Goal: Task Accomplishment & Management: Contribute content

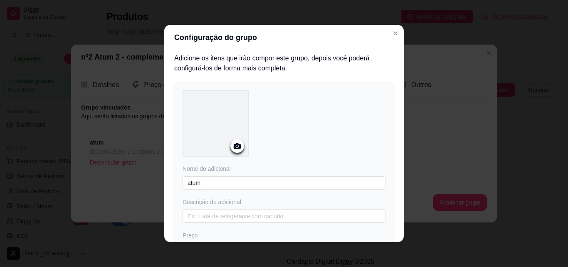
scroll to position [873, 0]
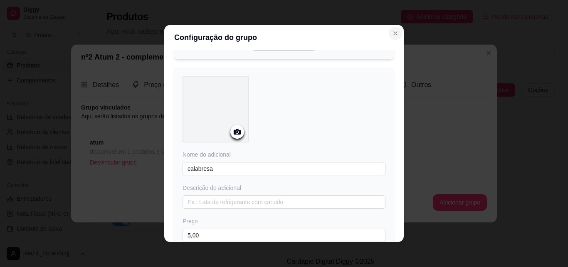
click at [394, 32] on icon "Close" at bounding box center [395, 33] width 7 height 7
click at [393, 35] on icon "Close" at bounding box center [395, 33] width 7 height 7
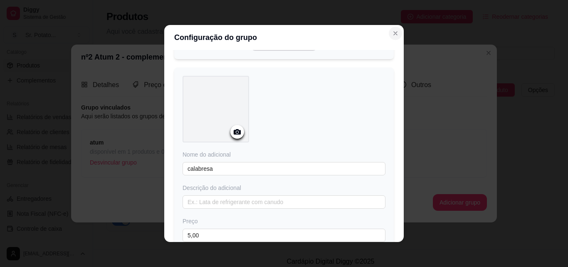
click at [393, 35] on icon "Close" at bounding box center [395, 33] width 7 height 7
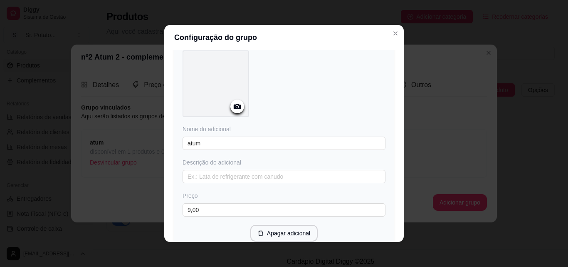
scroll to position [0, 0]
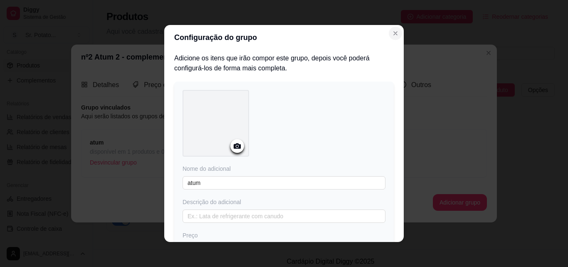
click at [395, 32] on icon "Close" at bounding box center [395, 33] width 7 height 7
click at [395, 33] on icon "Close" at bounding box center [395, 33] width 7 height 7
click at [396, 34] on icon "Close" at bounding box center [395, 33] width 7 height 7
click at [392, 32] on icon "Close" at bounding box center [395, 33] width 7 height 7
click at [236, 145] on circle at bounding box center [237, 146] width 2 height 2
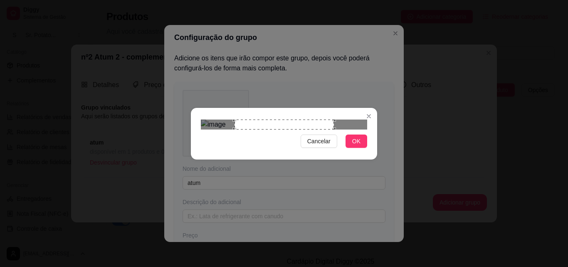
click at [331, 129] on div "Use the arrow keys to move the crop selection area" at bounding box center [284, 124] width 99 height 10
click at [335, 129] on img at bounding box center [284, 124] width 166 height 10
click at [308, 129] on img at bounding box center [284, 124] width 166 height 10
click at [305, 129] on img at bounding box center [284, 124] width 166 height 10
click at [350, 148] on button "OK" at bounding box center [357, 140] width 22 height 13
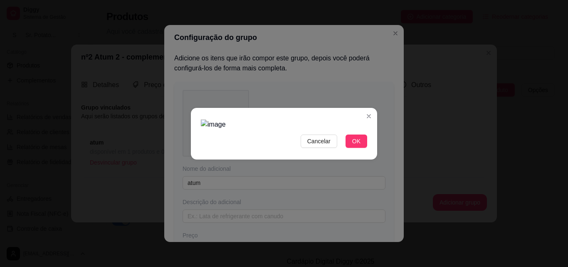
click at [303, 119] on img at bounding box center [284, 124] width 166 height 10
click at [353, 146] on span "OK" at bounding box center [356, 140] width 8 height 9
click at [318, 146] on span "Cancelar" at bounding box center [318, 140] width 23 height 9
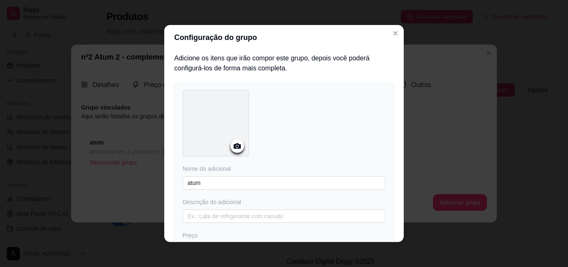
click at [235, 146] on icon at bounding box center [237, 146] width 10 height 10
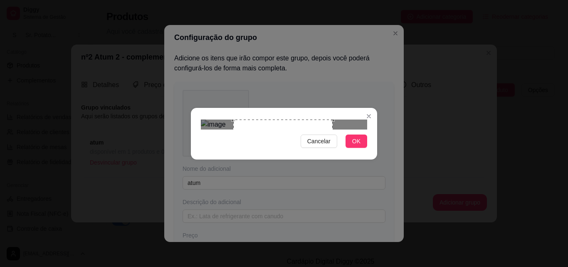
click at [329, 165] on div "Use the arrow keys to move the crop selection area" at bounding box center [282, 168] width 99 height 99
click at [329, 164] on div "Use the arrow keys to move the crop selection area" at bounding box center [281, 168] width 99 height 99
click at [331, 164] on div "Use the arrow keys to move the crop selection area" at bounding box center [281, 168] width 99 height 99
click at [332, 129] on img at bounding box center [284, 124] width 166 height 10
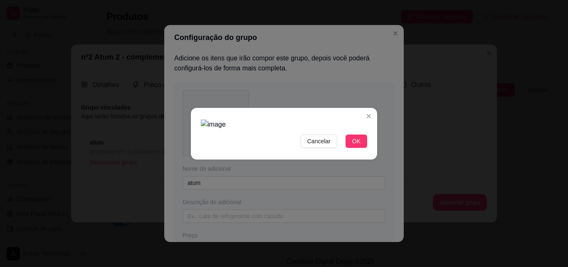
click at [332, 129] on img at bounding box center [284, 124] width 166 height 10
click at [320, 129] on img at bounding box center [284, 124] width 166 height 10
click at [324, 129] on img at bounding box center [284, 124] width 166 height 10
click at [330, 119] on img at bounding box center [284, 124] width 166 height 10
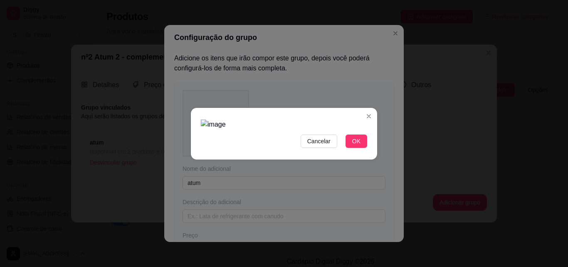
click at [302, 119] on img at bounding box center [284, 124] width 166 height 10
click at [286, 120] on img at bounding box center [284, 124] width 166 height 10
click at [294, 129] on img at bounding box center [284, 124] width 166 height 10
click at [300, 129] on img at bounding box center [284, 124] width 166 height 10
click at [361, 148] on button "OK" at bounding box center [357, 140] width 22 height 13
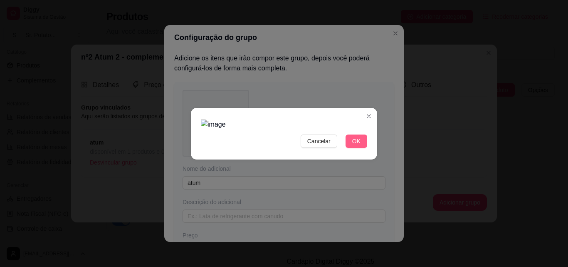
click at [360, 146] on span "OK" at bounding box center [356, 140] width 8 height 9
click at [326, 146] on span "Cancelar" at bounding box center [318, 140] width 23 height 9
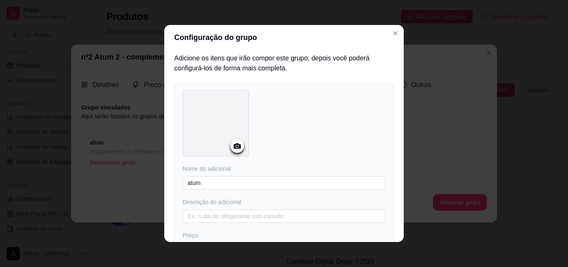
click at [235, 143] on icon at bounding box center [237, 145] width 7 height 5
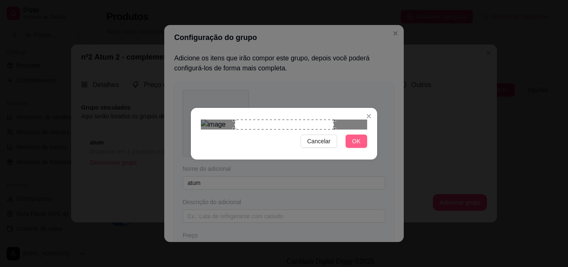
click at [356, 146] on span "OK" at bounding box center [356, 140] width 8 height 9
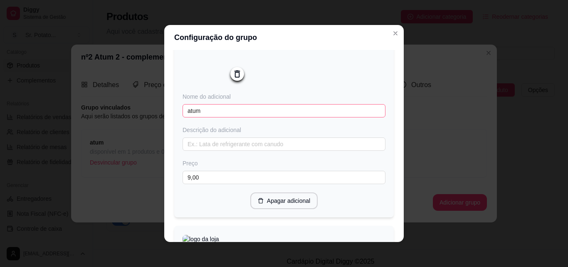
scroll to position [83, 0]
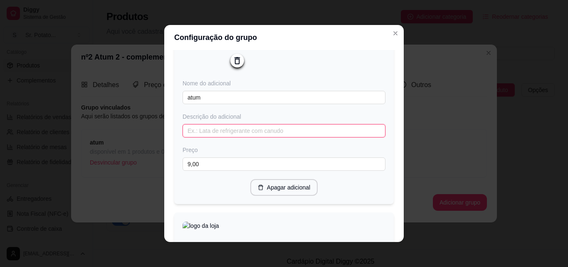
click at [218, 133] on input "text" at bounding box center [284, 130] width 203 height 13
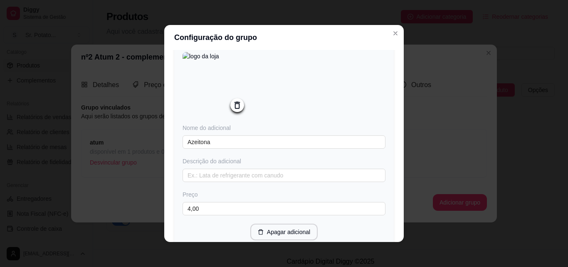
scroll to position [291, 0]
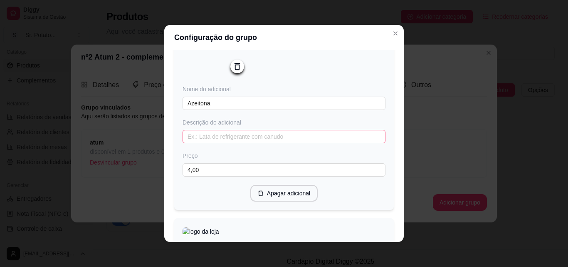
type input "1 lata"
click at [208, 141] on input "text" at bounding box center [284, 136] width 203 height 13
type input "1"
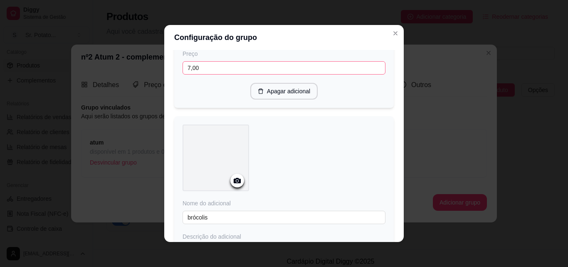
scroll to position [624, 0]
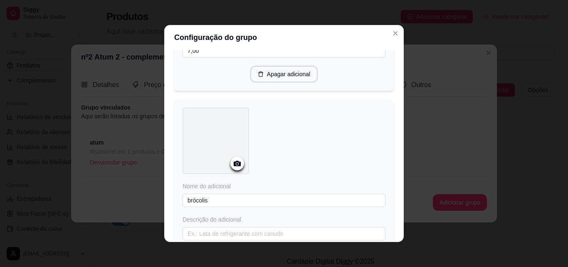
click at [236, 165] on circle at bounding box center [237, 164] width 2 height 2
click at [235, 168] on icon at bounding box center [237, 163] width 10 height 10
click at [232, 168] on icon at bounding box center [237, 163] width 10 height 10
click at [236, 166] on icon at bounding box center [237, 163] width 7 height 5
click at [236, 165] on circle at bounding box center [237, 164] width 2 height 2
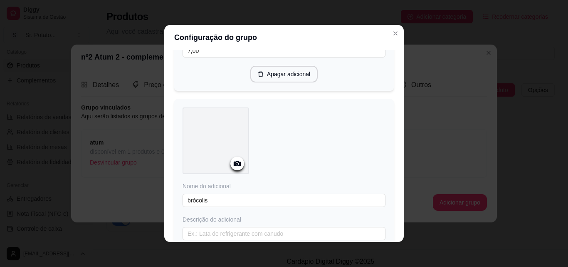
click at [234, 166] on icon at bounding box center [237, 163] width 7 height 5
click at [236, 166] on icon at bounding box center [237, 163] width 7 height 5
click at [234, 166] on icon at bounding box center [237, 163] width 7 height 5
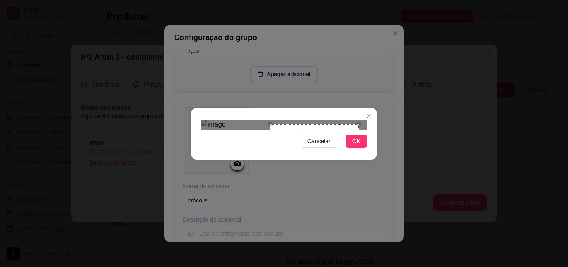
click at [207, 129] on div at bounding box center [284, 124] width 166 height 10
click at [272, 124] on div "Use the arrow keys to move the crop selection area" at bounding box center [314, 168] width 89 height 89
click at [301, 124] on div "Use the arrow keys to move the crop selection area" at bounding box center [314, 168] width 89 height 89
click at [306, 108] on section "Cancelar OK" at bounding box center [284, 134] width 186 height 52
click at [306, 62] on div "Cancelar OK" at bounding box center [284, 133] width 568 height 267
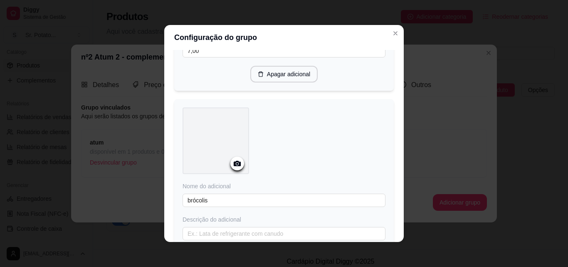
click at [236, 165] on circle at bounding box center [237, 164] width 2 height 2
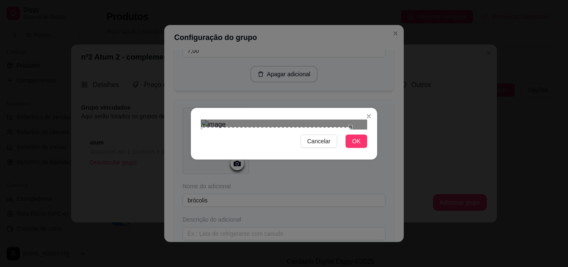
click at [341, 127] on div "Use the arrow keys to move the crop selection area" at bounding box center [276, 169] width 150 height 84
click at [362, 148] on button "OK" at bounding box center [357, 140] width 22 height 13
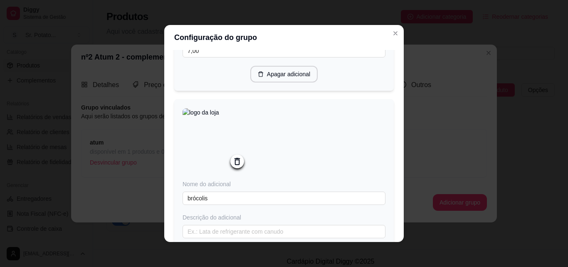
click at [215, 151] on img at bounding box center [216, 141] width 67 height 67
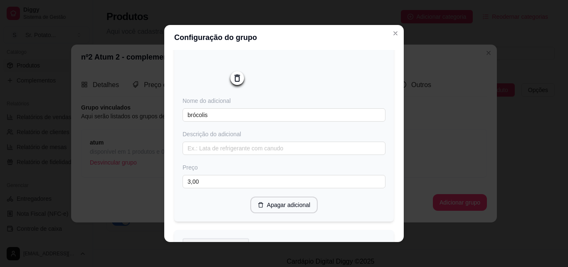
click at [236, 82] on icon at bounding box center [237, 77] width 5 height 7
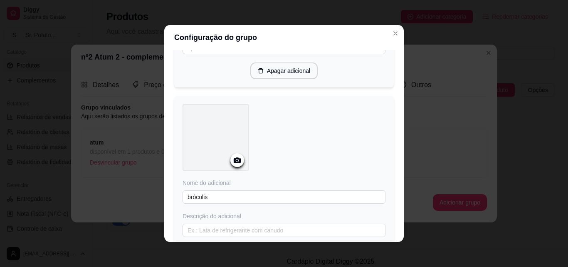
scroll to position [624, 0]
click at [237, 166] on icon at bounding box center [237, 163] width 7 height 5
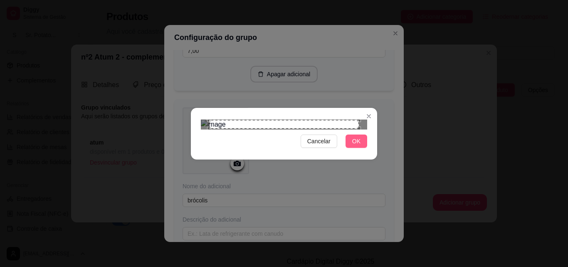
click at [357, 146] on span "OK" at bounding box center [356, 140] width 8 height 9
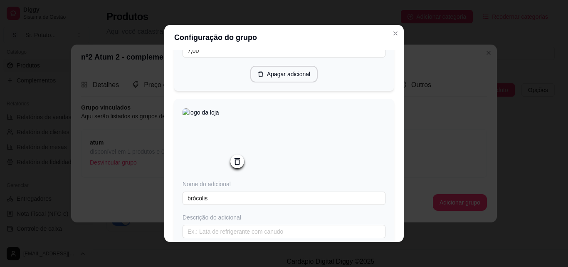
click at [204, 153] on img at bounding box center [216, 141] width 67 height 67
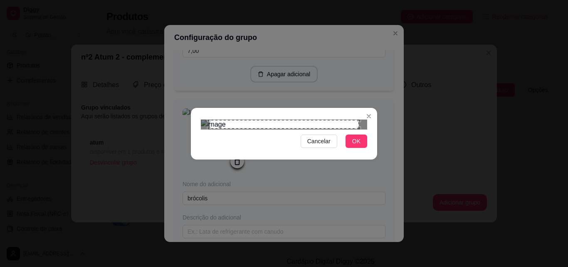
click at [353, 120] on div "Use the arrow keys to move the crop selection area" at bounding box center [284, 124] width 150 height 9
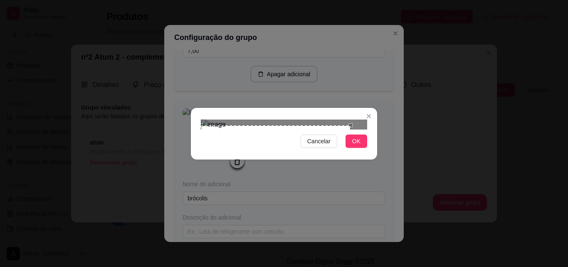
click at [348, 125] on div "Use the arrow keys to move the crop selection area" at bounding box center [276, 167] width 150 height 84
click at [345, 125] on div "Use the arrow keys to move the crop selection area" at bounding box center [276, 167] width 150 height 84
click at [340, 126] on div "Use the arrow keys to move the crop selection area" at bounding box center [276, 168] width 150 height 84
click at [336, 126] on div "Use the arrow keys to move the crop selection area" at bounding box center [276, 168] width 150 height 84
click at [335, 119] on div at bounding box center [284, 124] width 166 height 10
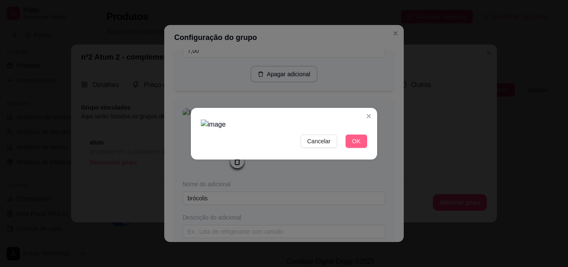
click at [352, 148] on button "OK" at bounding box center [357, 140] width 22 height 13
click at [326, 146] on span "Cancelar" at bounding box center [318, 140] width 23 height 9
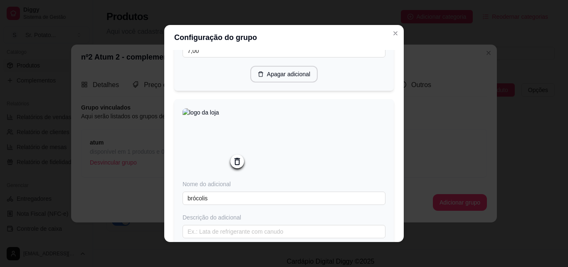
click at [235, 165] on icon at bounding box center [237, 161] width 5 height 7
click at [234, 164] on icon at bounding box center [237, 163] width 10 height 10
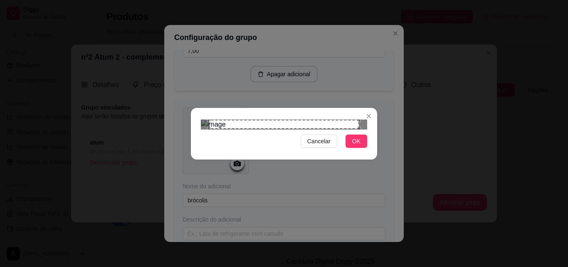
click at [361, 118] on div "Use the arrow keys to move the north east drag handle to change the crop select…" at bounding box center [361, 118] width 0 height 0
click at [358, 119] on div at bounding box center [284, 124] width 166 height 10
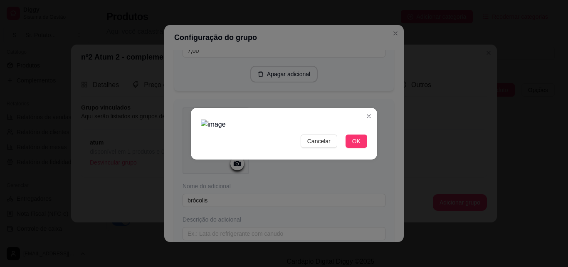
click at [358, 119] on div at bounding box center [284, 124] width 166 height 10
click at [354, 119] on div at bounding box center [284, 124] width 166 height 10
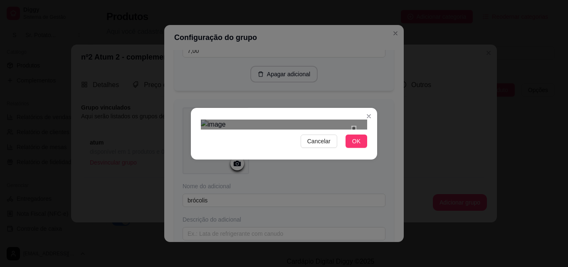
click at [351, 131] on div "Use the arrow keys to move the south west drag handle to change the crop select…" at bounding box center [351, 131] width 0 height 0
click at [350, 119] on div at bounding box center [284, 124] width 166 height 10
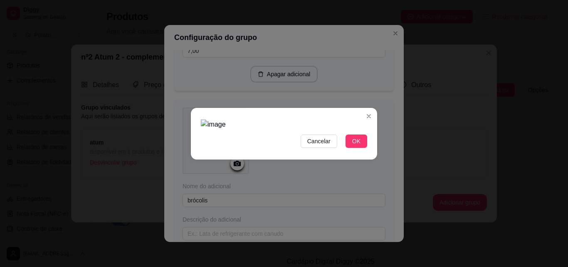
click at [350, 119] on div at bounding box center [284, 124] width 166 height 10
click at [356, 146] on span "OK" at bounding box center [356, 140] width 8 height 9
click at [358, 146] on span "OK" at bounding box center [356, 140] width 8 height 9
click at [319, 146] on span "Cancelar" at bounding box center [318, 140] width 23 height 9
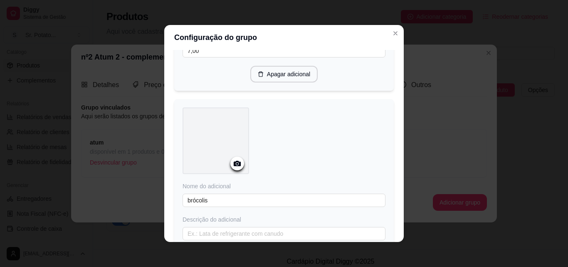
click at [232, 166] on icon at bounding box center [237, 163] width 10 height 10
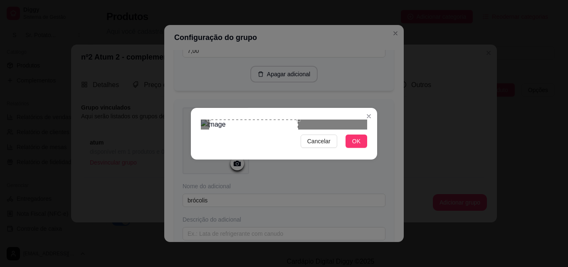
click at [359, 119] on div at bounding box center [284, 124] width 166 height 10
click at [353, 148] on button "OK" at bounding box center [357, 140] width 22 height 13
click at [361, 148] on button "OK" at bounding box center [357, 140] width 22 height 13
click at [320, 148] on button "Cancelar" at bounding box center [319, 140] width 37 height 13
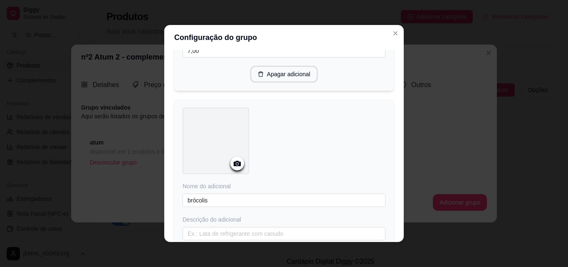
click at [237, 166] on icon at bounding box center [237, 163] width 10 height 10
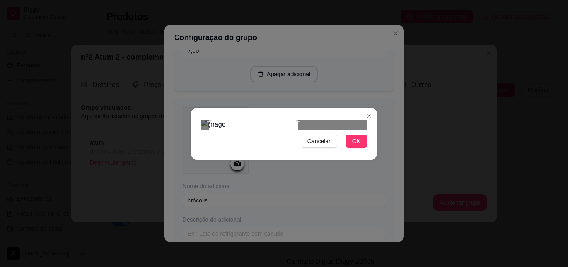
click at [360, 119] on div at bounding box center [284, 124] width 166 height 10
click at [354, 146] on span "OK" at bounding box center [356, 140] width 8 height 9
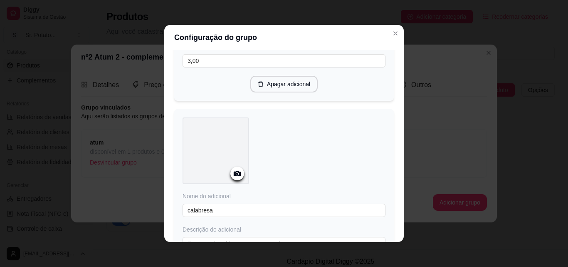
scroll to position [873, 0]
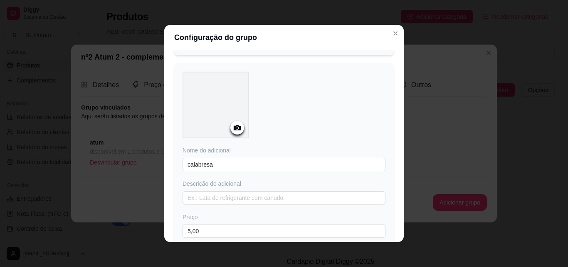
click at [235, 132] on icon at bounding box center [237, 128] width 10 height 10
click at [544, 63] on div "Configuração do grupo Adicione os itens que irão compor este grupo, depois você…" at bounding box center [284, 133] width 568 height 267
click at [238, 132] on icon at bounding box center [237, 128] width 10 height 10
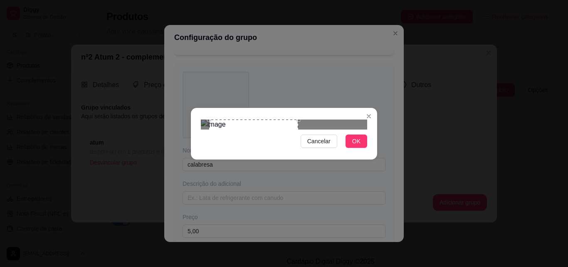
click at [354, 119] on div at bounding box center [284, 124] width 166 height 10
click at [351, 148] on button "OK" at bounding box center [357, 140] width 22 height 13
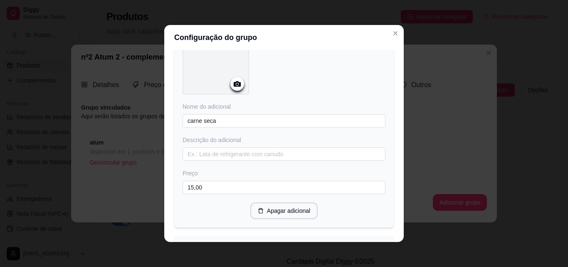
scroll to position [1081, 0]
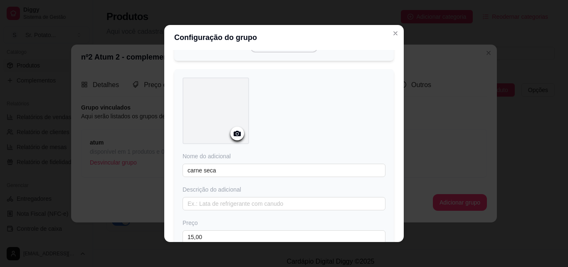
click at [234, 138] on icon at bounding box center [237, 134] width 10 height 10
click at [230, 140] on div at bounding box center [237, 133] width 14 height 14
click at [233, 138] on icon at bounding box center [237, 134] width 10 height 10
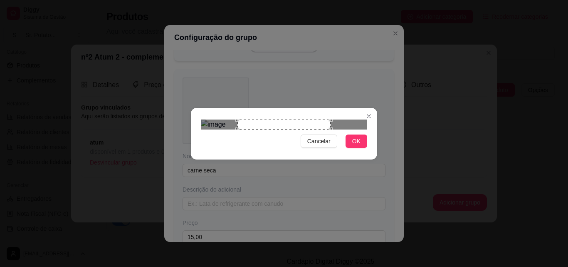
click at [329, 119] on div "Use the arrow keys to move the crop selection area" at bounding box center [283, 124] width 93 height 10
click at [326, 119] on div "Use the arrow keys to move the crop selection area" at bounding box center [283, 124] width 93 height 10
click at [322, 119] on div "Use the arrow keys to move the crop selection area" at bounding box center [279, 154] width 93 height 70
click at [362, 148] on button "OK" at bounding box center [357, 140] width 22 height 13
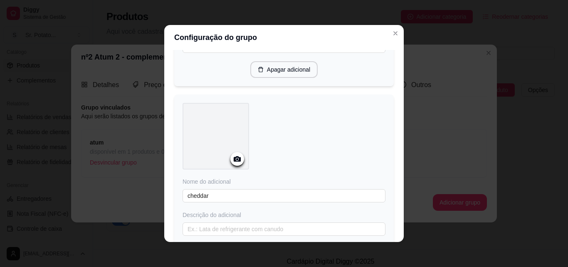
scroll to position [1289, 0]
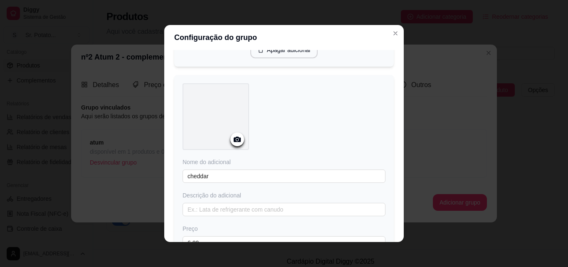
click at [236, 141] on circle at bounding box center [237, 139] width 2 height 2
click at [234, 142] on icon at bounding box center [237, 138] width 7 height 5
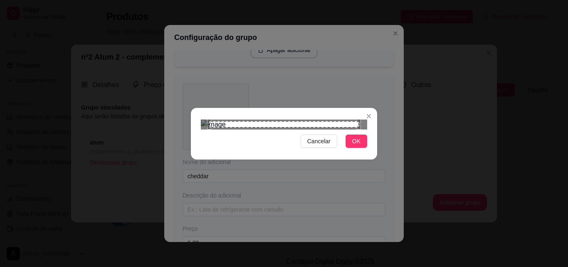
click at [250, 127] on div "Use the arrow keys to move the crop selection area" at bounding box center [284, 124] width 150 height 6
click at [250, 146] on div "Use the arrow keys to move the crop selection area" at bounding box center [284, 181] width 150 height 71
click at [246, 146] on div "Use the arrow keys to move the crop selection area" at bounding box center [284, 181] width 150 height 71
click at [246, 133] on div "Use the arrow keys to move the crop selection area" at bounding box center [284, 168] width 150 height 71
click at [249, 159] on div "Use the arrow keys to move the crop selection area" at bounding box center [287, 194] width 150 height 71
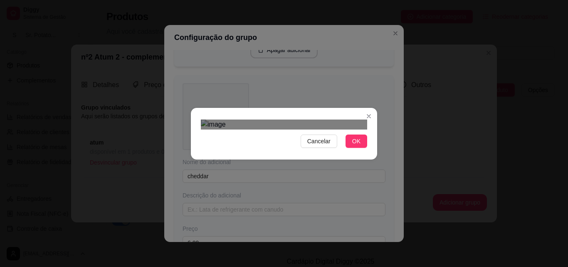
click at [249, 159] on div "Use the arrow keys to move the crop selection area" at bounding box center [287, 194] width 150 height 71
click at [214, 119] on div at bounding box center [284, 124] width 166 height 10
click at [215, 119] on img at bounding box center [284, 124] width 166 height 10
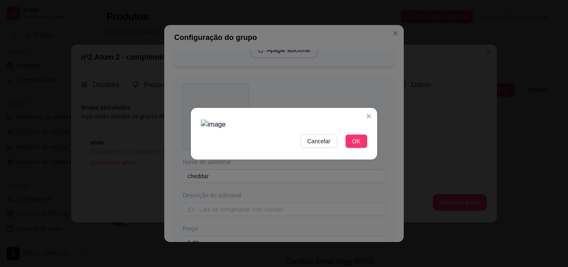
click at [215, 108] on section "Cancelar OK" at bounding box center [284, 134] width 186 height 52
click at [234, 119] on img at bounding box center [284, 124] width 166 height 10
click at [245, 119] on img at bounding box center [284, 124] width 166 height 10
click at [361, 148] on button "OK" at bounding box center [357, 140] width 22 height 13
click at [359, 146] on span "OK" at bounding box center [356, 140] width 8 height 9
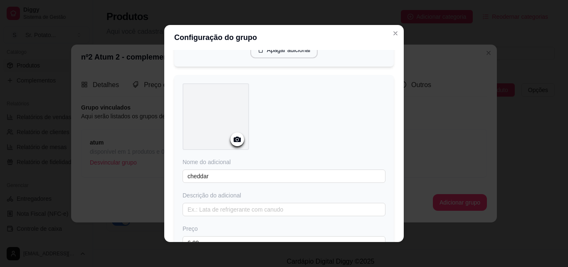
click at [233, 144] on icon at bounding box center [237, 139] width 10 height 10
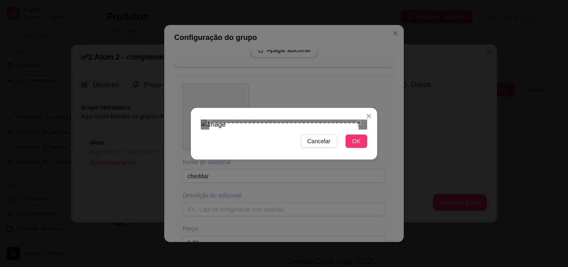
click at [212, 123] on div "Use the arrow keys to move the crop selection area" at bounding box center [284, 158] width 150 height 71
click at [348, 129] on div at bounding box center [284, 124] width 166 height 10
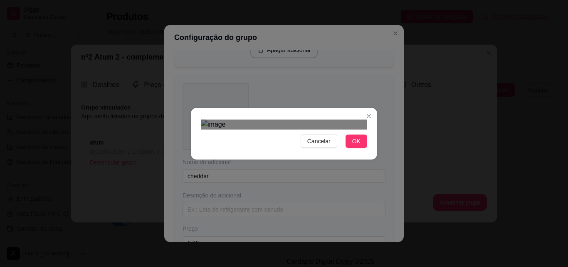
click at [302, 119] on div at bounding box center [284, 124] width 166 height 10
click at [302, 116] on div "Cancelar OK" at bounding box center [284, 133] width 186 height 35
click at [214, 123] on div "Use the arrow keys to move the crop selection area" at bounding box center [253, 170] width 94 height 94
click at [352, 148] on button "OK" at bounding box center [357, 140] width 22 height 13
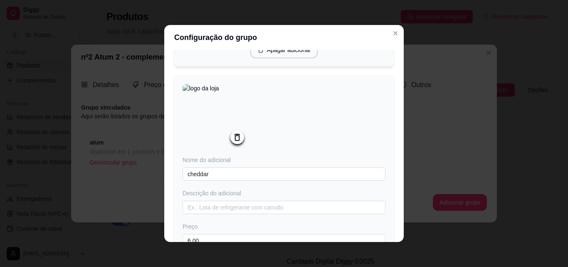
click at [235, 141] on icon at bounding box center [237, 137] width 5 height 7
click at [238, 144] on icon at bounding box center [237, 139] width 10 height 10
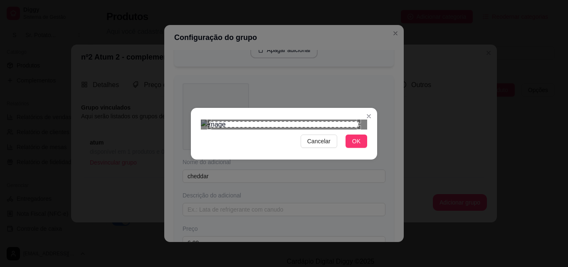
click at [207, 119] on div "Use the arrow keys to move the north west drag handle to change the crop select…" at bounding box center [207, 119] width 0 height 0
click at [211, 119] on img at bounding box center [284, 124] width 166 height 10
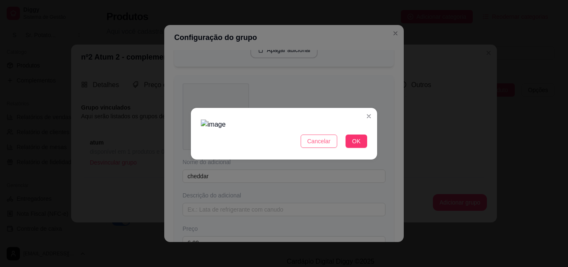
click at [332, 148] on button "Cancelar" at bounding box center [319, 140] width 37 height 13
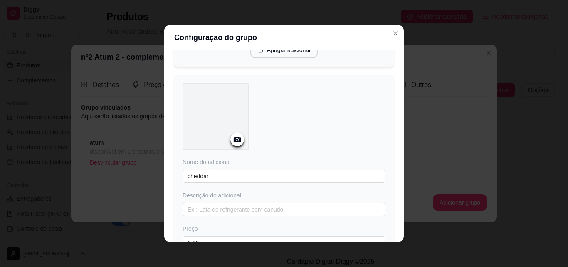
click at [237, 142] on icon at bounding box center [237, 138] width 7 height 5
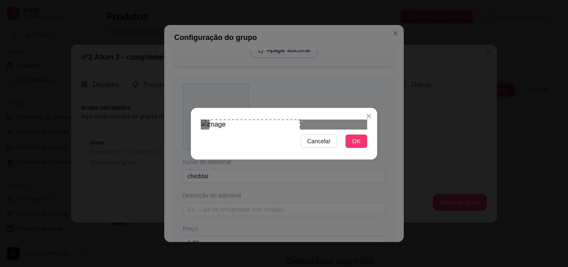
click at [356, 119] on div at bounding box center [284, 124] width 166 height 10
click at [292, 129] on div at bounding box center [284, 124] width 166 height 10
click at [357, 146] on span "OK" at bounding box center [356, 140] width 8 height 9
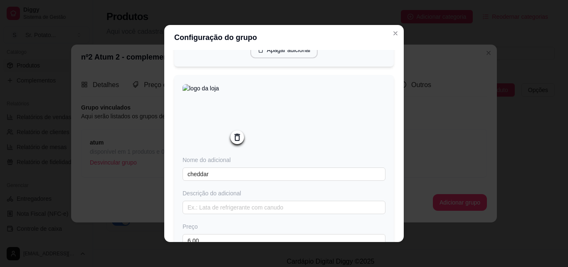
click at [235, 142] on icon at bounding box center [237, 137] width 10 height 10
click at [235, 142] on icon at bounding box center [237, 138] width 7 height 5
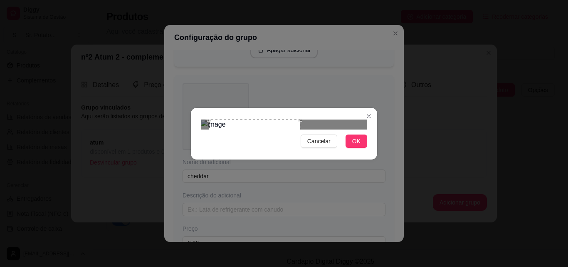
click at [357, 119] on div at bounding box center [284, 124] width 166 height 10
click at [360, 146] on span "OK" at bounding box center [356, 140] width 8 height 9
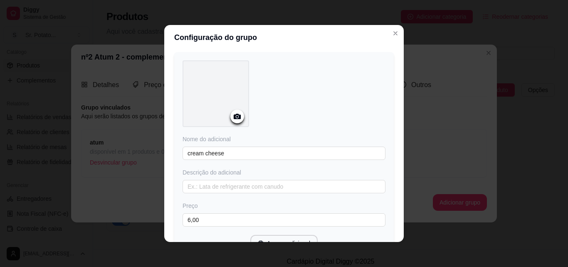
scroll to position [1539, 0]
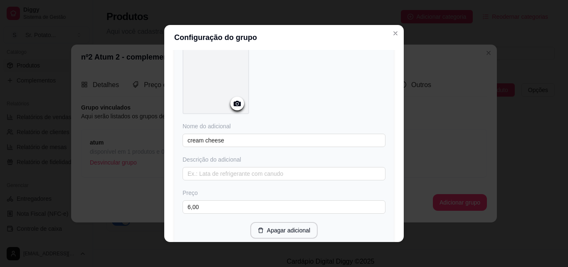
click at [237, 106] on icon at bounding box center [237, 103] width 7 height 5
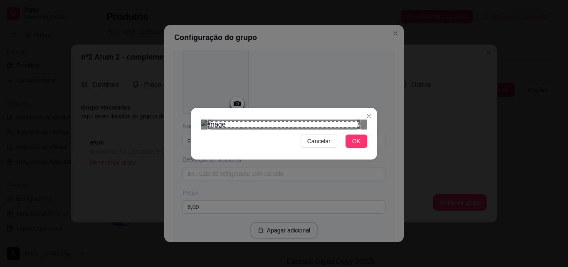
click at [361, 119] on div "Use the arrow keys to move the north east drag handle to change the crop select…" at bounding box center [361, 119] width 0 height 0
click at [357, 119] on div at bounding box center [284, 124] width 166 height 10
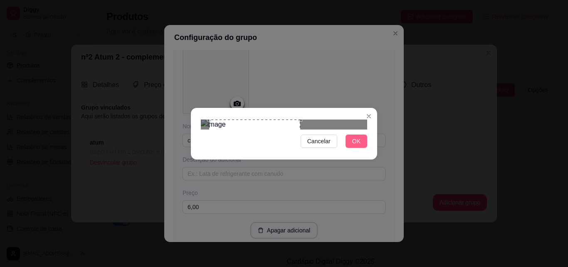
click at [352, 148] on button "OK" at bounding box center [357, 140] width 22 height 13
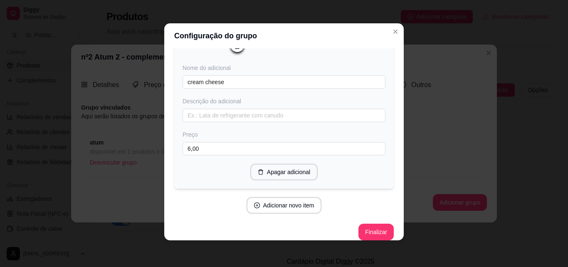
scroll to position [1615, 0]
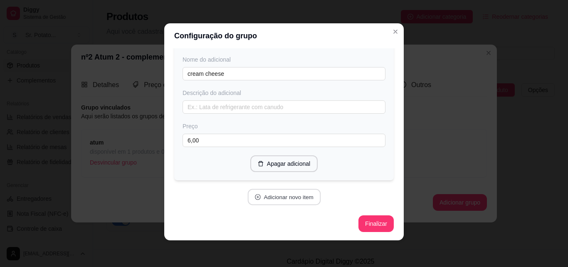
click at [285, 197] on button "Adicionar novo item" at bounding box center [283, 197] width 73 height 16
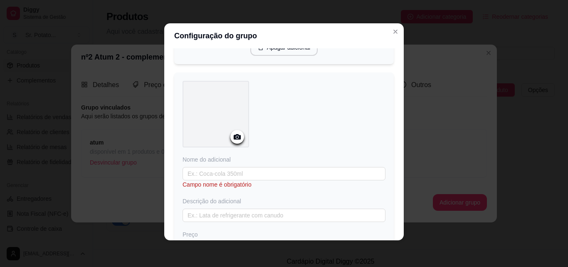
scroll to position [1740, 0]
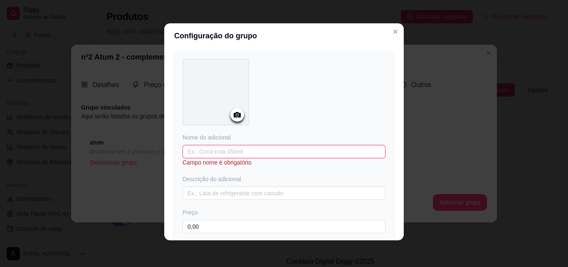
click at [220, 158] on input "text" at bounding box center [284, 151] width 203 height 13
type input "Champion"
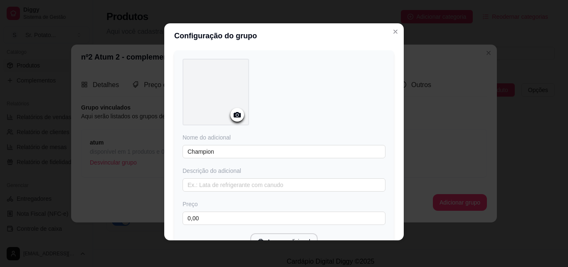
click at [234, 119] on icon at bounding box center [237, 115] width 10 height 10
click at [236, 116] on circle at bounding box center [237, 115] width 2 height 2
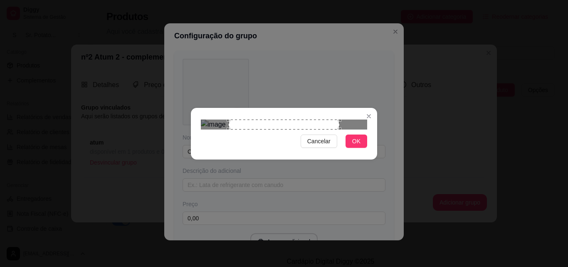
click at [230, 119] on div "Use the arrow keys to move the crop selection area" at bounding box center [284, 124] width 111 height 10
click at [213, 119] on div "Use the arrow keys to move the crop selection area" at bounding box center [268, 157] width 111 height 76
click at [356, 146] on span "OK" at bounding box center [356, 140] width 8 height 9
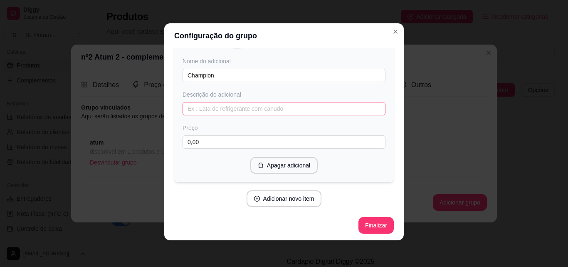
scroll to position [1823, 0]
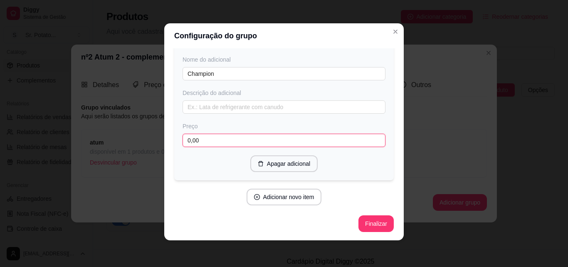
click at [212, 147] on input "0,00" at bounding box center [284, 140] width 203 height 13
type input "3,50"
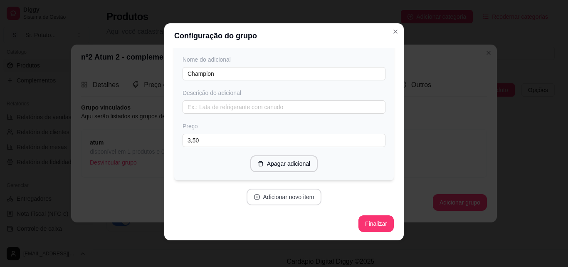
click at [305, 205] on button "Adicionar novo item" at bounding box center [284, 196] width 75 height 17
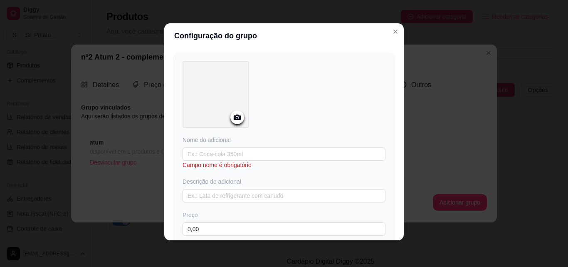
scroll to position [1956, 0]
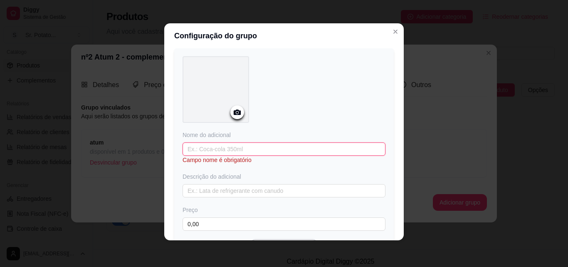
click at [204, 156] on input "text" at bounding box center [284, 148] width 203 height 13
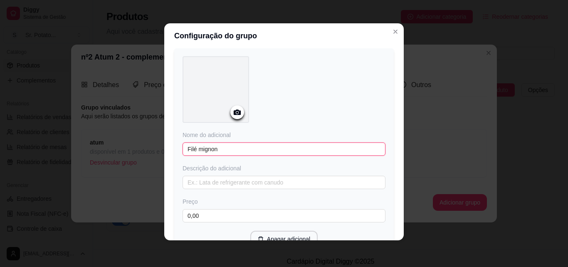
type input "Filé mignon"
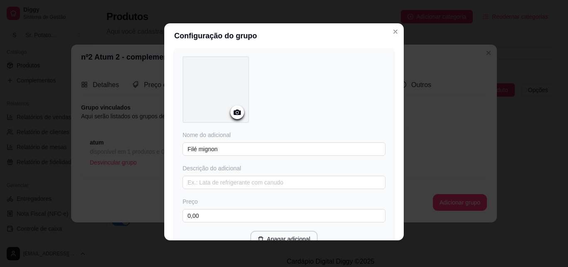
click at [237, 117] on icon at bounding box center [237, 112] width 10 height 10
click at [236, 114] on circle at bounding box center [237, 112] width 2 height 2
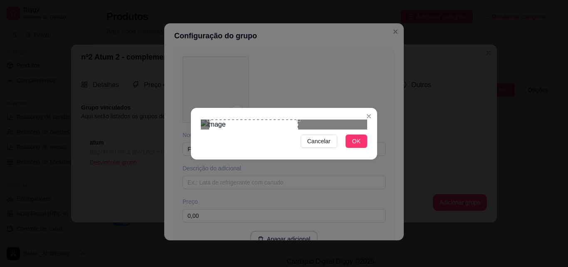
click at [357, 119] on div at bounding box center [284, 124] width 166 height 10
click at [361, 148] on button "OK" at bounding box center [357, 140] width 22 height 13
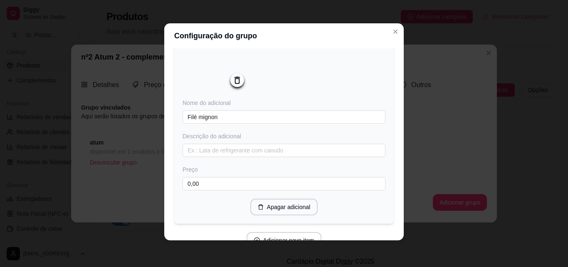
scroll to position [2046, 0]
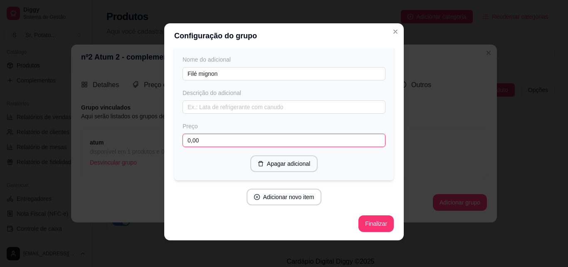
click at [210, 144] on input "0,00" at bounding box center [284, 140] width 203 height 13
type input "15,00"
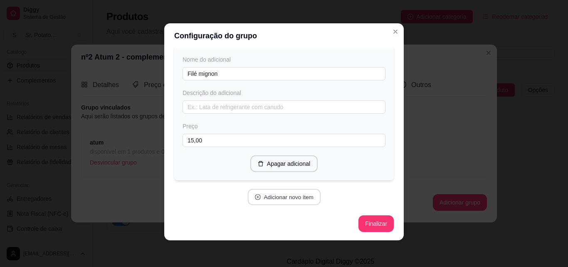
click at [292, 200] on button "Adicionar novo item" at bounding box center [283, 197] width 73 height 16
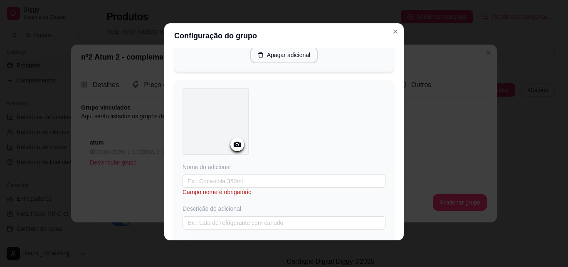
scroll to position [2171, 0]
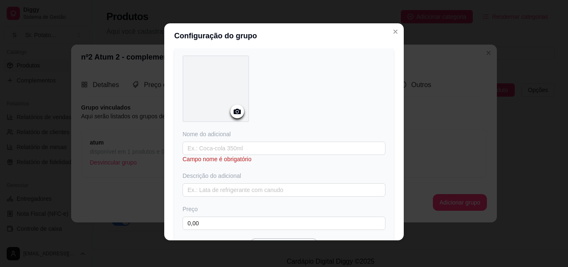
click at [237, 114] on icon at bounding box center [237, 111] width 7 height 5
click at [232, 116] on icon at bounding box center [237, 111] width 10 height 10
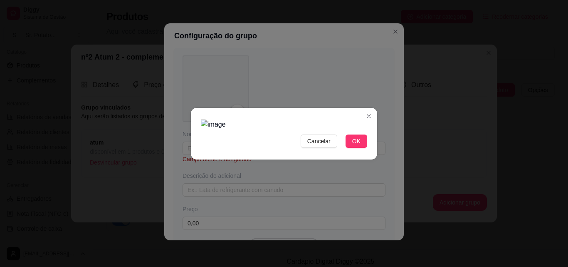
click at [333, 119] on div at bounding box center [284, 124] width 166 height 10
click at [356, 146] on span "OK" at bounding box center [356, 140] width 8 height 9
click at [328, 146] on span "Cancelar" at bounding box center [318, 140] width 23 height 9
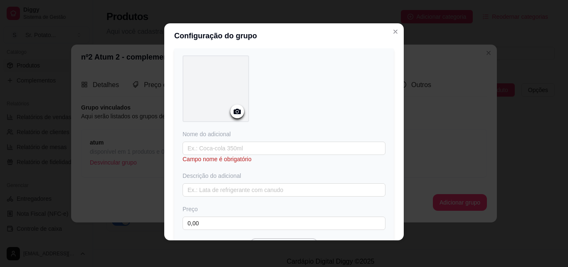
click at [232, 116] on icon at bounding box center [237, 111] width 10 height 10
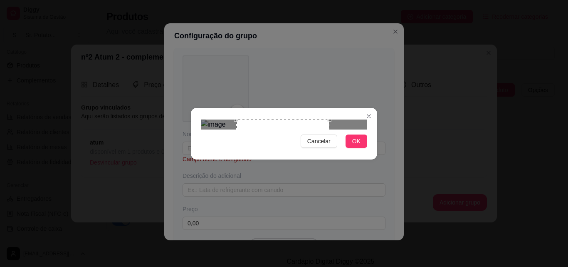
click at [326, 119] on div "Use the arrow keys to move the crop selection area" at bounding box center [282, 154] width 93 height 70
click at [324, 119] on div "Use the arrow keys to move the crop selection area" at bounding box center [282, 154] width 93 height 70
click at [324, 119] on div "Use the arrow keys to move the crop selection area" at bounding box center [281, 154] width 93 height 70
click at [355, 146] on span "OK" at bounding box center [356, 140] width 8 height 9
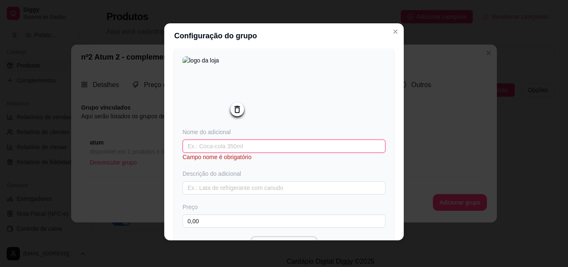
click at [208, 153] on input "text" at bounding box center [284, 145] width 203 height 13
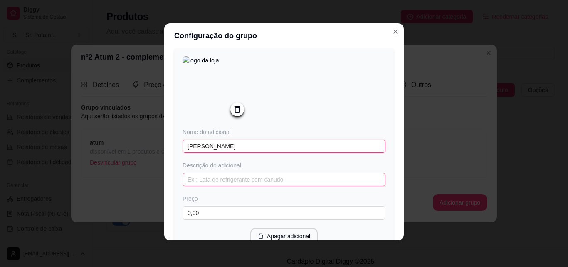
type input "[PERSON_NAME]"
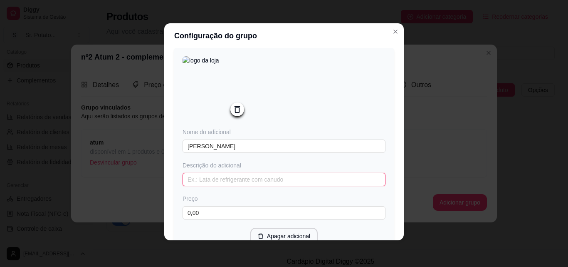
click at [225, 186] on input "text" at bounding box center [284, 179] width 203 height 13
type input "6"
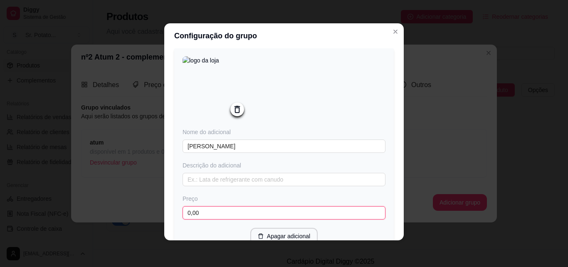
click at [218, 219] on input "0,00" at bounding box center [284, 212] width 203 height 13
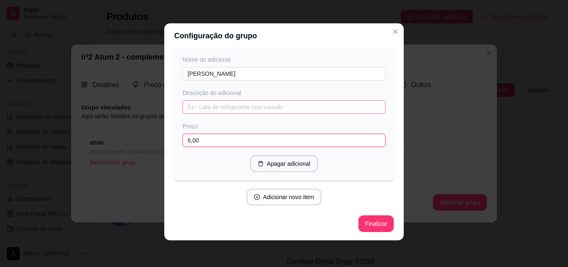
scroll to position [2261, 0]
type input "6,00"
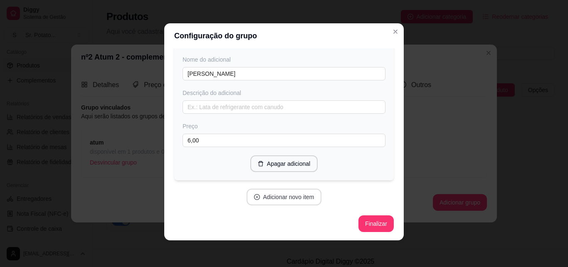
click at [287, 196] on button "Adicionar novo item" at bounding box center [284, 196] width 75 height 17
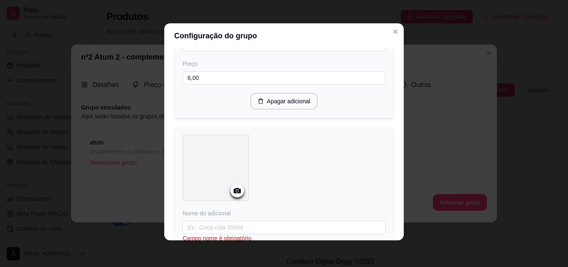
scroll to position [2386, 0]
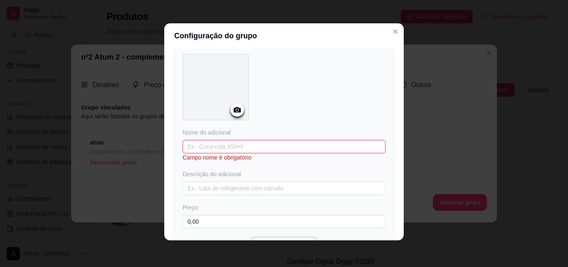
click at [218, 153] on input "text" at bounding box center [284, 146] width 203 height 13
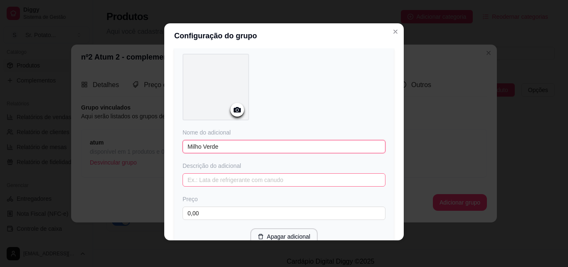
type input "Milho Verde"
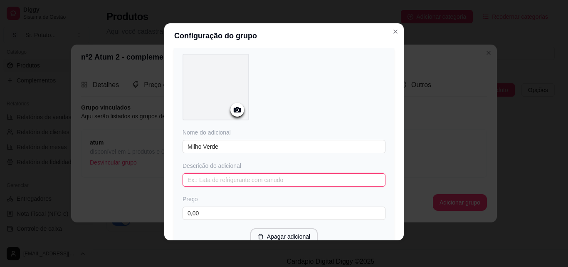
click at [221, 186] on input "text" at bounding box center [284, 179] width 203 height 13
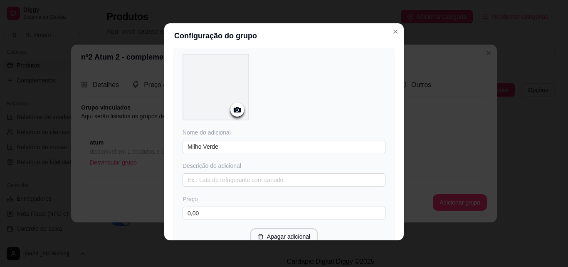
click at [234, 112] on icon at bounding box center [237, 109] width 7 height 5
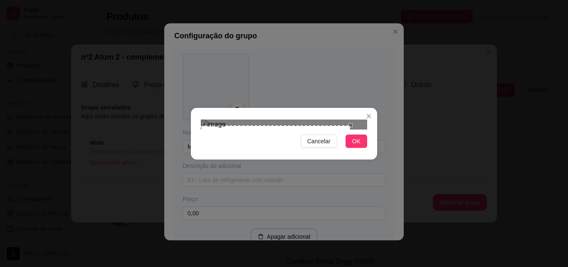
click at [350, 125] on div "Use the arrow keys to move the crop selection area" at bounding box center [276, 167] width 150 height 84
click at [345, 119] on div at bounding box center [284, 124] width 166 height 10
click at [354, 146] on span "OK" at bounding box center [356, 140] width 8 height 9
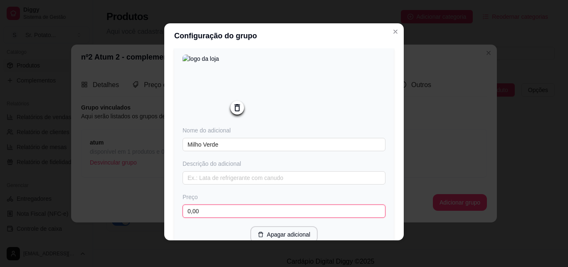
click at [210, 218] on input "0,00" at bounding box center [284, 210] width 203 height 13
type input "3,00"
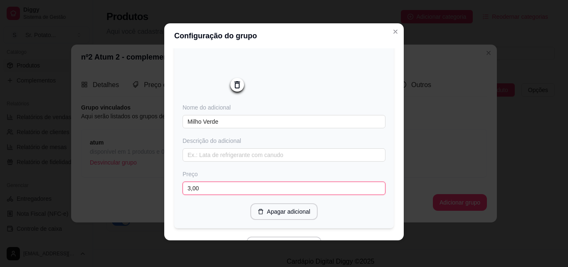
scroll to position [2469, 0]
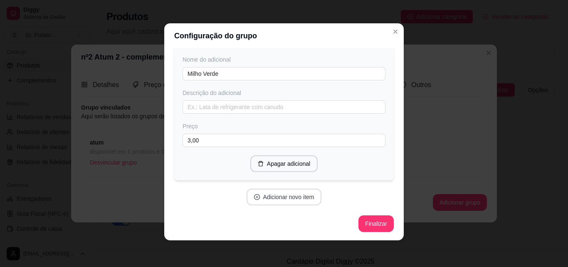
click at [293, 205] on button "Adicionar novo item" at bounding box center [284, 196] width 75 height 17
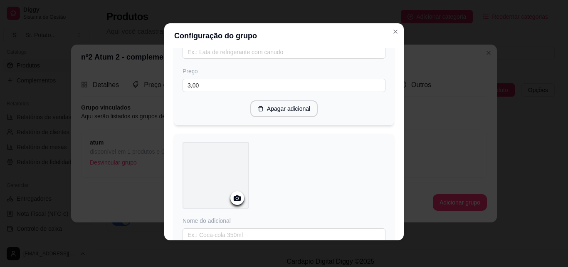
scroll to position [2594, 0]
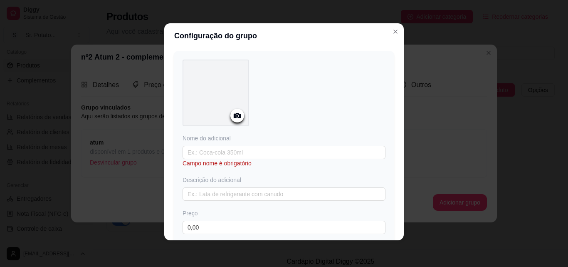
click at [234, 118] on icon at bounding box center [237, 115] width 7 height 5
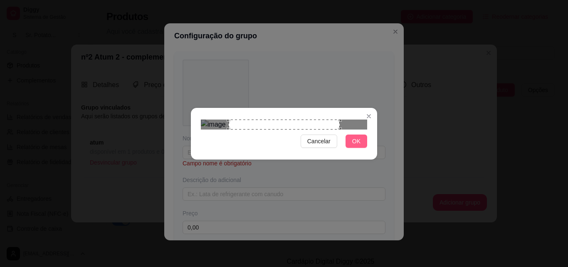
click at [357, 146] on span "OK" at bounding box center [356, 140] width 8 height 9
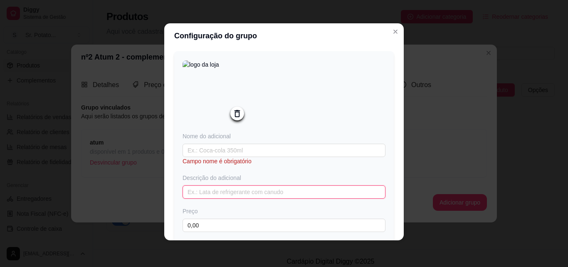
click at [215, 198] on input "text" at bounding box center [284, 191] width 203 height 13
type input "6"
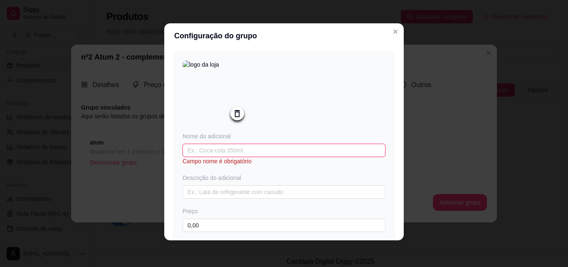
click at [212, 157] on input "text" at bounding box center [284, 149] width 203 height 13
type input "m"
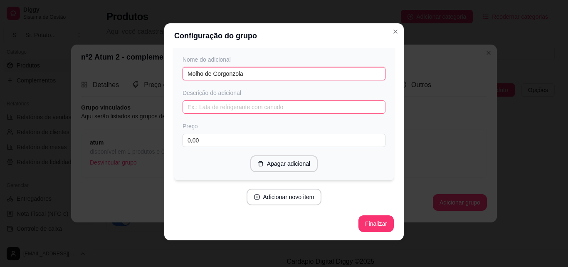
scroll to position [2677, 0]
type input "Molho de Gorgonzola"
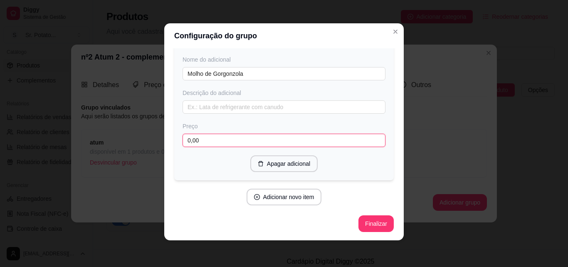
click at [205, 147] on input "0,00" at bounding box center [284, 140] width 203 height 13
type input "6,00"
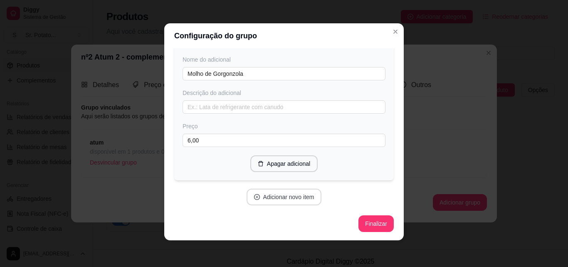
click at [289, 205] on button "Adicionar novo item" at bounding box center [284, 196] width 75 height 17
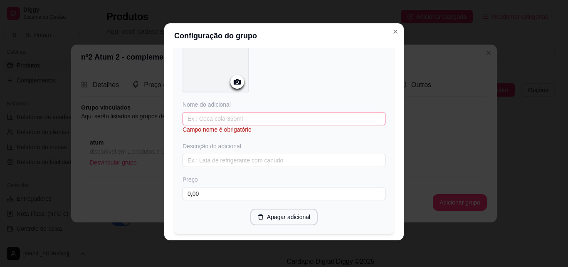
scroll to position [2843, 0]
click at [230, 123] on input "text" at bounding box center [284, 116] width 203 height 13
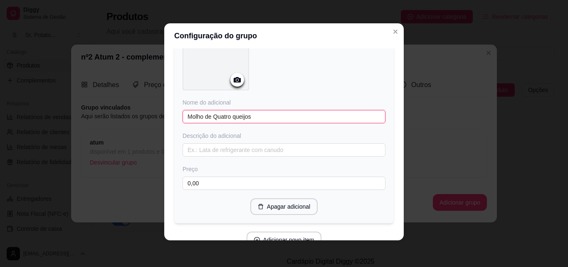
click at [233, 123] on input "Molho de Quatro queijos" at bounding box center [284, 116] width 203 height 13
type input "Molho de Quatro Queijos"
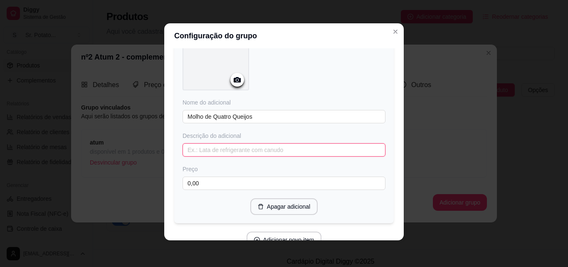
click at [204, 156] on input "text" at bounding box center [284, 149] width 203 height 13
type input "muçarela, parmesão, [PERSON_NAME] e gorgonzola"
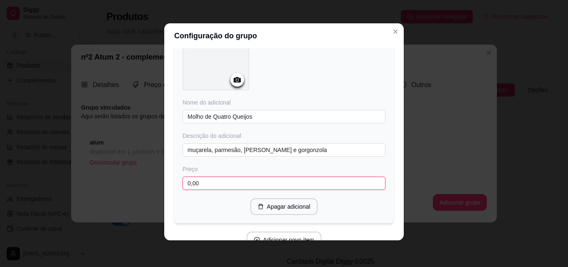
click at [205, 190] on input "0,00" at bounding box center [284, 182] width 203 height 13
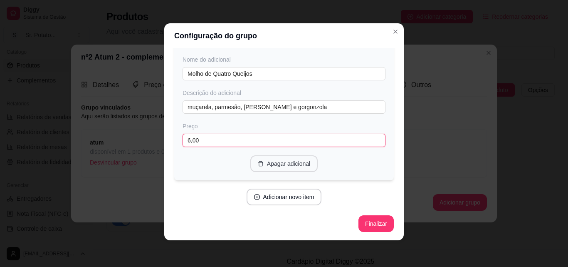
scroll to position [2908, 0]
type input "6,00"
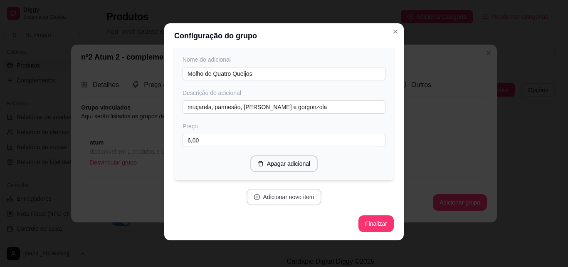
click at [283, 194] on button "Adicionar novo item" at bounding box center [284, 196] width 75 height 17
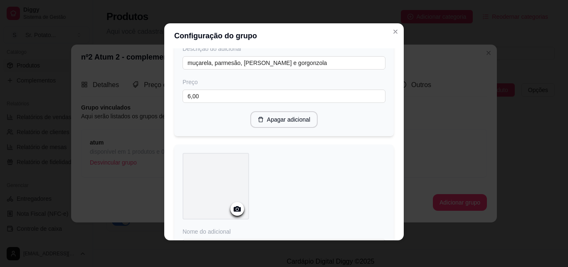
scroll to position [3032, 0]
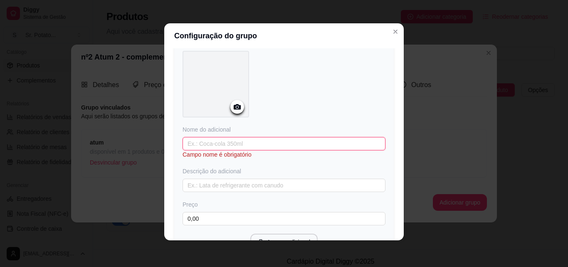
click at [236, 150] on input "text" at bounding box center [284, 143] width 203 height 13
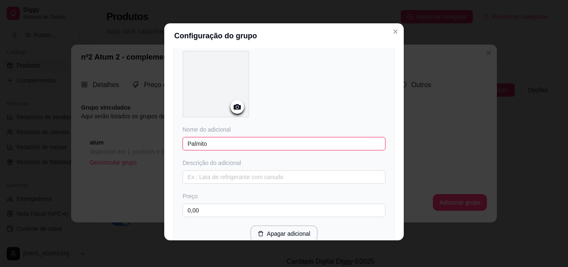
type input "Palmito"
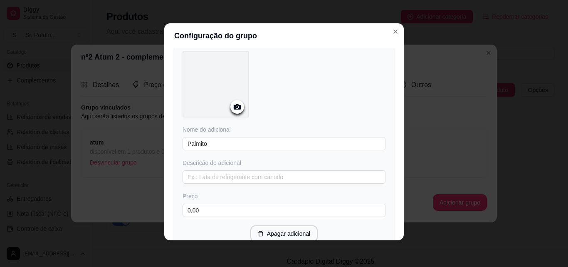
click at [234, 111] on icon at bounding box center [237, 107] width 10 height 10
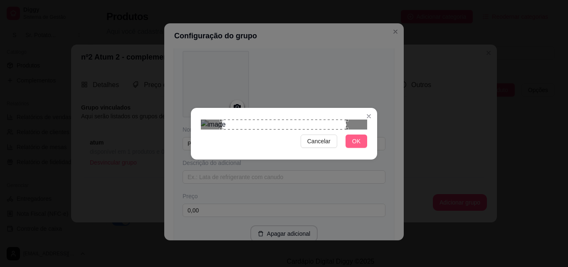
click at [357, 146] on span "OK" at bounding box center [356, 140] width 8 height 9
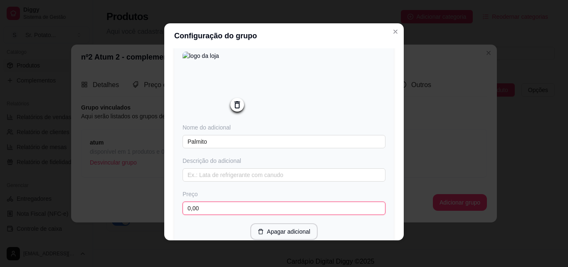
click at [210, 215] on input "0,00" at bounding box center [284, 207] width 203 height 13
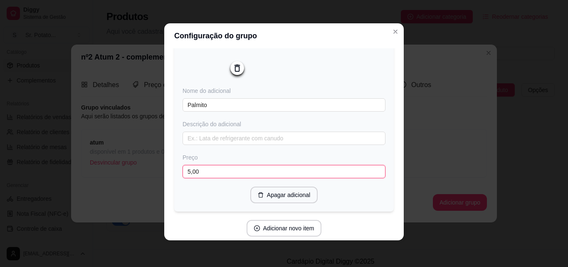
scroll to position [3115, 0]
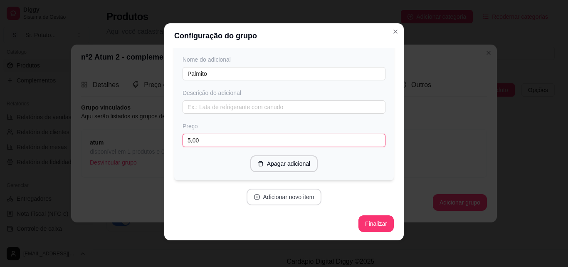
type input "5,00"
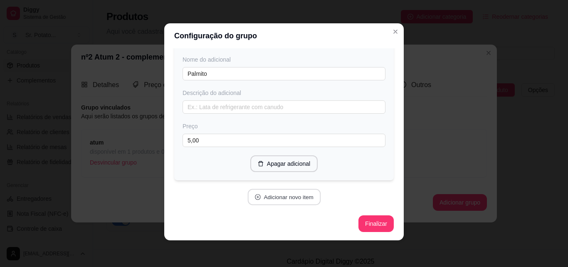
click at [283, 204] on button "Adicionar novo item" at bounding box center [283, 197] width 73 height 16
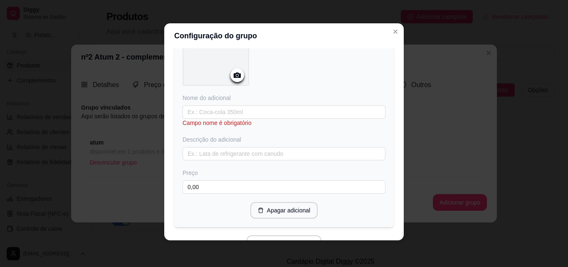
scroll to position [3282, 0]
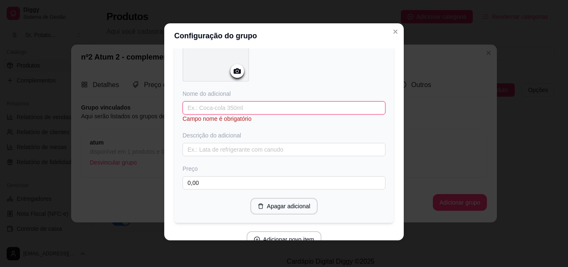
click at [227, 114] on input "text" at bounding box center [284, 107] width 203 height 13
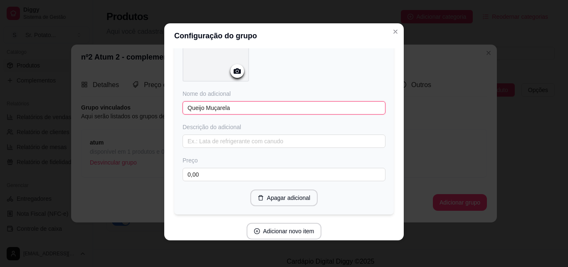
type input "Queijo Muçarela"
click at [233, 76] on icon at bounding box center [237, 71] width 10 height 10
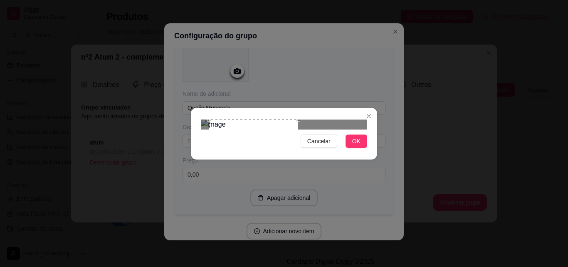
click at [359, 119] on div at bounding box center [284, 124] width 166 height 10
click at [352, 148] on button "OK" at bounding box center [357, 140] width 22 height 13
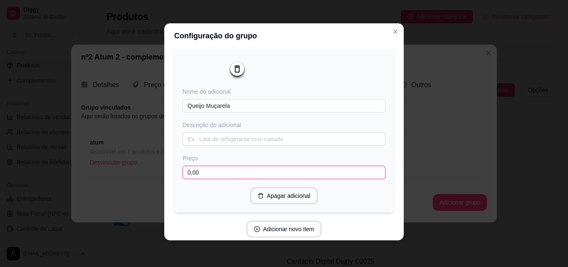
click at [207, 179] on input "0,00" at bounding box center [284, 172] width 203 height 13
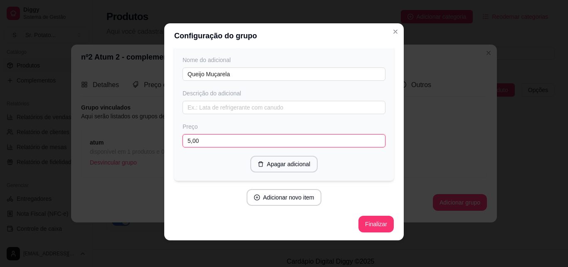
scroll to position [3338, 0]
type input "5,00"
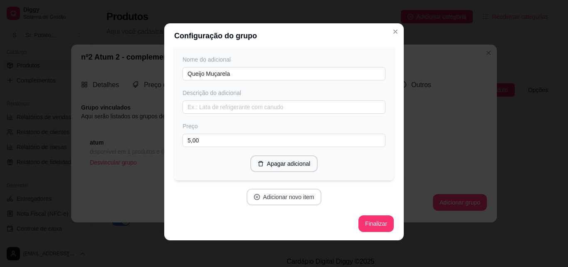
click at [271, 199] on button "Adicionar novo item" at bounding box center [284, 196] width 75 height 17
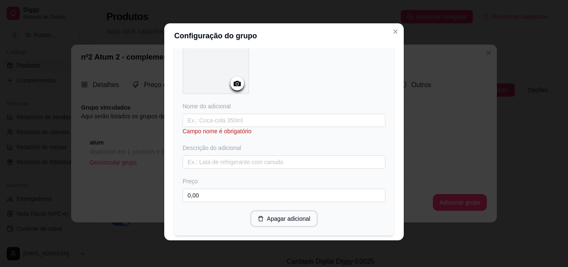
scroll to position [3505, 0]
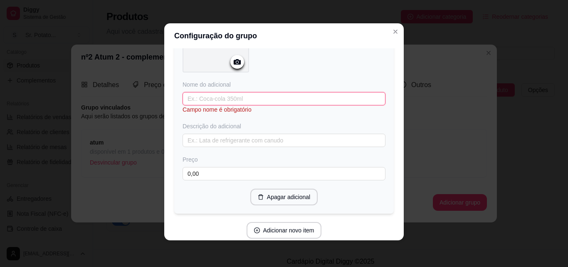
click at [214, 105] on input "text" at bounding box center [284, 98] width 203 height 13
type input "q"
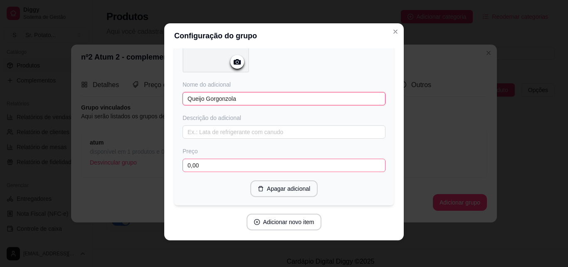
type input "Queijo Gorgonzola"
click at [209, 172] on input "0,00" at bounding box center [284, 164] width 203 height 13
type input "6,00"
click at [237, 64] on icon at bounding box center [237, 61] width 7 height 5
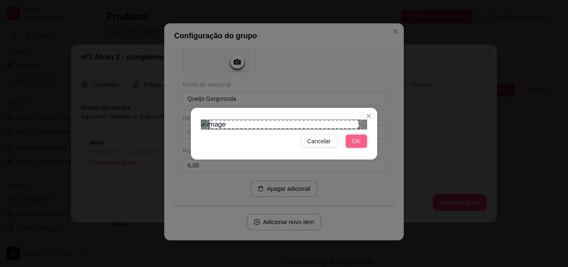
click at [362, 148] on button "OK" at bounding box center [357, 140] width 22 height 13
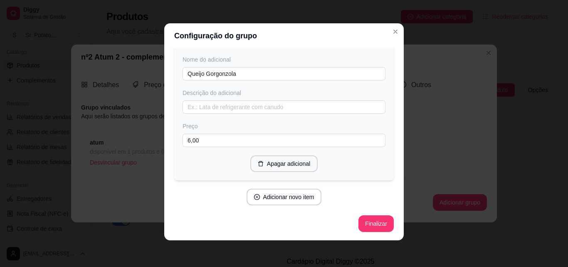
scroll to position [3554, 0]
click at [270, 198] on button "Adicionar novo item" at bounding box center [284, 196] width 75 height 17
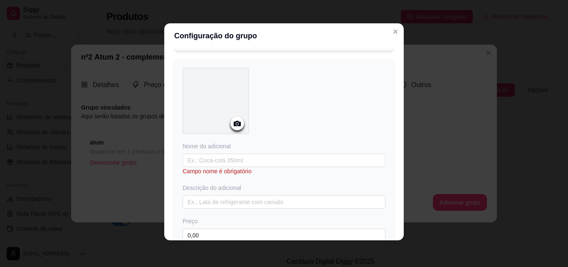
scroll to position [3720, 0]
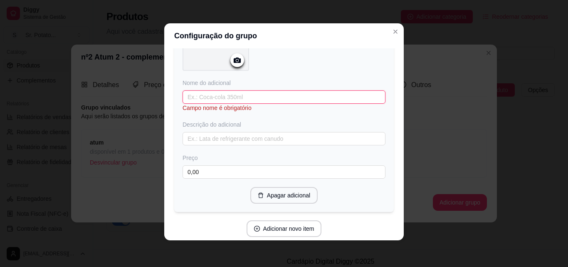
click at [227, 104] on input "text" at bounding box center [284, 96] width 203 height 13
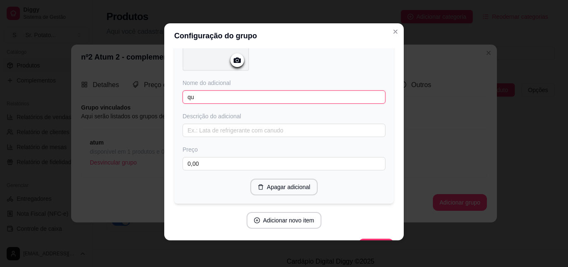
type input "q"
type input "Queijo Parmesão"
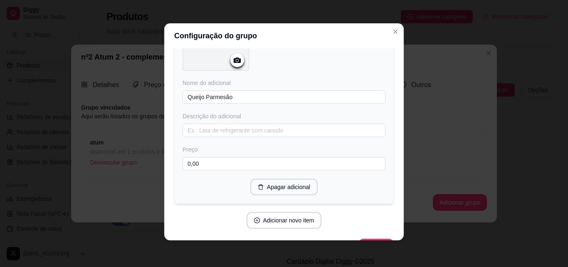
click at [234, 63] on icon at bounding box center [237, 59] width 7 height 5
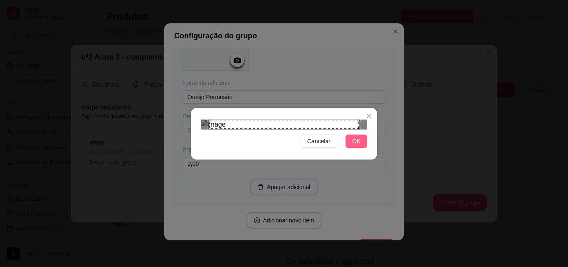
click at [362, 148] on button "OK" at bounding box center [357, 140] width 22 height 13
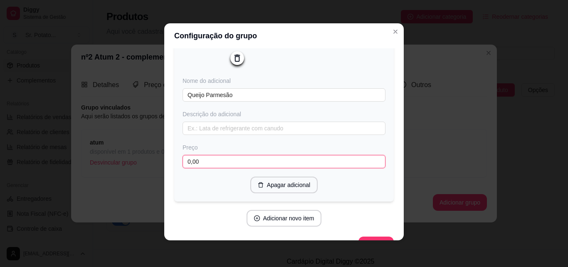
click at [201, 168] on input "0,00" at bounding box center [284, 161] width 203 height 13
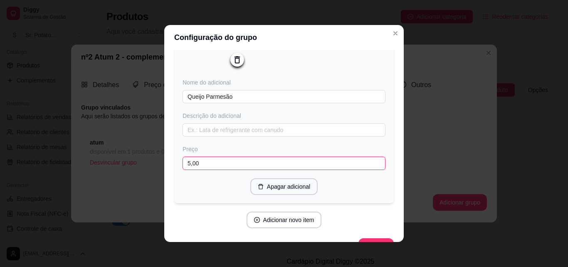
type input "5,00"
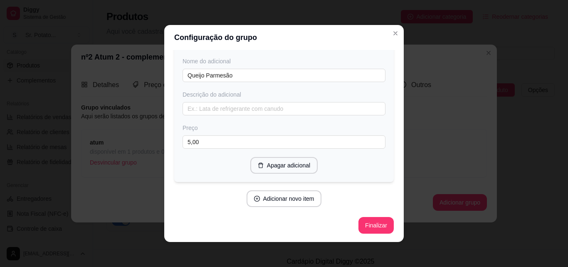
scroll to position [3769, 0]
click at [272, 195] on button "Adicionar novo item" at bounding box center [284, 198] width 75 height 17
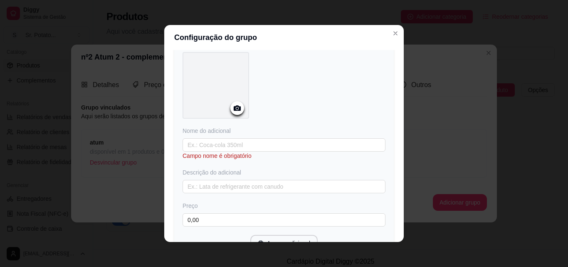
scroll to position [3894, 0]
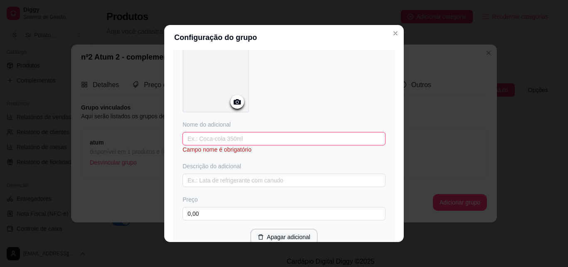
click at [225, 145] on input "text" at bounding box center [284, 138] width 203 height 13
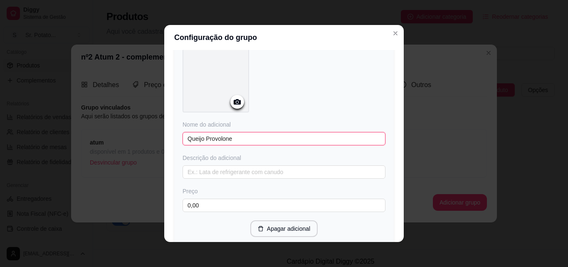
type input "Queijo Provolone"
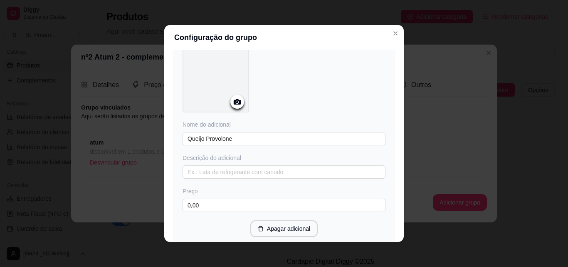
click at [235, 106] on icon at bounding box center [237, 102] width 10 height 10
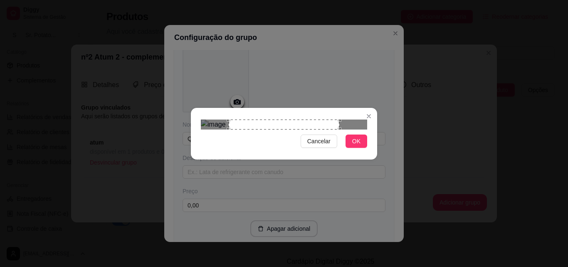
click at [273, 121] on div "Use the arrow keys to move the crop selection area" at bounding box center [284, 124] width 111 height 10
click at [227, 119] on img at bounding box center [284, 124] width 166 height 10
click at [363, 148] on button "OK" at bounding box center [357, 140] width 22 height 13
click at [354, 146] on span "OK" at bounding box center [356, 140] width 8 height 9
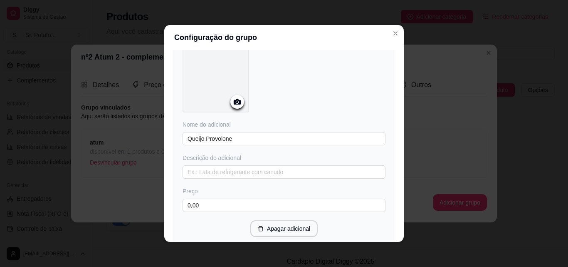
click at [237, 104] on icon at bounding box center [237, 101] width 7 height 5
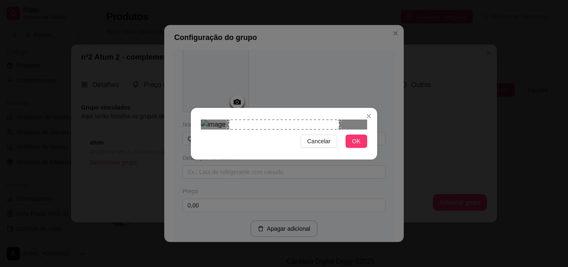
click at [341, 117] on div "Use the arrow keys to move the north east drag handle to change the crop select…" at bounding box center [341, 117] width 0 height 0
click at [328, 119] on div "Use the arrow keys to move the crop selection area" at bounding box center [278, 157] width 111 height 76
click at [321, 119] on div "Use the arrow keys to move the crop selection area" at bounding box center [276, 157] width 111 height 76
click at [309, 119] on div "Use the arrow keys to move the crop selection area" at bounding box center [263, 157] width 111 height 76
click at [356, 146] on span "OK" at bounding box center [356, 140] width 8 height 9
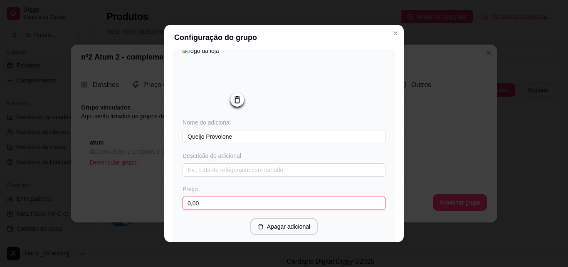
click at [201, 210] on input "0,00" at bounding box center [284, 202] width 203 height 13
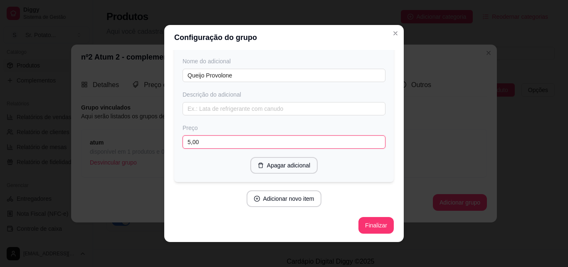
scroll to position [3985, 0]
type input "5,00"
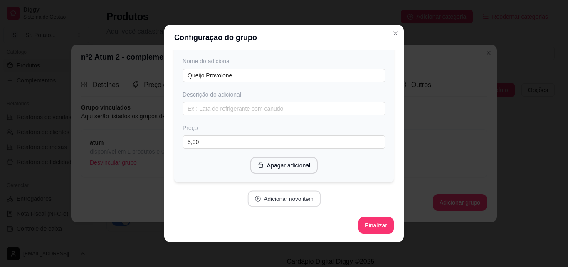
click at [297, 198] on button "Adicionar novo item" at bounding box center [283, 198] width 73 height 16
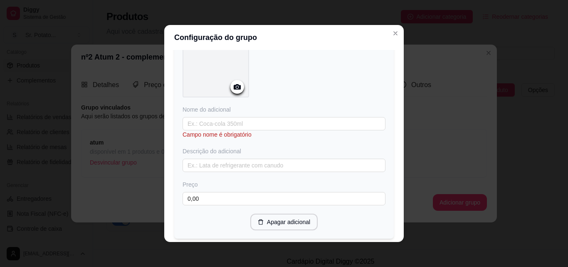
scroll to position [4151, 0]
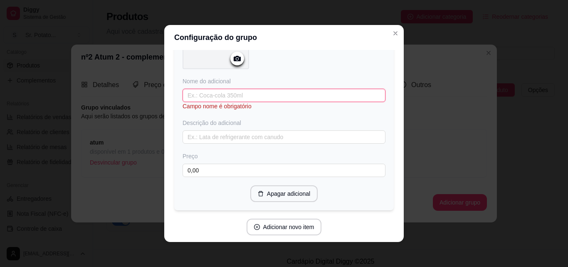
click at [234, 102] on input "text" at bounding box center [284, 95] width 203 height 13
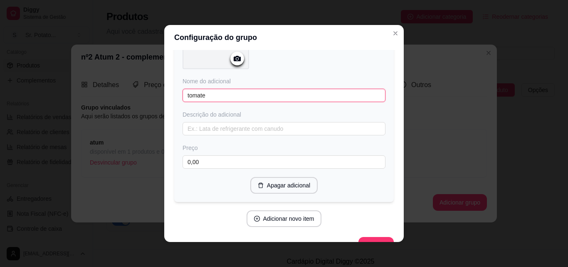
type input "tomate"
click at [238, 63] on icon at bounding box center [237, 59] width 10 height 10
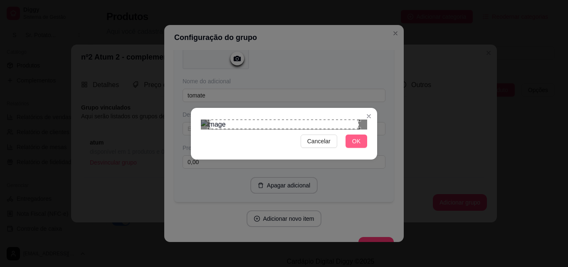
click at [351, 148] on button "OK" at bounding box center [357, 140] width 22 height 13
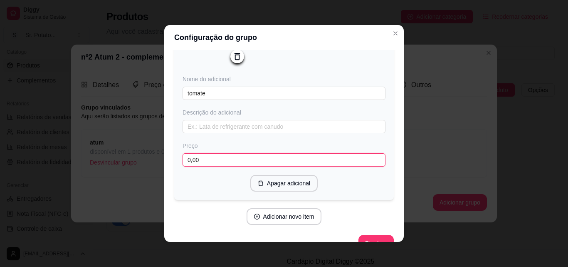
click at [213, 166] on input "0,00" at bounding box center [284, 159] width 203 height 13
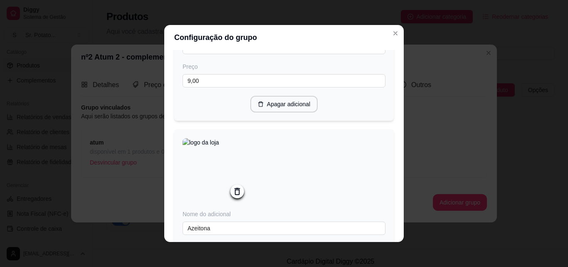
scroll to position [0, 0]
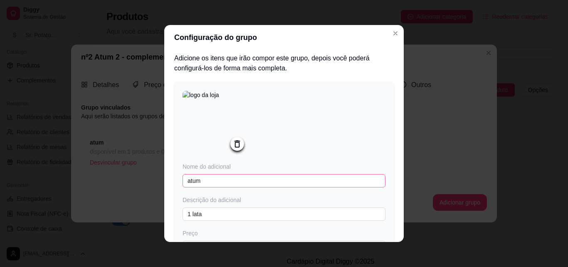
type input "3,00"
click at [187, 183] on input "atum" at bounding box center [284, 180] width 203 height 13
click at [212, 181] on input "atum" at bounding box center [284, 180] width 203 height 13
type input "atum"
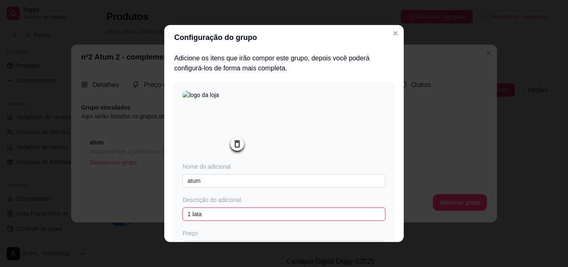
click at [205, 216] on input "1 lata" at bounding box center [284, 213] width 203 height 13
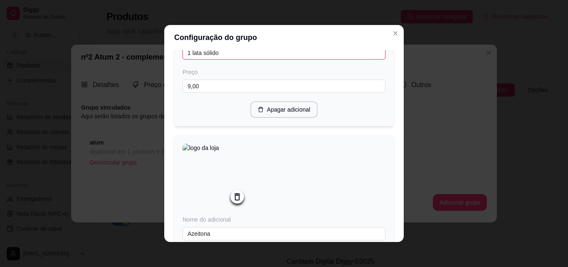
scroll to position [208, 0]
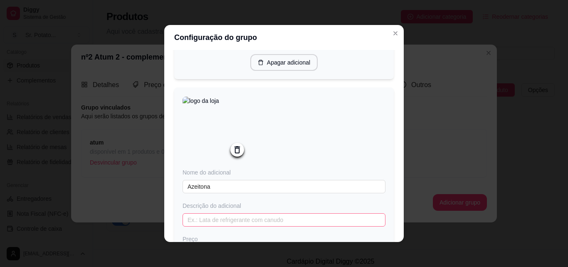
type input "1 lata sólido"
click at [232, 223] on input "text" at bounding box center [284, 219] width 203 height 13
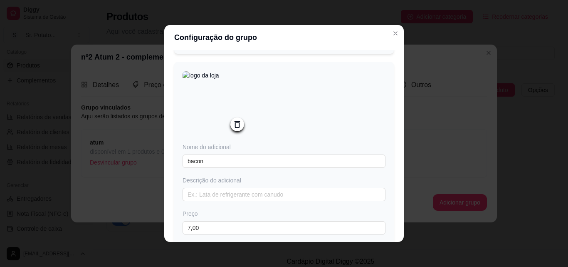
scroll to position [457, 0]
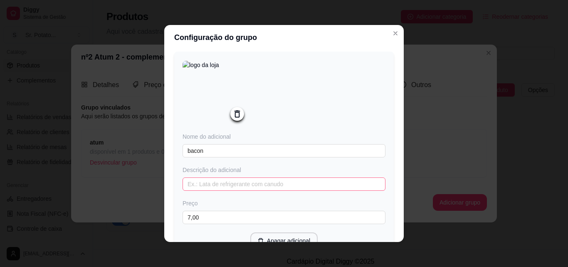
type input "em fatias"
click at [212, 190] on input "text" at bounding box center [284, 183] width 203 height 13
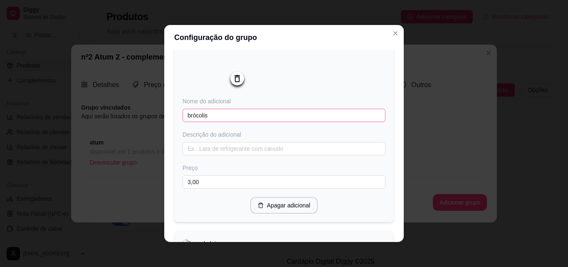
scroll to position [707, 0]
type input "em cubos"
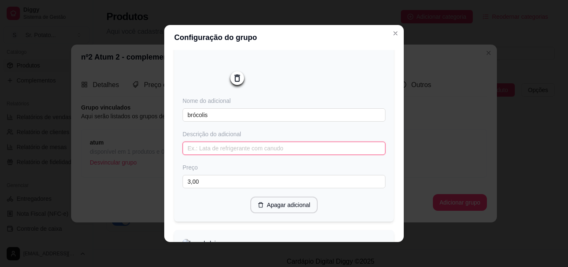
click at [212, 155] on input "text" at bounding box center [284, 147] width 203 height 13
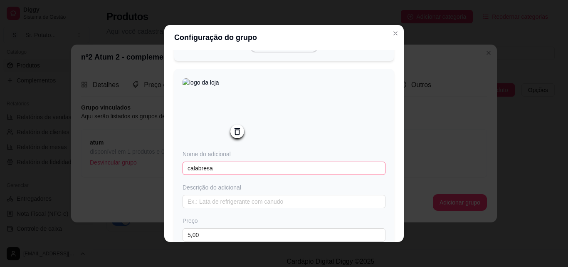
scroll to position [915, 0]
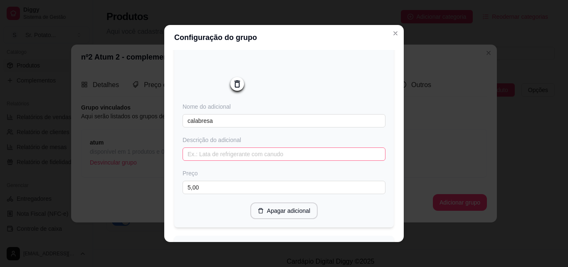
type input "pequenas hastes"
click at [205, 161] on input "text" at bounding box center [284, 153] width 203 height 13
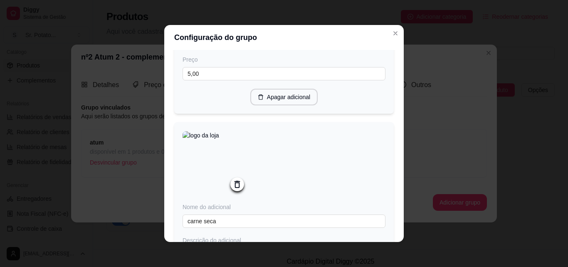
scroll to position [1123, 0]
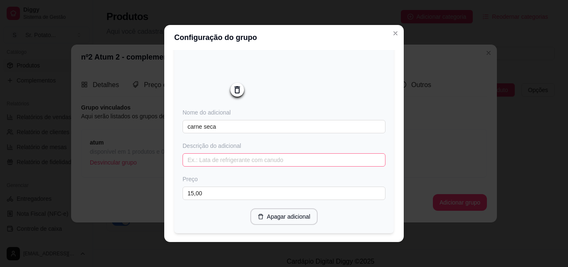
type input "em cubos"
click at [205, 166] on input "text" at bounding box center [284, 159] width 203 height 13
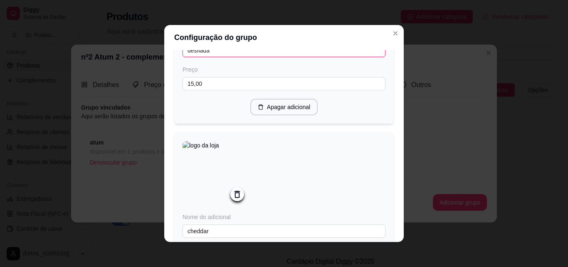
scroll to position [1331, 0]
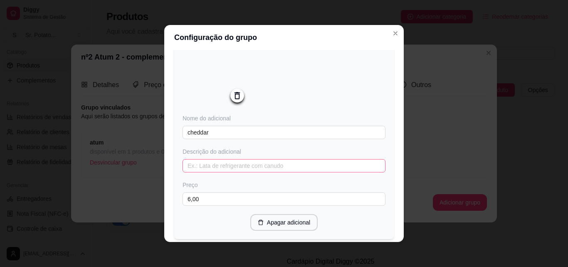
type input "desfiada"
click at [208, 172] on input "text" at bounding box center [284, 165] width 203 height 13
type input "b"
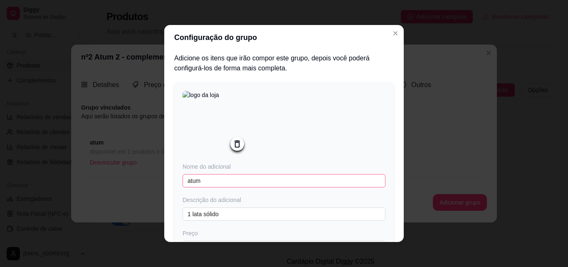
type input "em [GEOGRAPHIC_DATA]"
click at [187, 184] on input "atum" at bounding box center [284, 180] width 203 height 13
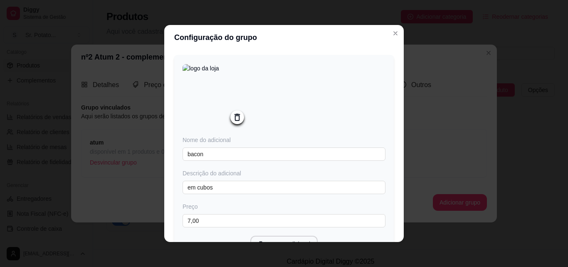
scroll to position [457, 0]
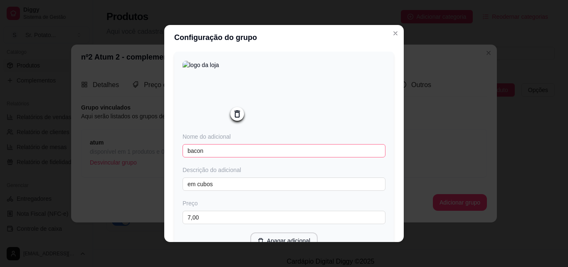
type input "Atum"
click at [187, 156] on input "bacon" at bounding box center [284, 150] width 203 height 13
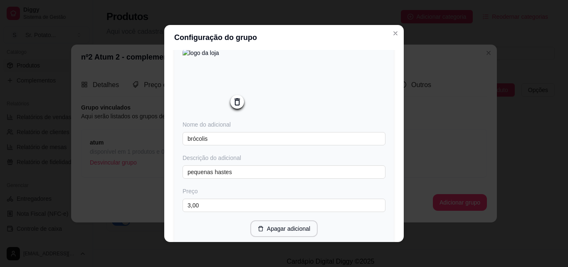
scroll to position [707, 0]
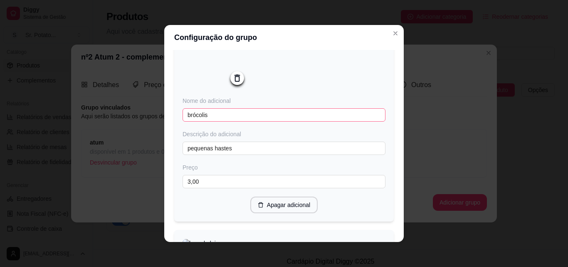
type input "Bacon"
click at [186, 121] on input "brócolis" at bounding box center [284, 114] width 203 height 13
click at [187, 121] on input "brócolis" at bounding box center [284, 114] width 203 height 13
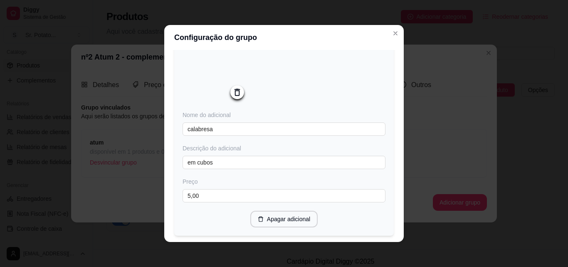
scroll to position [915, 0]
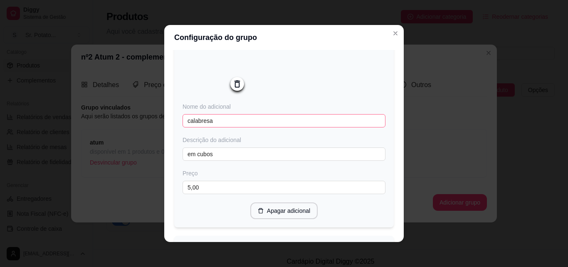
type input "[GEOGRAPHIC_DATA]"
click at [187, 127] on input "calabresa" at bounding box center [284, 120] width 203 height 13
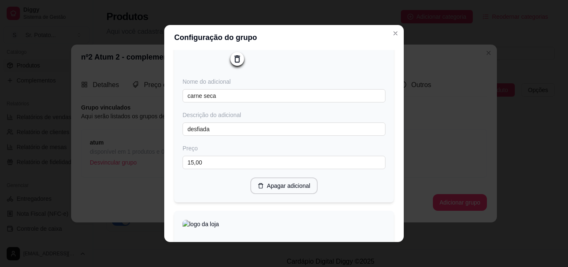
scroll to position [1165, 0]
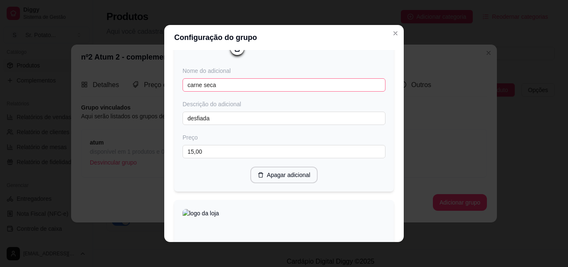
type input "Calabresa"
click at [185, 91] on input "carne seca" at bounding box center [284, 84] width 203 height 13
click at [186, 91] on input "carne seca" at bounding box center [284, 84] width 203 height 13
click at [203, 91] on input "Carne seca" at bounding box center [284, 84] width 203 height 13
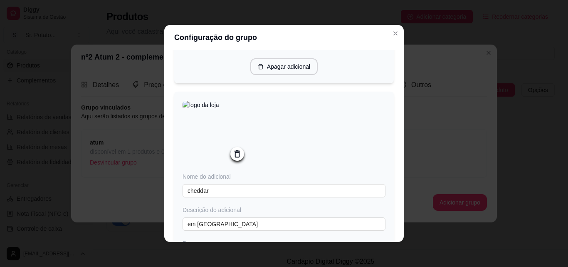
scroll to position [1289, 0]
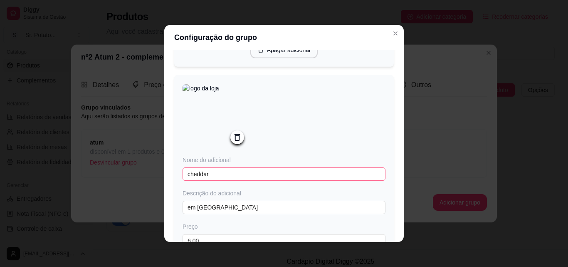
type input "Carne Seca"
click at [185, 180] on input "cheddar" at bounding box center [284, 173] width 203 height 13
click at [186, 180] on input "cheddar" at bounding box center [284, 173] width 203 height 13
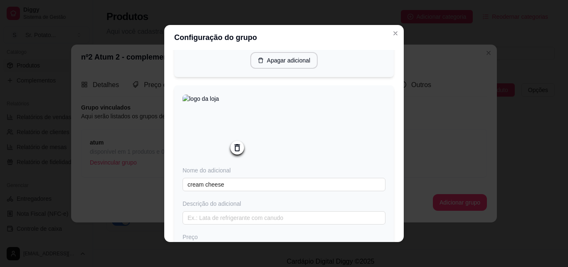
scroll to position [1497, 0]
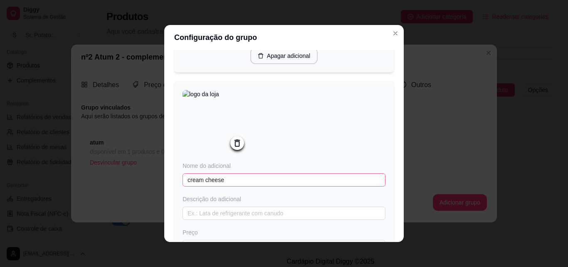
type input "Cheddar"
click at [186, 186] on input "cream cheese" at bounding box center [284, 179] width 203 height 13
click at [205, 186] on input "Cream cheese" at bounding box center [284, 179] width 203 height 13
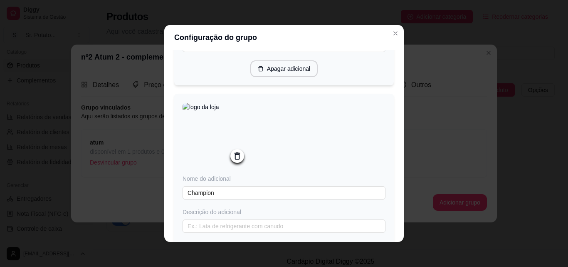
scroll to position [1747, 0]
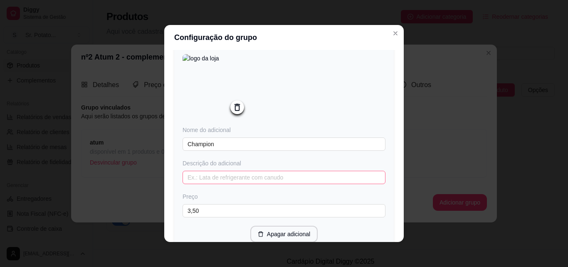
type input "Cream Cheese"
click at [200, 184] on input "text" at bounding box center [284, 177] width 203 height 13
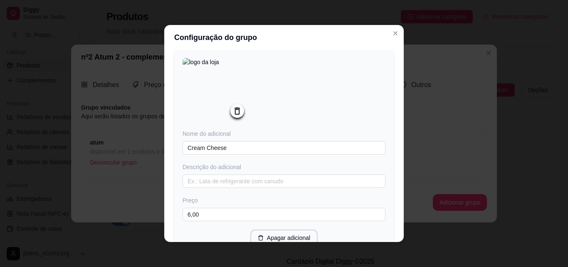
scroll to position [1580, 0]
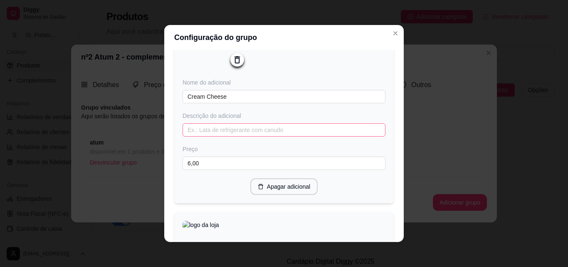
type input "em"
click at [205, 136] on input "text" at bounding box center [284, 129] width 203 height 13
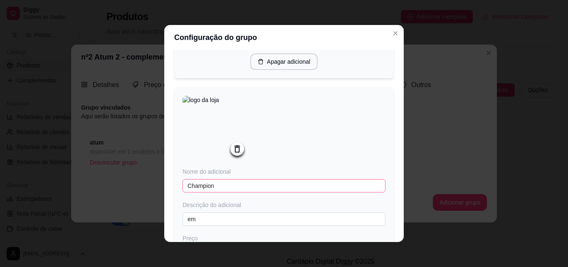
scroll to position [1788, 0]
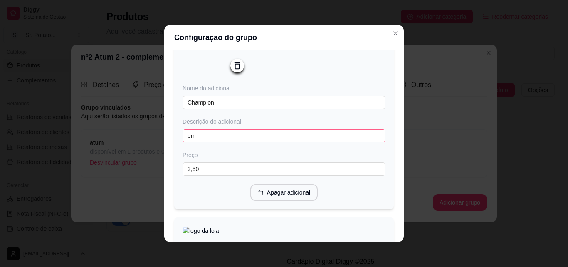
type input "em [GEOGRAPHIC_DATA]"
click at [205, 142] on input "em" at bounding box center [284, 135] width 203 height 13
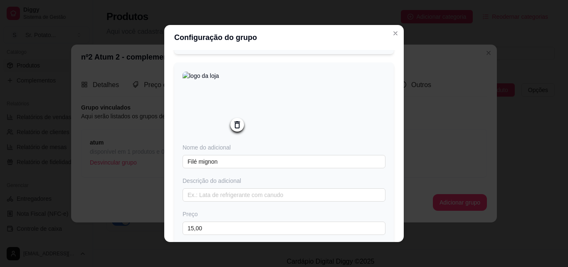
scroll to position [1955, 0]
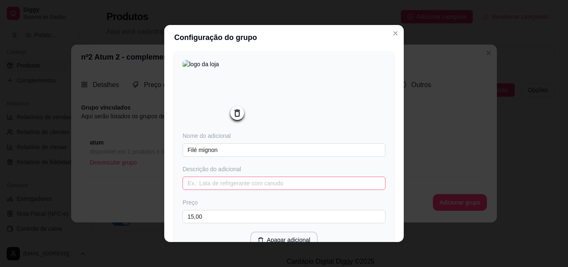
type input "em pedaços ou fatias"
click at [213, 190] on input "text" at bounding box center [284, 182] width 203 height 13
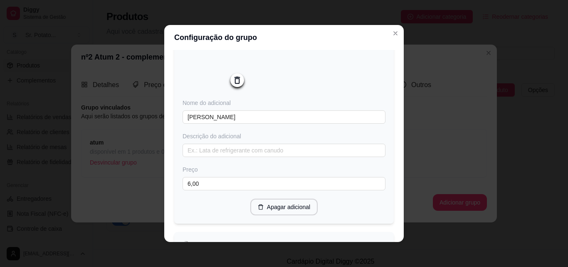
scroll to position [2204, 0]
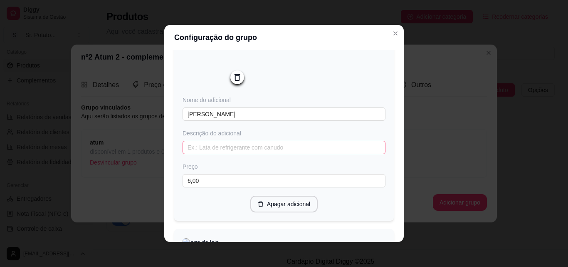
type input "em cubos"
click at [216, 154] on input "text" at bounding box center [284, 147] width 203 height 13
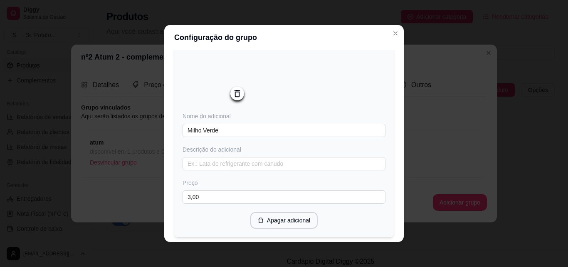
scroll to position [2412, 0]
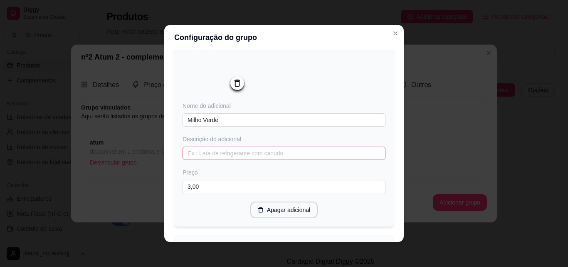
type input "desfiado e temperado"
click at [203, 160] on input "text" at bounding box center [284, 152] width 203 height 13
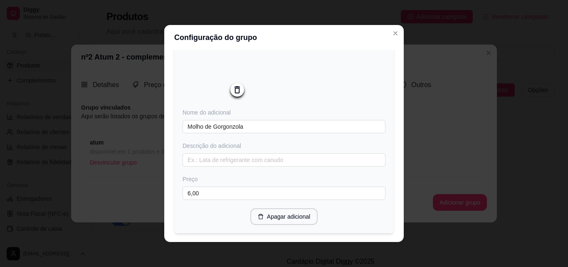
scroll to position [2620, 0]
type input "em grãos"
click at [216, 166] on input "text" at bounding box center [284, 158] width 203 height 13
type input "M"
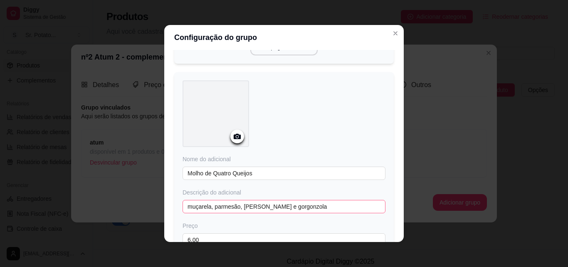
scroll to position [2828, 0]
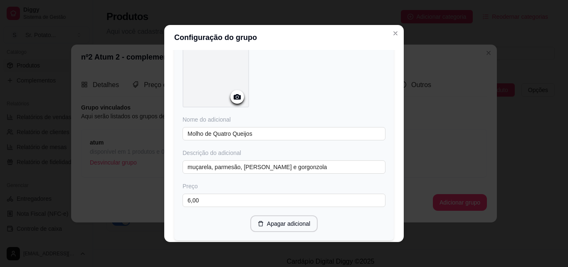
type input "molho branco com o queijo gorgonzola"
click at [236, 101] on icon at bounding box center [237, 97] width 10 height 10
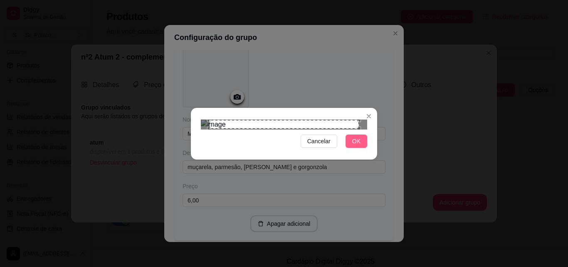
click at [358, 146] on span "OK" at bounding box center [356, 140] width 8 height 9
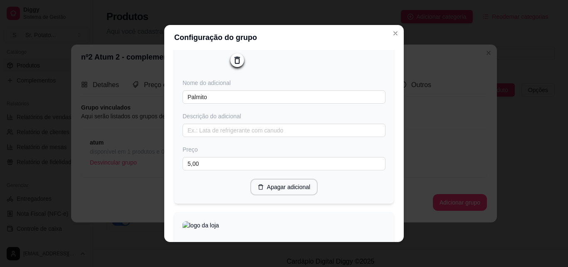
scroll to position [3078, 0]
click at [198, 136] on input "text" at bounding box center [284, 128] width 203 height 13
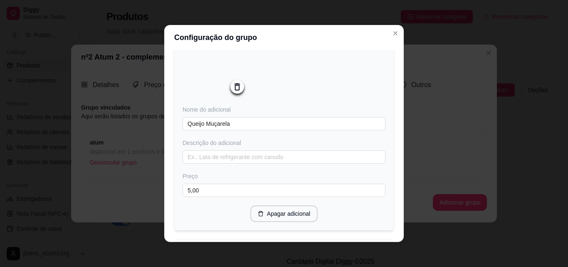
scroll to position [3286, 0]
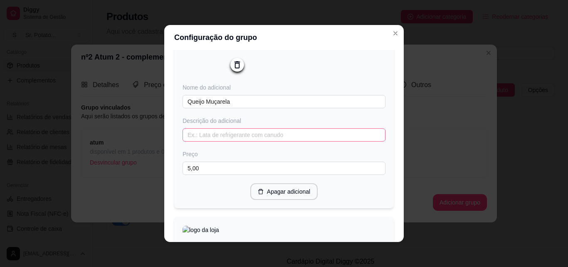
type input "em pedaços ou fatias"
click at [237, 141] on input "text" at bounding box center [284, 134] width 203 height 13
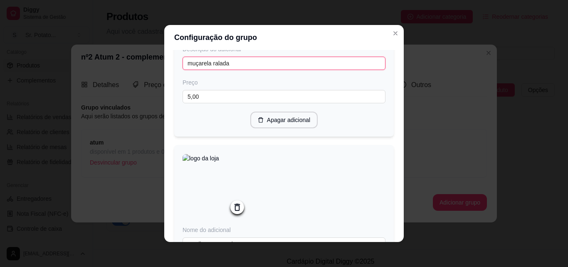
scroll to position [3369, 0]
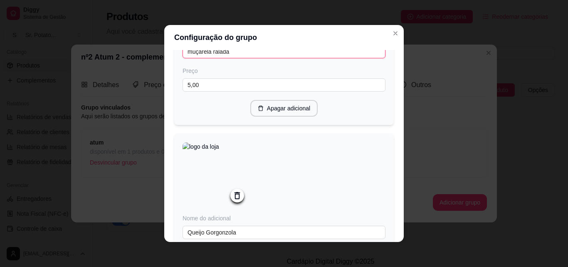
click at [208, 58] on input "muçarela ralada" at bounding box center [284, 51] width 203 height 13
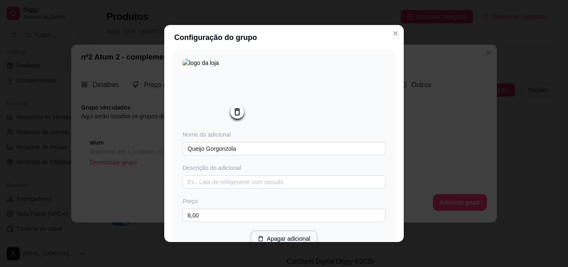
scroll to position [3452, 0]
type input "muçarela ralada"
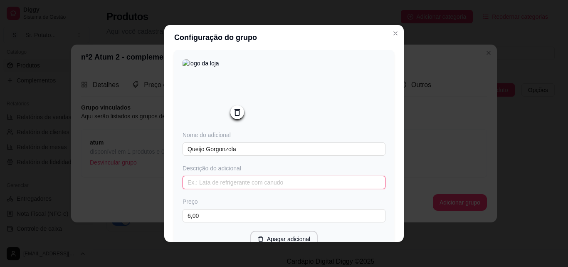
click at [215, 189] on input "text" at bounding box center [284, 182] width 203 height 13
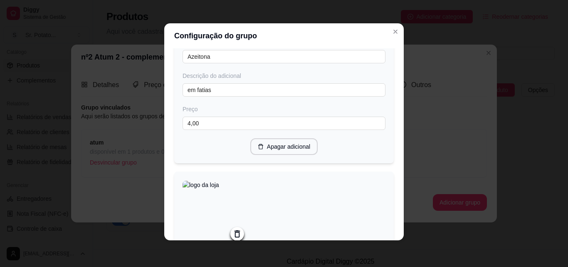
scroll to position [333, 0]
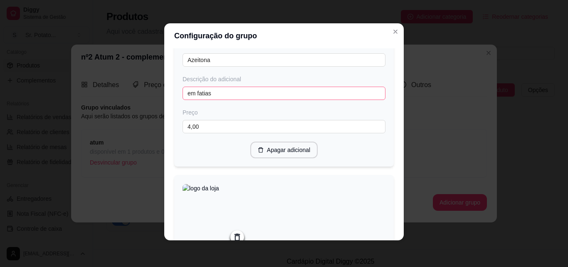
type input "pedaços de goorgonzola"
click at [225, 99] on input "em fatias" at bounding box center [284, 93] width 203 height 13
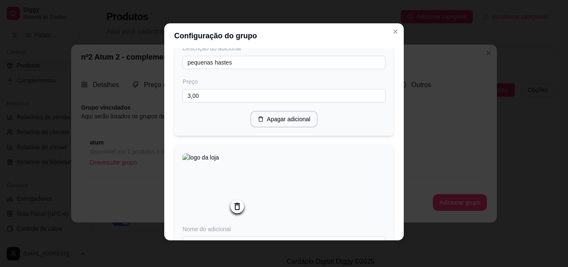
scroll to position [873, 0]
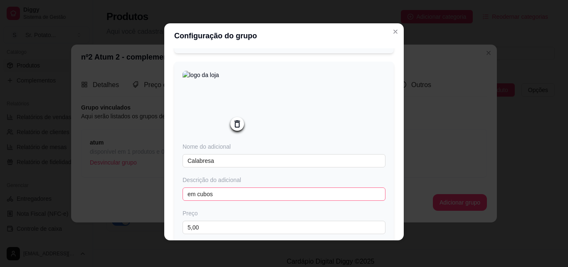
type input "em fatias ou picadas"
click at [226, 200] on input "em cubos" at bounding box center [284, 193] width 203 height 13
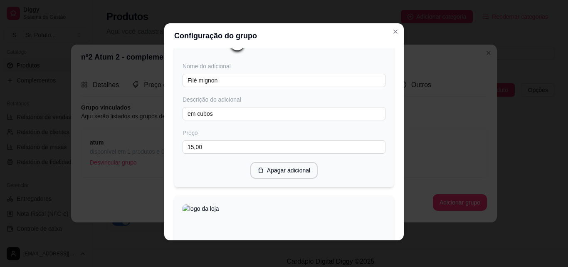
scroll to position [2038, 0]
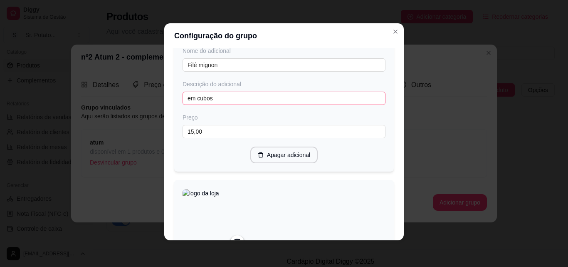
type input "em cubos ou rodelas"
click at [222, 105] on input "em cubos" at bounding box center [284, 97] width 203 height 13
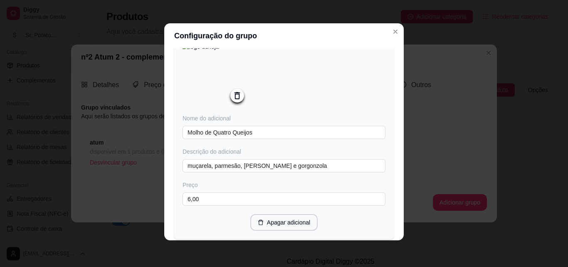
scroll to position [2828, 0]
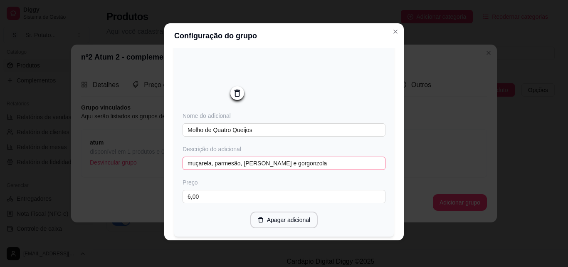
type input "em cubos ou tiras"
click at [313, 170] on input "muçarela, parmesão, [PERSON_NAME] e gorgonzola" at bounding box center [284, 162] width 203 height 13
type input "m"
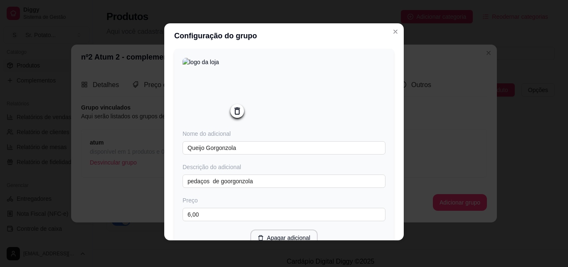
scroll to position [3452, 0]
type input "molho branco com 4 opções de queijos"
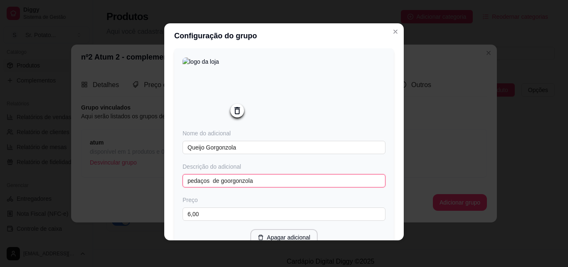
click at [272, 187] on input "pedaços de goorgonzola" at bounding box center [284, 180] width 203 height 13
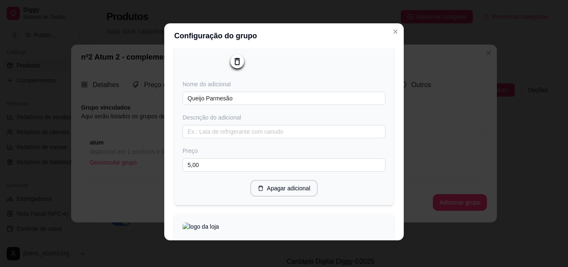
scroll to position [3743, 0]
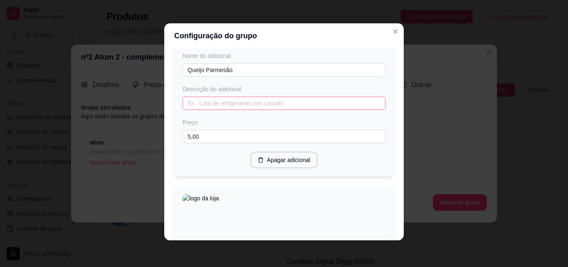
type input "pedaços de gorgonzola"
click at [212, 110] on input "text" at bounding box center [284, 102] width 203 height 13
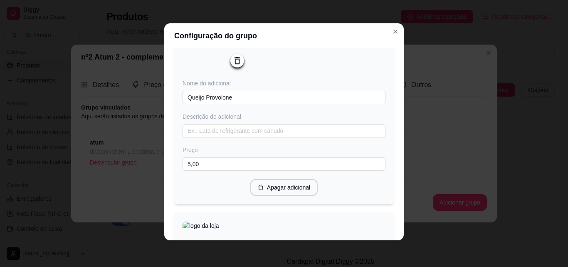
scroll to position [3951, 0]
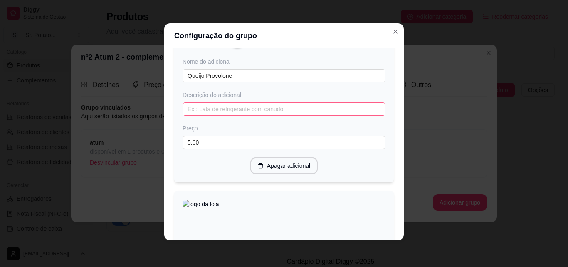
type input "ralado"
click at [206, 116] on input "text" at bounding box center [284, 108] width 203 height 13
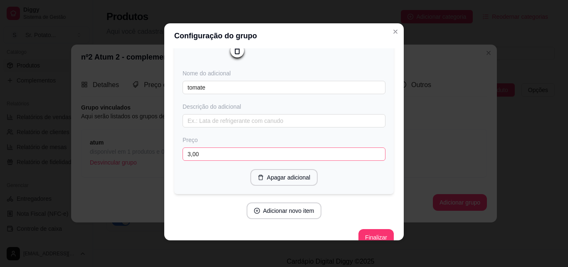
scroll to position [4159, 0]
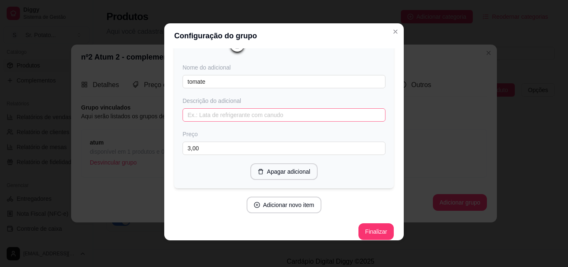
type input "ralado"
click at [210, 121] on input "text" at bounding box center [284, 114] width 203 height 13
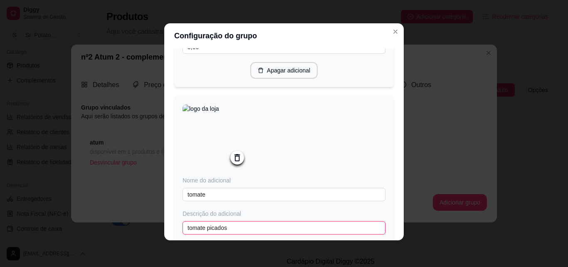
scroll to position [3993, 0]
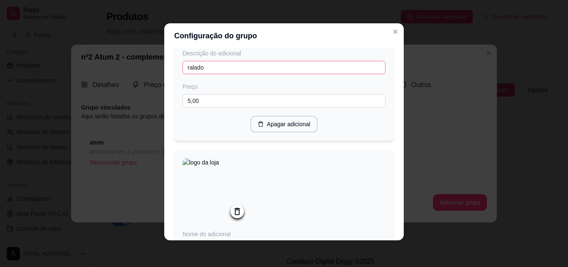
type input "tomate picados"
click at [183, 74] on input "ralado" at bounding box center [284, 67] width 203 height 13
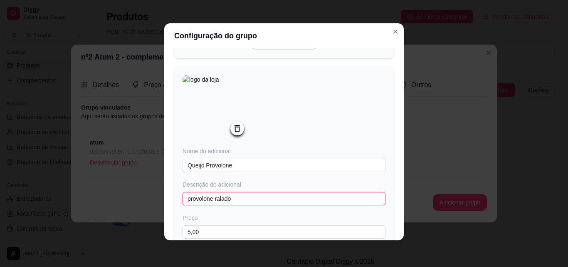
scroll to position [3785, 0]
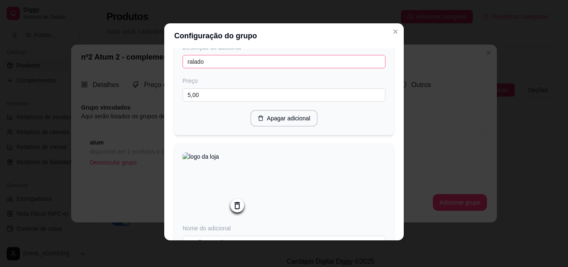
type input "provolone ralado"
click at [183, 68] on input "ralado" at bounding box center [284, 61] width 203 height 13
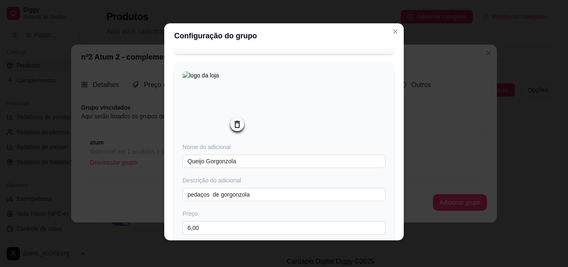
scroll to position [3494, 0]
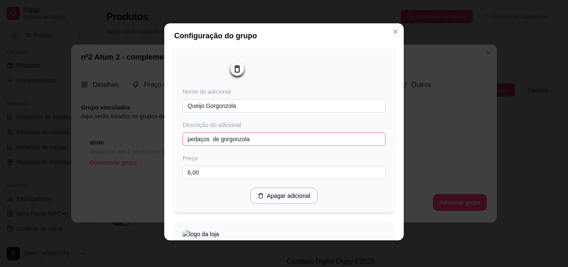
type input "parmesão ralado"
click at [258, 146] on input "pedaços de gorgonzola" at bounding box center [284, 138] width 203 height 13
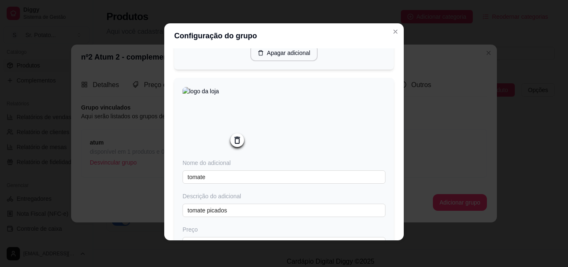
scroll to position [4200, 0]
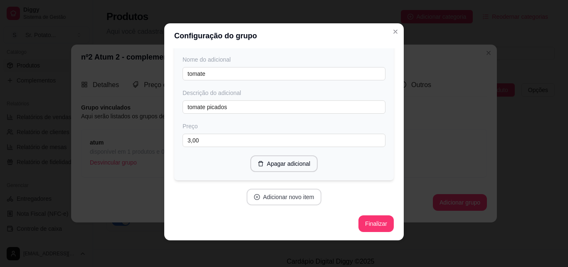
type input "pedaços de gorgonzola"
click at [277, 195] on button "Adicionar novo item" at bounding box center [284, 196] width 75 height 17
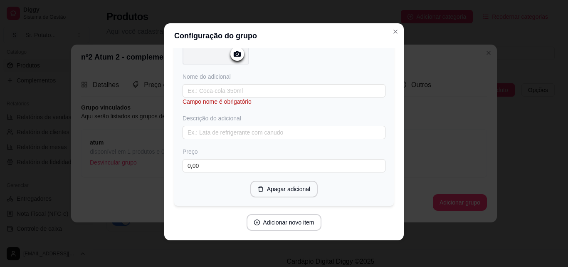
scroll to position [4366, 0]
click at [218, 96] on input "text" at bounding box center [284, 89] width 203 height 13
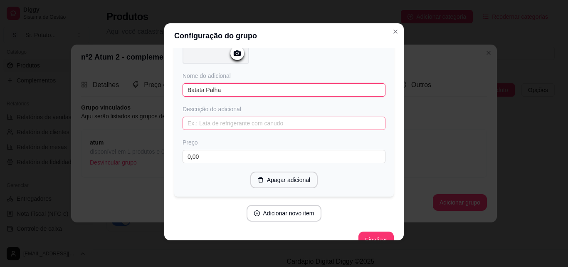
type input "Batata Palha"
click at [217, 130] on input "text" at bounding box center [284, 122] width 203 height 13
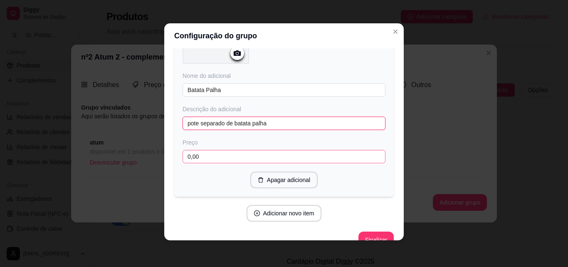
type input "pote separado de batata palha"
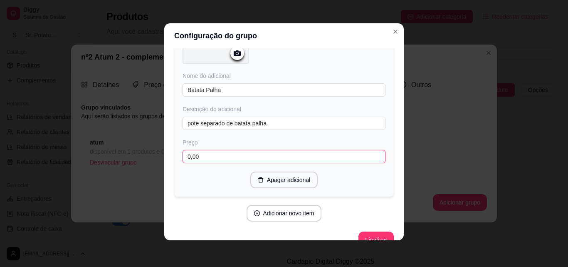
click at [207, 163] on input "0,00" at bounding box center [284, 156] width 203 height 13
type input "4,00"
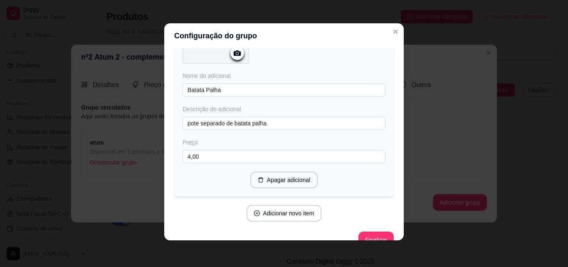
click at [236, 54] on circle at bounding box center [237, 53] width 2 height 2
click at [235, 56] on icon at bounding box center [237, 52] width 7 height 5
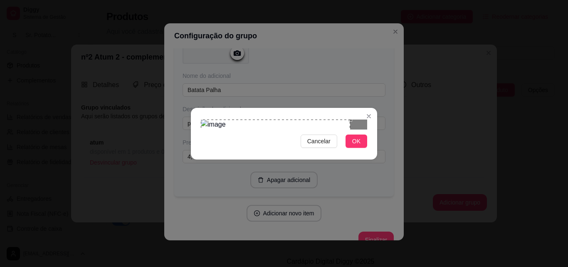
click at [344, 158] on div "Use the arrow keys to move the crop selection area" at bounding box center [275, 163] width 149 height 89
click at [358, 146] on span "OK" at bounding box center [356, 140] width 8 height 9
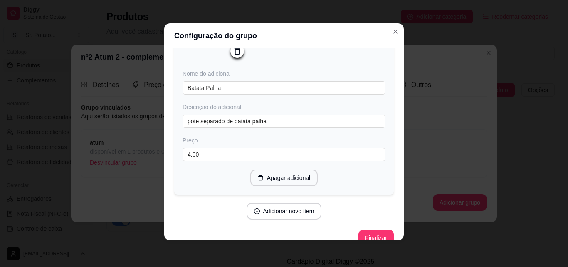
click at [210, 64] on img at bounding box center [216, 31] width 67 height 67
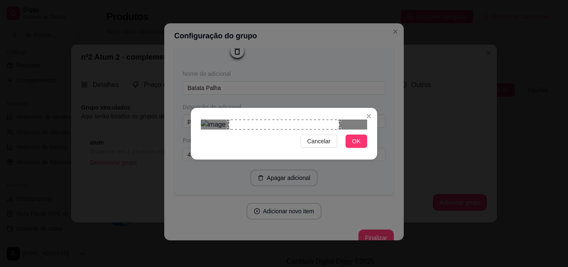
click at [338, 119] on div "Use the arrow keys to move the crop selection area" at bounding box center [284, 124] width 111 height 10
click at [312, 119] on div "Use the arrow keys to move the crop selection area" at bounding box center [263, 157] width 111 height 76
click at [309, 116] on div "Cancelar OK" at bounding box center [284, 133] width 186 height 35
click at [353, 146] on span "OK" at bounding box center [356, 140] width 8 height 9
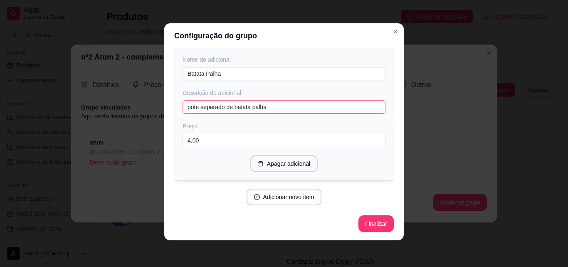
scroll to position [4416, 0]
click at [365, 225] on button "Finalizar" at bounding box center [376, 223] width 34 height 16
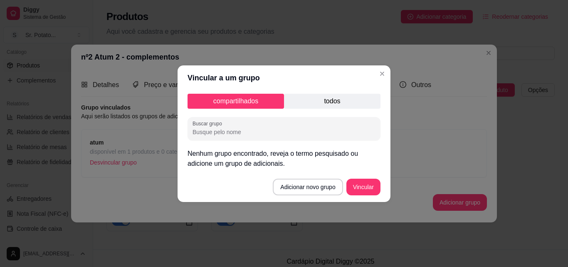
click at [242, 133] on input "Buscar grupo" at bounding box center [284, 132] width 183 height 8
type input "batata recheadas"
click at [367, 187] on button "Vincular" at bounding box center [363, 186] width 33 height 16
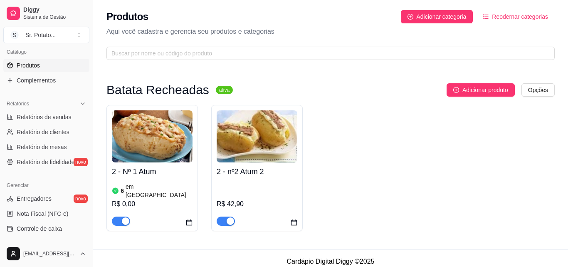
click at [178, 143] on img at bounding box center [152, 136] width 81 height 52
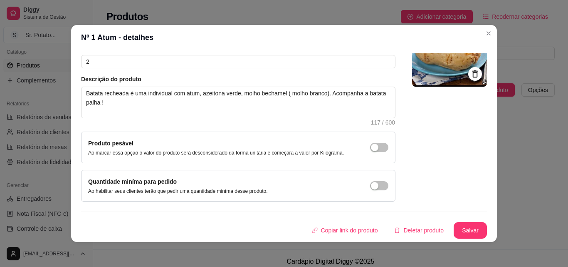
scroll to position [2, 0]
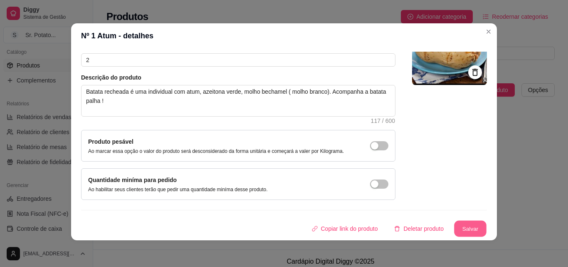
click at [458, 229] on button "Salvar" at bounding box center [470, 228] width 32 height 16
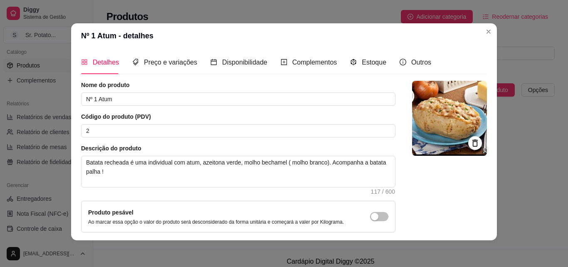
scroll to position [0, 0]
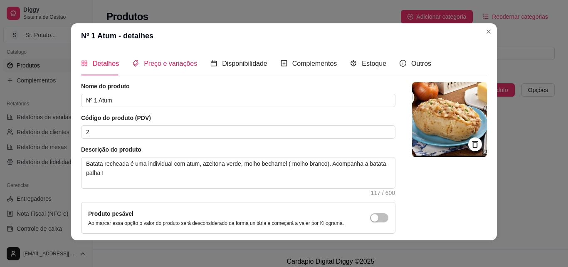
click at [170, 60] on span "Preço e variações" at bounding box center [170, 63] width 53 height 7
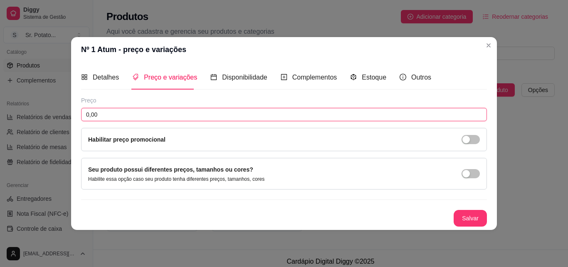
click at [138, 112] on input "0,00" at bounding box center [284, 114] width 406 height 13
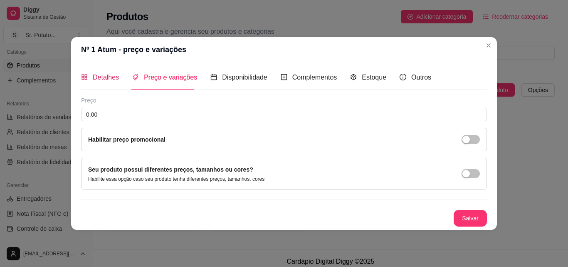
click at [110, 74] on span "Detalhes" at bounding box center [106, 77] width 26 height 7
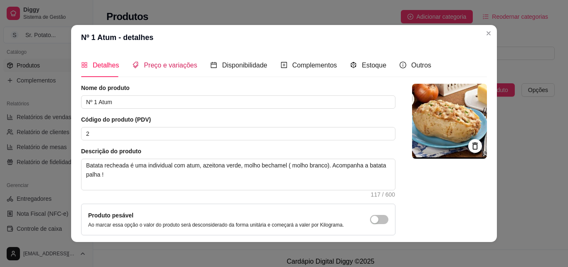
click at [171, 66] on span "Preço e variações" at bounding box center [170, 65] width 53 height 7
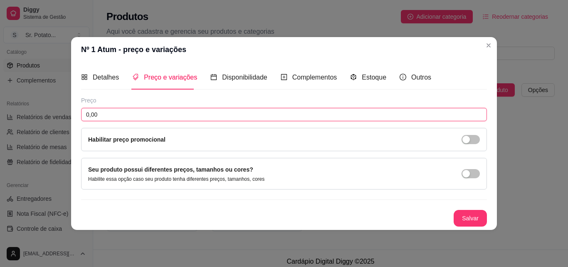
click at [110, 110] on input "0,00" at bounding box center [284, 114] width 406 height 13
type input "34,90"
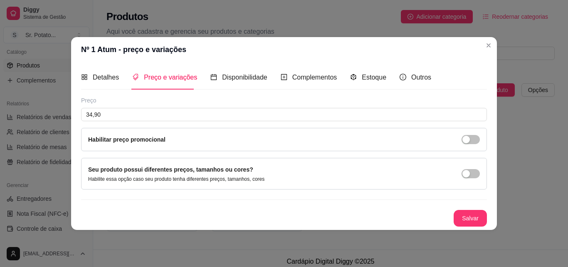
click at [178, 139] on div "Habilitar preço promocional" at bounding box center [284, 139] width 392 height 9
click at [465, 135] on div "Habilitar preço promocional" at bounding box center [284, 139] width 392 height 9
click at [466, 139] on div "button" at bounding box center [465, 139] width 7 height 7
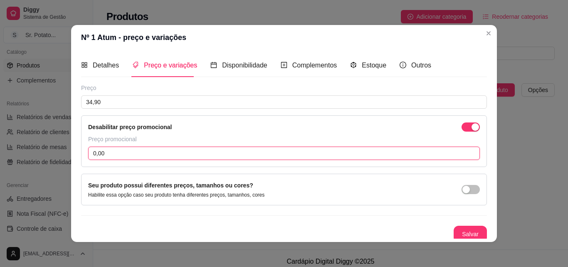
click at [113, 152] on input "0,00" at bounding box center [284, 152] width 392 height 13
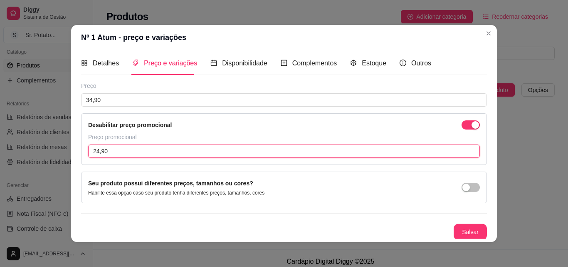
scroll to position [4, 0]
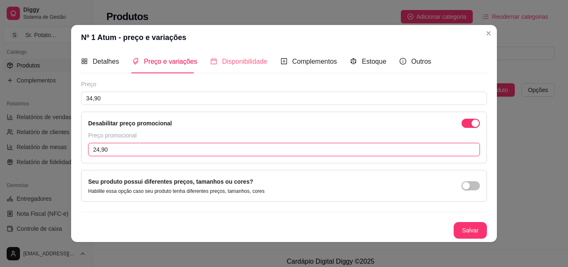
type input "24,90"
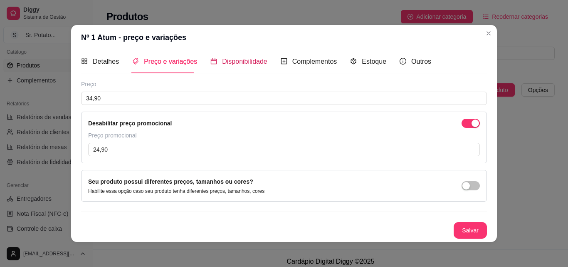
click at [235, 58] on span "Disponibilidade" at bounding box center [244, 61] width 45 height 7
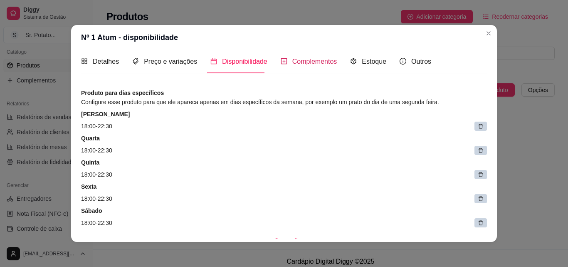
click at [309, 59] on span "Complementos" at bounding box center [314, 61] width 45 height 7
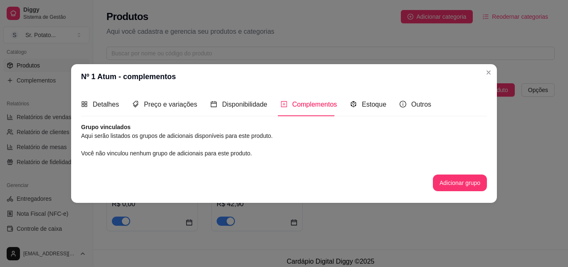
scroll to position [0, 0]
click at [450, 179] on button "Adicionar grupo" at bounding box center [460, 183] width 52 height 16
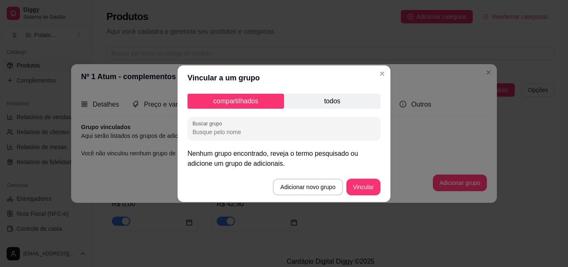
click at [239, 133] on input "Buscar grupo" at bounding box center [284, 132] width 183 height 8
type input "batata recheadas"
click at [373, 188] on button "Vincular" at bounding box center [363, 186] width 33 height 16
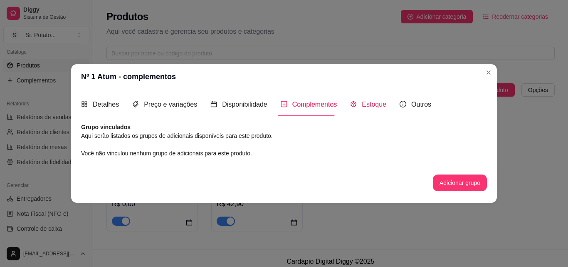
click at [365, 107] on span "Estoque" at bounding box center [374, 104] width 25 height 7
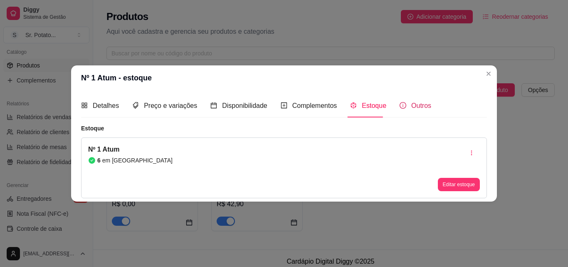
click at [411, 104] on span "Outros" at bounding box center [421, 105] width 20 height 7
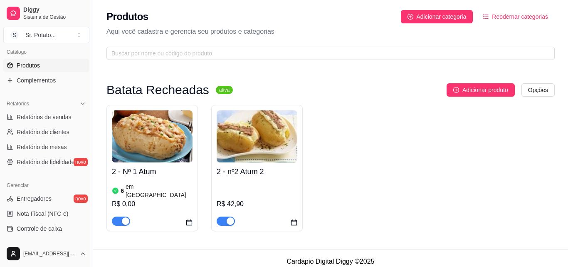
click at [137, 171] on h4 "2 - Nº 1 Atum" at bounding box center [152, 172] width 81 height 12
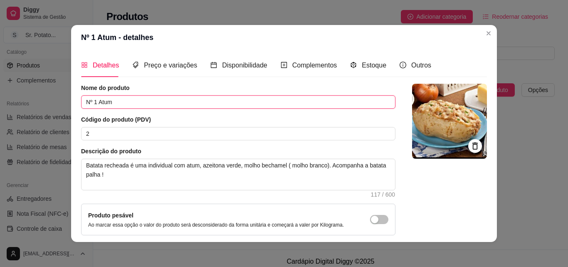
click at [124, 103] on input "Nº 1 Atum" at bounding box center [238, 101] width 314 height 13
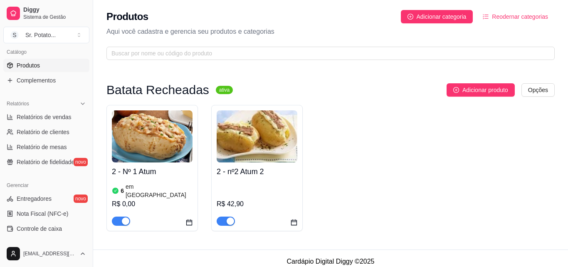
click at [165, 153] on img at bounding box center [152, 136] width 81 height 52
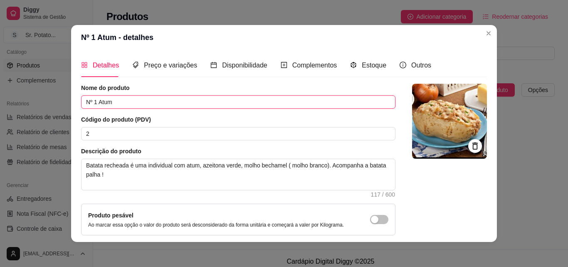
click at [116, 102] on input "Nº 1 Atum" at bounding box center [238, 101] width 314 height 13
type input "N"
type input "1 - Atum"
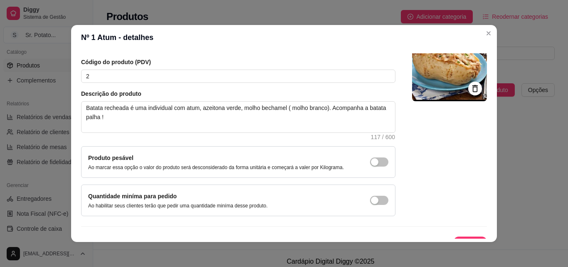
scroll to position [72, 0]
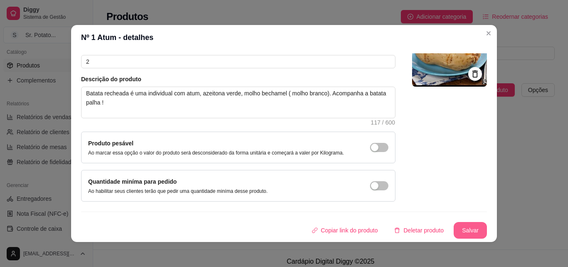
click at [464, 225] on button "Salvar" at bounding box center [470, 230] width 33 height 17
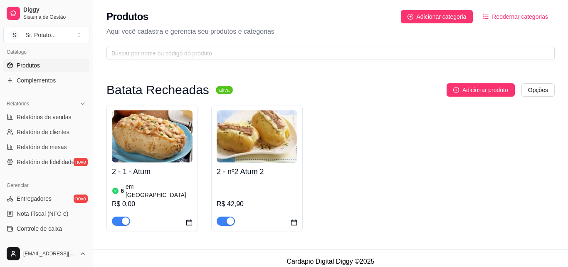
click at [148, 172] on h4 "2 - 1 - Atum" at bounding box center [152, 172] width 81 height 12
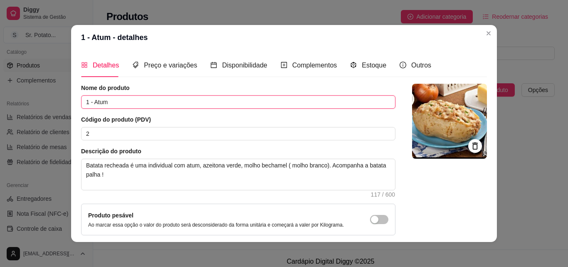
click at [116, 101] on input "1 - Atum" at bounding box center [238, 101] width 314 height 13
type input "1"
type input "Nº 1 Atum 1"
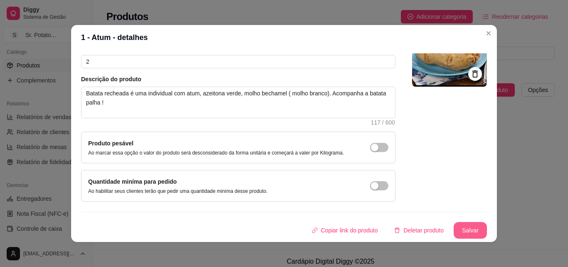
click at [465, 230] on button "Salvar" at bounding box center [470, 230] width 33 height 17
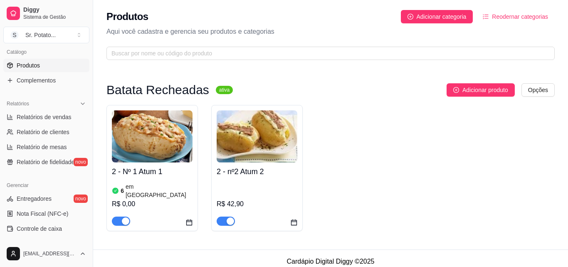
click at [173, 168] on h4 "2 - Nº 1 Atum 1" at bounding box center [152, 172] width 81 height 12
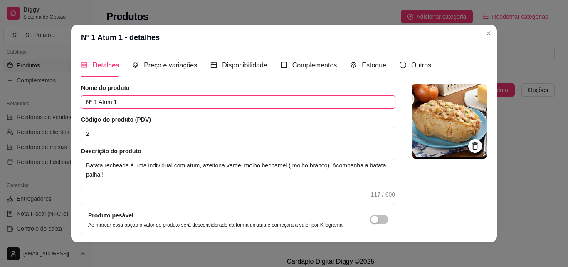
click at [131, 99] on input "Nº 1 Atum 1" at bounding box center [238, 101] width 314 height 13
type input "N"
type input "Atum"
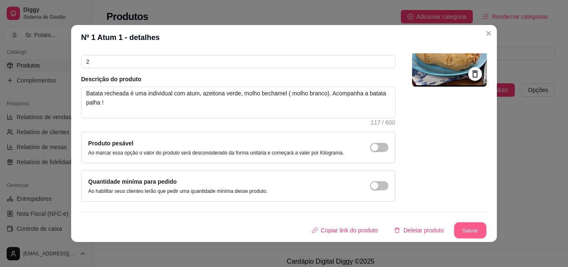
click at [462, 229] on button "Salvar" at bounding box center [470, 230] width 32 height 16
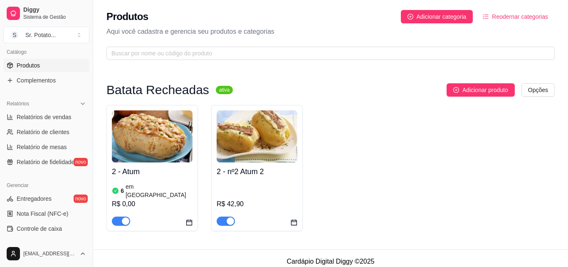
click at [257, 172] on h4 "2 - nº2 Atum 2" at bounding box center [257, 172] width 81 height 12
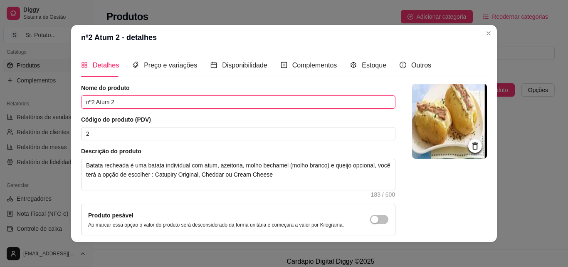
click at [129, 100] on input "nº2 Atum 2" at bounding box center [238, 101] width 314 height 13
type input "n"
type input "Atum 2"
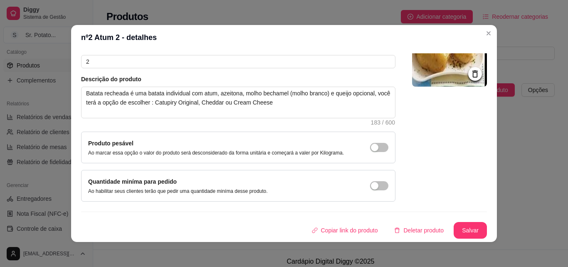
click at [485, 234] on div "Detalhes Preço e variações Disponibilidade Complementos Estoque Outros Nome do …" at bounding box center [284, 146] width 426 height 192
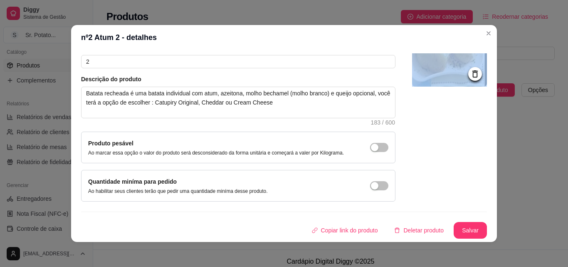
click at [485, 234] on div "Detalhes Preço e variações Disponibilidade Complementos Estoque Outros Nome do …" at bounding box center [284, 146] width 426 height 192
click at [468, 227] on button "Salvar" at bounding box center [470, 230] width 33 height 17
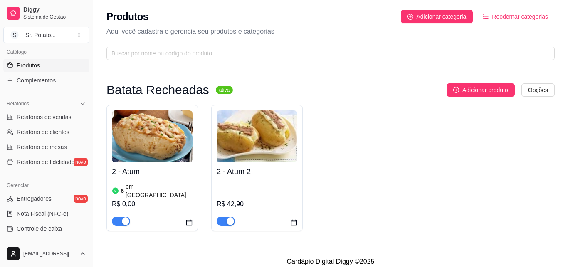
click at [265, 133] on img at bounding box center [257, 136] width 81 height 52
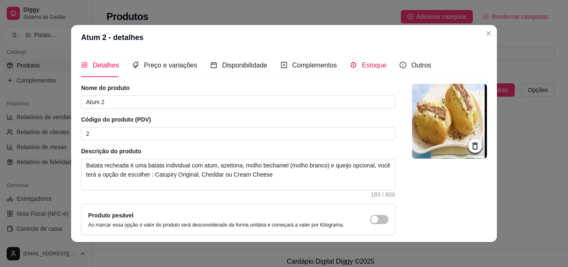
click at [370, 64] on span "Estoque" at bounding box center [374, 65] width 25 height 7
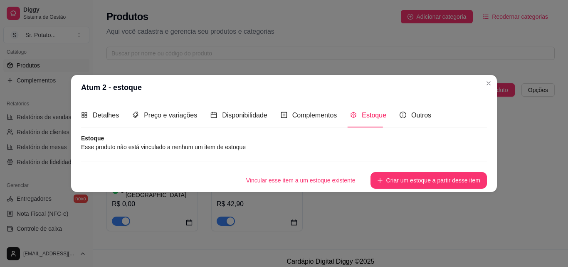
click at [86, 138] on article "Estoque" at bounding box center [284, 138] width 406 height 8
click at [376, 112] on span "Estoque" at bounding box center [374, 114] width 25 height 7
click at [239, 144] on article "Esse produto não está vinculado a nenhum um item de estoque" at bounding box center [284, 146] width 406 height 9
click at [277, 178] on button "Vincular esse item a um estoque existente" at bounding box center [301, 180] width 123 height 17
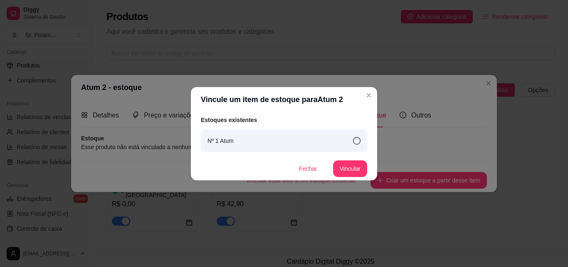
click at [356, 141] on icon at bounding box center [356, 140] width 7 height 7
click at [348, 165] on button "Vincular" at bounding box center [350, 168] width 34 height 17
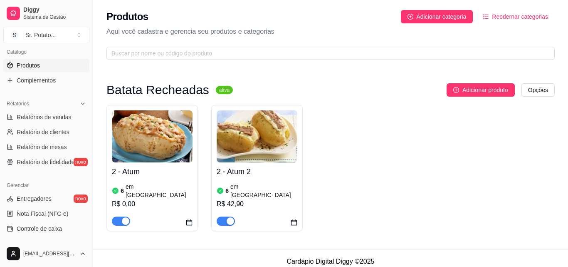
click at [125, 217] on div "button" at bounding box center [125, 220] width 7 height 7
click at [128, 199] on div "R$ 0,00" at bounding box center [152, 204] width 81 height 10
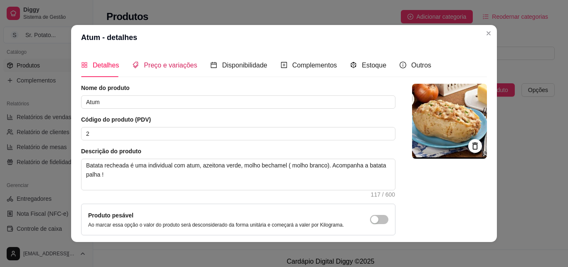
click at [167, 63] on span "Preço e variações" at bounding box center [170, 65] width 53 height 7
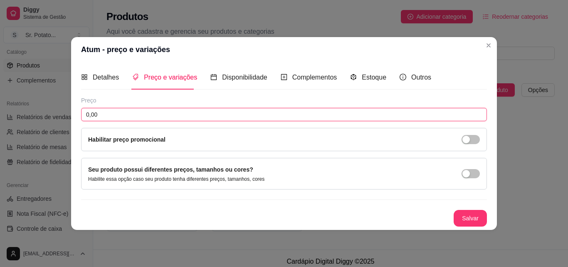
click at [103, 114] on input "0,00" at bounding box center [284, 114] width 406 height 13
type input "34,20"
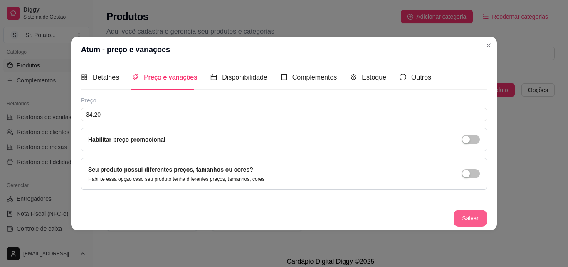
click at [474, 215] on button "Salvar" at bounding box center [470, 218] width 33 height 17
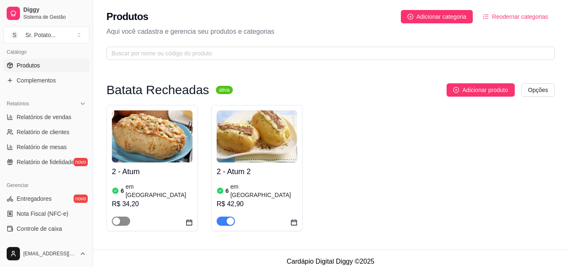
click at [115, 217] on div "button" at bounding box center [116, 220] width 7 height 7
click at [191, 219] on icon "calendar" at bounding box center [189, 222] width 7 height 7
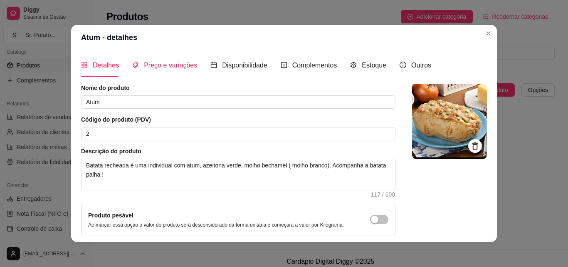
click at [169, 66] on span "Preço e variações" at bounding box center [170, 65] width 53 height 7
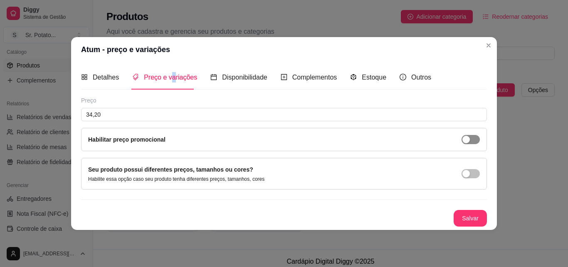
click at [468, 138] on div "button" at bounding box center [465, 139] width 7 height 7
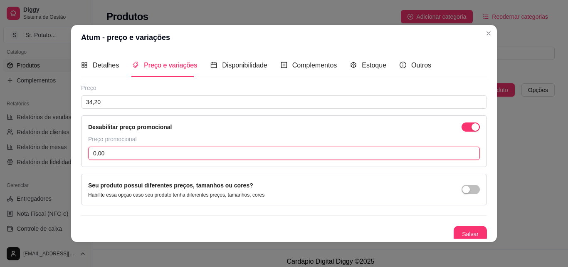
click at [109, 151] on input "0,00" at bounding box center [284, 152] width 392 height 13
type input "24,90"
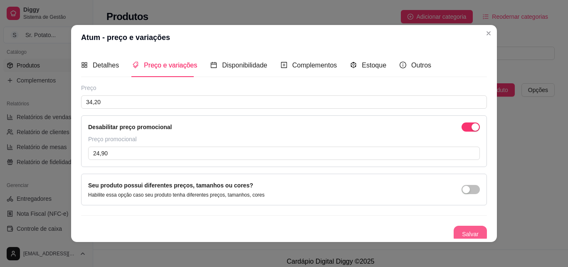
click at [459, 230] on button "Salvar" at bounding box center [470, 233] width 33 height 17
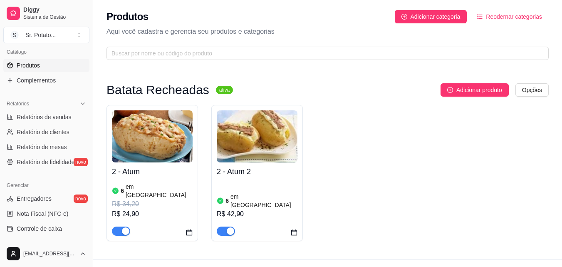
click at [189, 229] on icon "calendar" at bounding box center [189, 232] width 7 height 7
click at [126, 209] on div "R$ 24,90" at bounding box center [152, 214] width 81 height 10
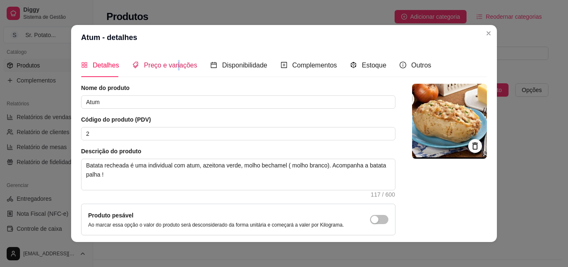
click at [174, 65] on span "Preço e variações" at bounding box center [170, 65] width 53 height 7
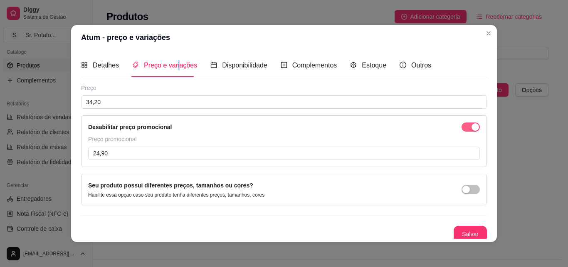
click at [472, 125] on div "button" at bounding box center [475, 126] width 7 height 7
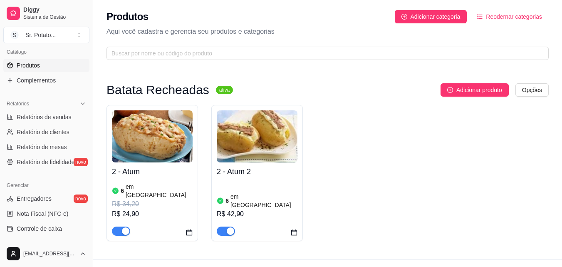
click at [123, 227] on div "button" at bounding box center [125, 230] width 7 height 7
click at [140, 186] on article "em [GEOGRAPHIC_DATA]" at bounding box center [159, 190] width 67 height 17
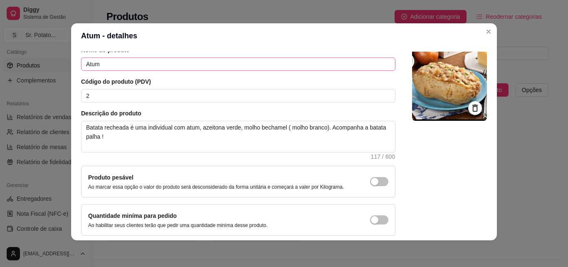
scroll to position [0, 0]
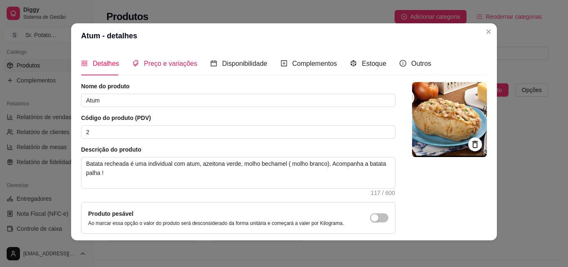
click at [166, 64] on span "Preço e variações" at bounding box center [170, 63] width 53 height 7
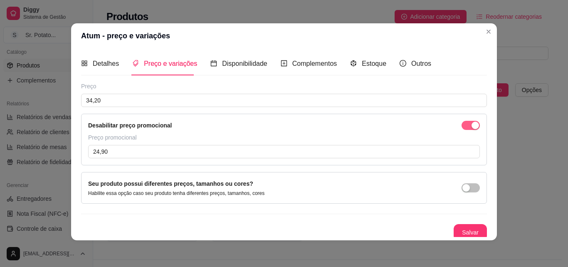
click at [472, 123] on div "button" at bounding box center [475, 124] width 7 height 7
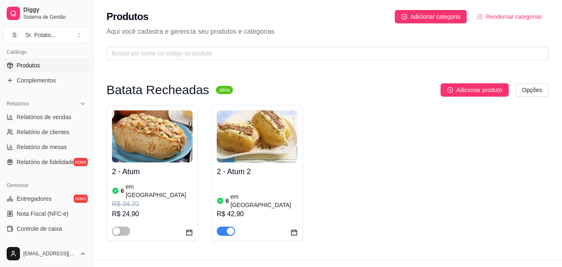
click at [126, 209] on div "R$ 24,90" at bounding box center [152, 214] width 81 height 10
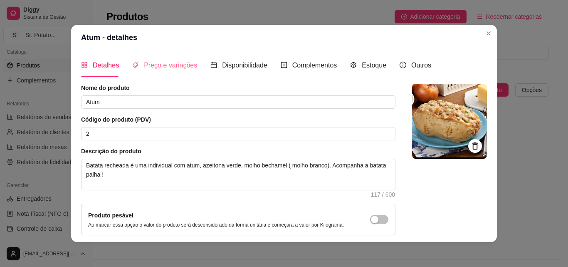
click at [160, 57] on div "Preço e variações" at bounding box center [164, 65] width 65 height 24
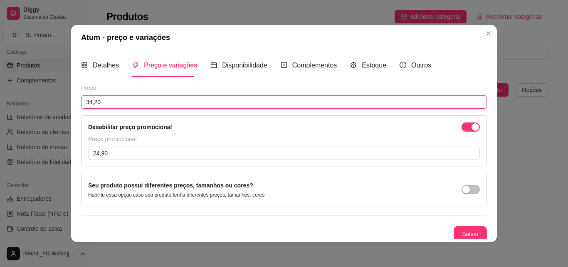
click at [106, 99] on input "34,20" at bounding box center [284, 101] width 406 height 13
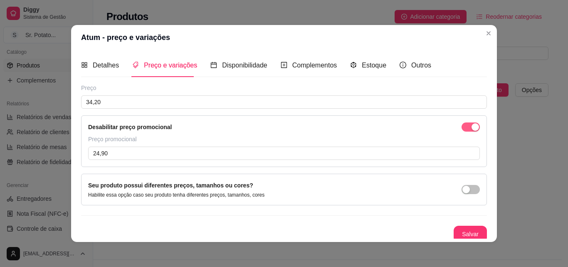
click at [472, 126] on div "button" at bounding box center [475, 126] width 7 height 7
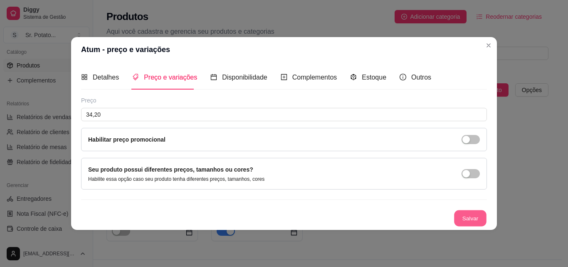
click at [471, 221] on button "Salvar" at bounding box center [470, 218] width 32 height 16
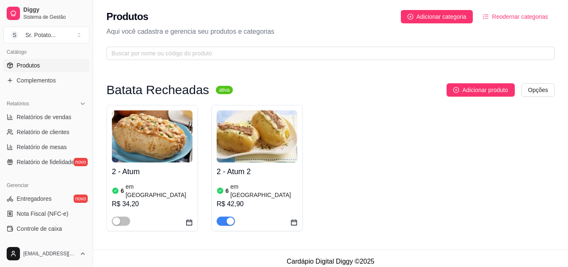
click at [178, 153] on img at bounding box center [152, 136] width 81 height 52
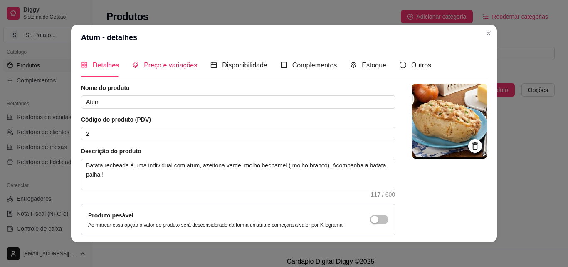
click at [175, 63] on span "Preço e variações" at bounding box center [170, 65] width 53 height 7
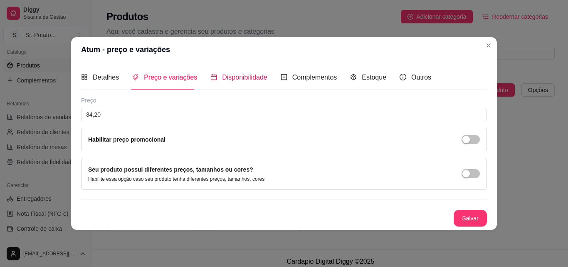
click at [229, 78] on span "Disponibilidade" at bounding box center [244, 77] width 45 height 7
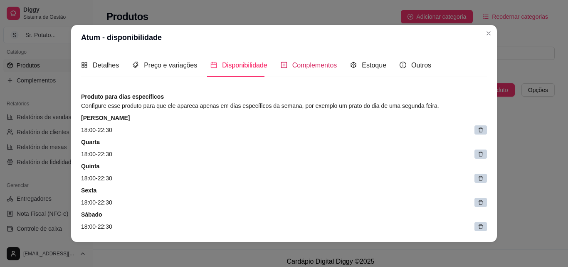
click at [303, 65] on span "Complementos" at bounding box center [314, 65] width 45 height 7
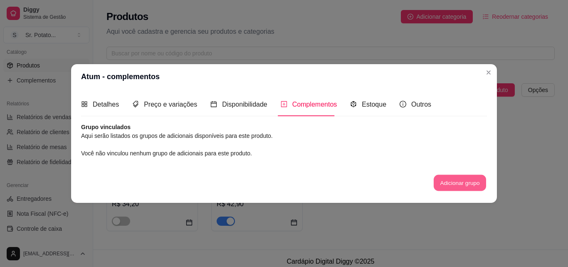
click at [460, 180] on button "Adicionar grupo" at bounding box center [460, 183] width 52 height 16
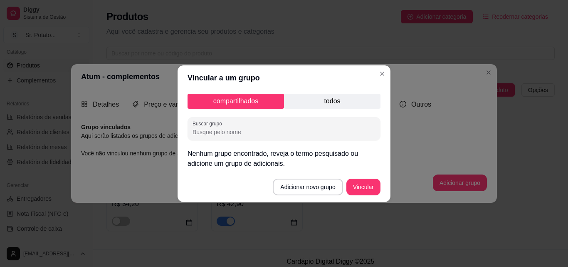
click at [253, 132] on input "Buscar grupo" at bounding box center [284, 132] width 183 height 8
type input "Adicionais"
click at [355, 185] on button "Vincular" at bounding box center [363, 186] width 33 height 16
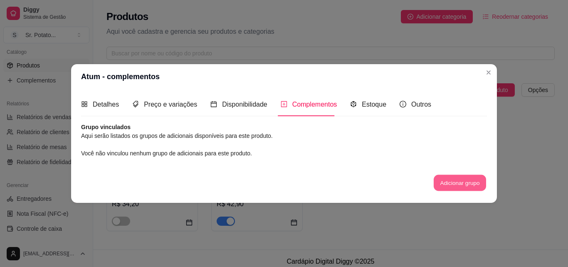
click at [443, 184] on button "Adicionar grupo" at bounding box center [460, 183] width 52 height 16
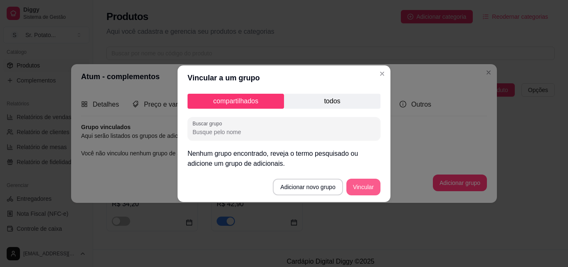
click at [356, 185] on button "Vincular" at bounding box center [363, 186] width 34 height 17
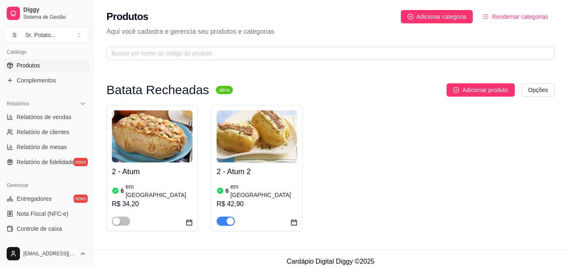
click at [167, 137] on img at bounding box center [152, 136] width 81 height 52
click at [115, 217] on div "button" at bounding box center [116, 220] width 7 height 7
click at [183, 148] on img at bounding box center [152, 136] width 81 height 52
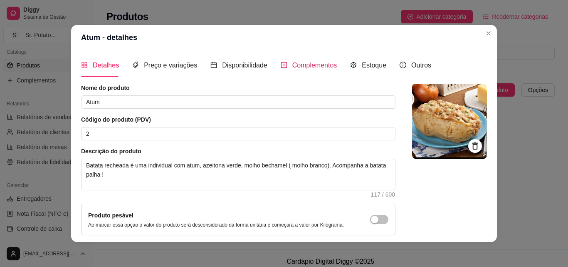
click at [294, 66] on span "Complementos" at bounding box center [314, 65] width 45 height 7
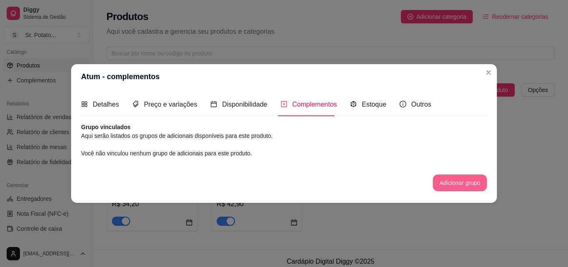
click at [450, 181] on button "Adicionar grupo" at bounding box center [460, 182] width 54 height 17
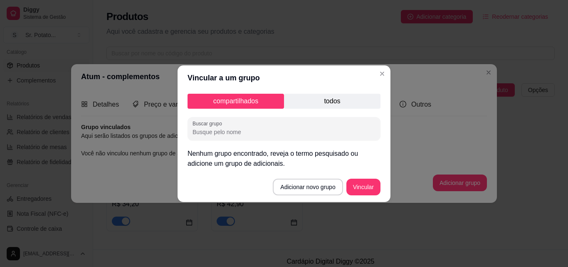
click at [357, 102] on p "todos" at bounding box center [332, 101] width 96 height 15
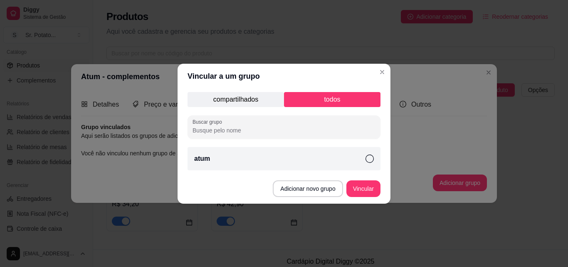
click at [368, 161] on icon at bounding box center [370, 158] width 8 height 8
click at [371, 186] on button "Vincular" at bounding box center [363, 188] width 33 height 16
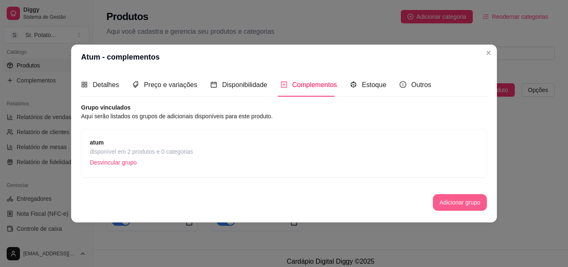
click at [440, 203] on button "Adicionar grupo" at bounding box center [460, 202] width 54 height 17
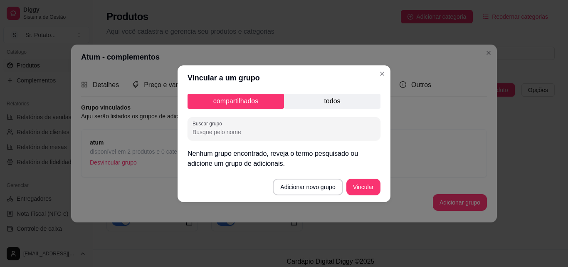
click at [346, 103] on p "todos" at bounding box center [332, 101] width 96 height 15
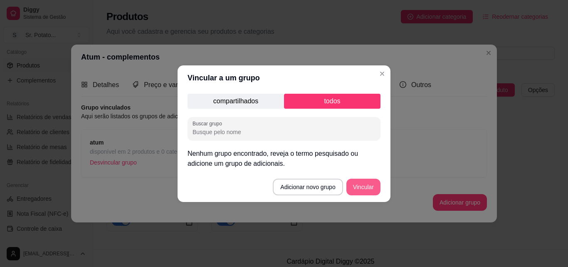
click at [365, 188] on button "Vincular" at bounding box center [363, 186] width 34 height 17
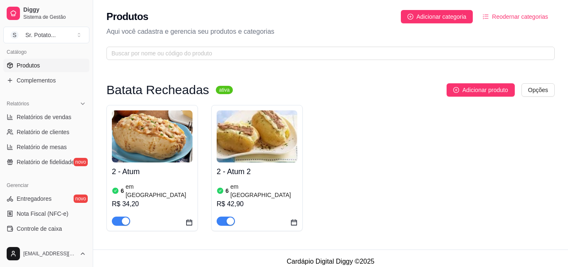
click at [167, 166] on h4 "2 - Atum" at bounding box center [152, 172] width 81 height 12
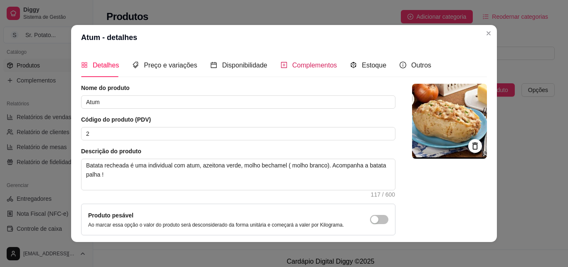
click at [310, 67] on span "Complementos" at bounding box center [314, 65] width 45 height 7
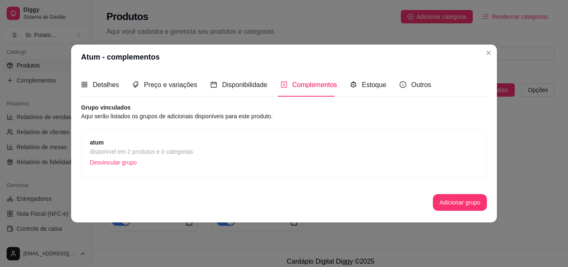
click at [142, 153] on span "disponível em 2 produtos e 0 categorias" at bounding box center [141, 151] width 103 height 9
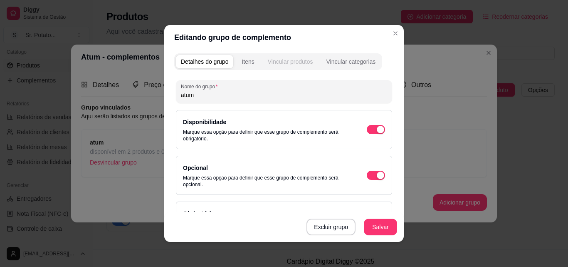
click at [287, 62] on div "Vincular produtos" at bounding box center [290, 61] width 45 height 8
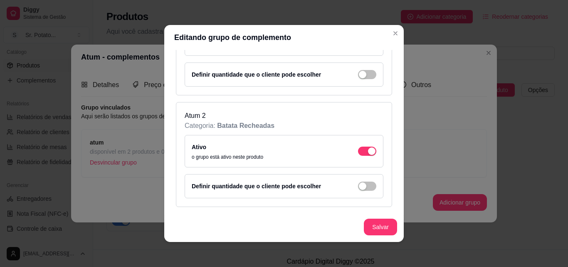
scroll to position [2, 0]
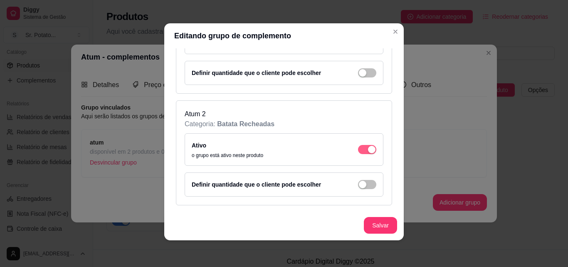
click at [368, 42] on div "button" at bounding box center [371, 37] width 7 height 7
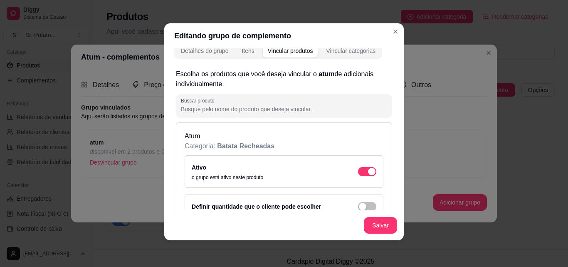
scroll to position [0, 0]
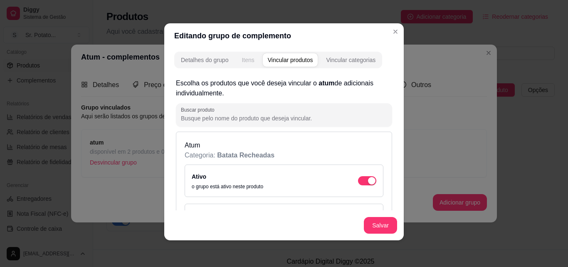
click at [245, 59] on div "Itens" at bounding box center [248, 60] width 12 height 8
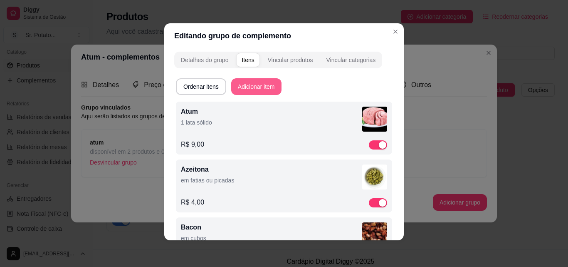
click at [256, 86] on button "Adicionar item" at bounding box center [256, 86] width 50 height 17
click at [302, 56] on div "Vincular produtos" at bounding box center [290, 60] width 45 height 8
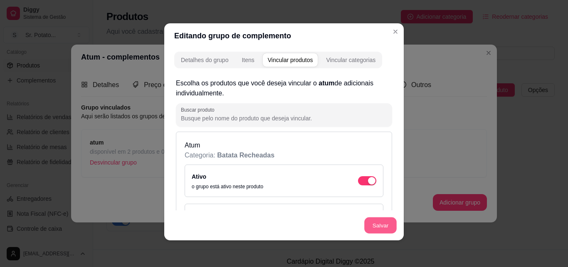
click at [383, 226] on button "Salvar" at bounding box center [380, 225] width 32 height 16
click at [360, 59] on div "Vincular categorias" at bounding box center [350, 60] width 49 height 8
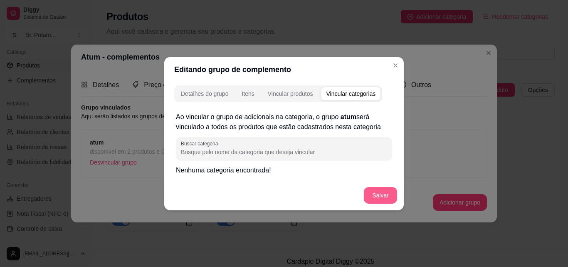
click at [380, 194] on button "Salvar" at bounding box center [380, 195] width 33 height 17
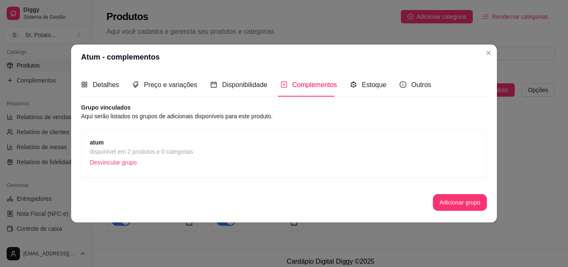
click at [309, 88] on span "Complementos" at bounding box center [314, 84] width 45 height 7
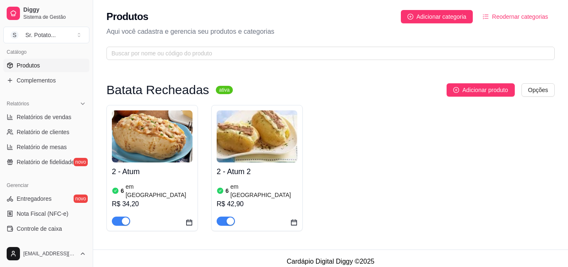
click at [161, 153] on img at bounding box center [152, 136] width 81 height 52
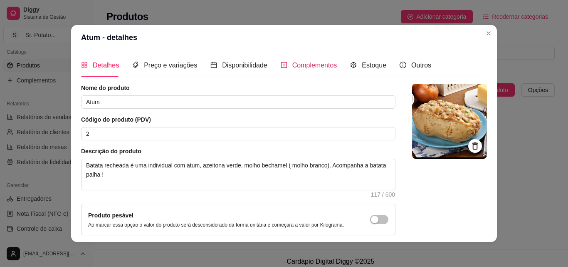
click at [316, 64] on span "Complementos" at bounding box center [314, 65] width 45 height 7
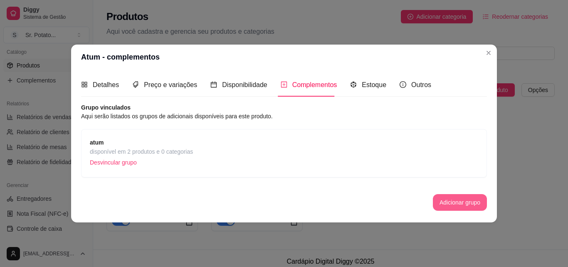
click at [455, 201] on button "Adicionar grupo" at bounding box center [460, 202] width 54 height 17
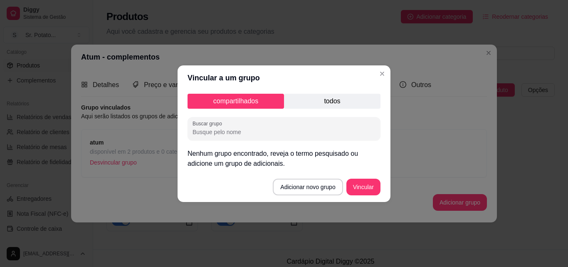
click at [361, 98] on p "todos" at bounding box center [332, 101] width 96 height 15
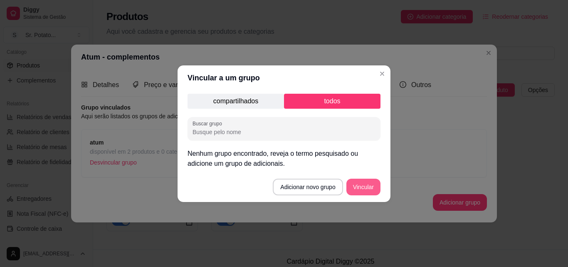
click at [363, 183] on button "Vincular" at bounding box center [363, 186] width 34 height 17
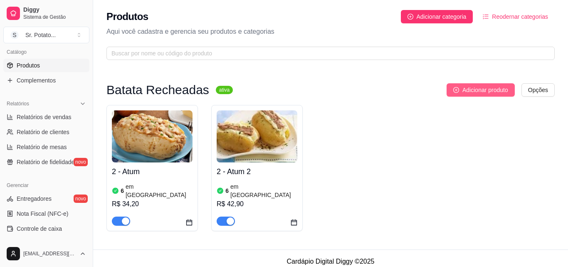
click at [469, 90] on span "Adicionar produto" at bounding box center [485, 89] width 46 height 9
click at [468, 90] on span "Adicionar produto" at bounding box center [485, 89] width 46 height 9
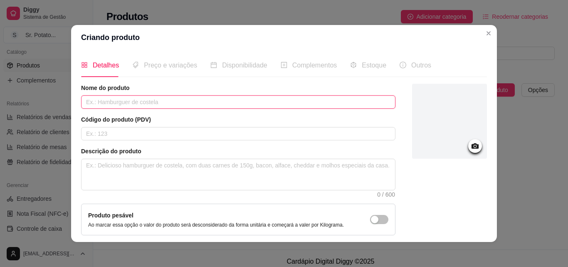
click at [100, 101] on input "text" at bounding box center [238, 101] width 314 height 13
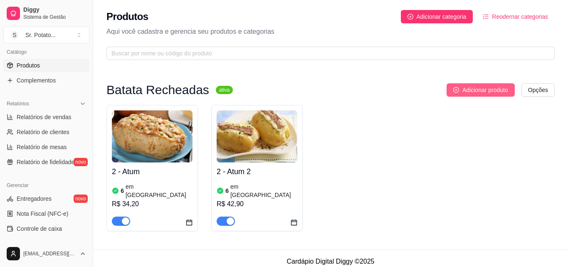
click at [472, 90] on span "Adicionar produto" at bounding box center [485, 89] width 46 height 9
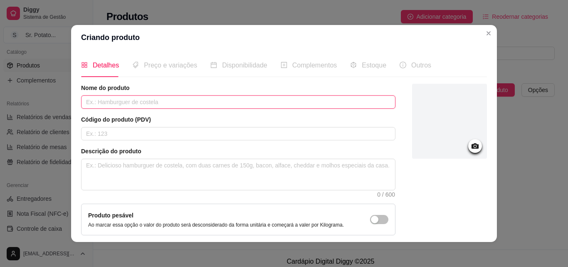
click at [154, 99] on input "text" at bounding box center [238, 101] width 314 height 13
type input "[GEOGRAPHIC_DATA]"
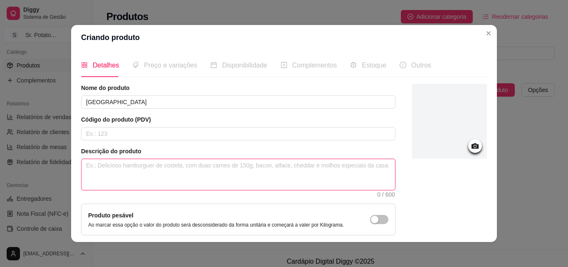
click at [123, 165] on textarea at bounding box center [239, 174] width 314 height 31
type textarea "B"
type textarea "Ba"
type textarea "Bat"
type textarea "Bata"
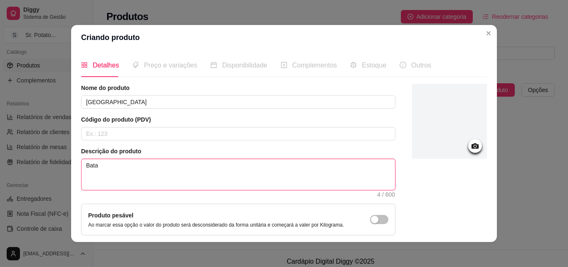
type textarea "Batat"
type textarea "Batata"
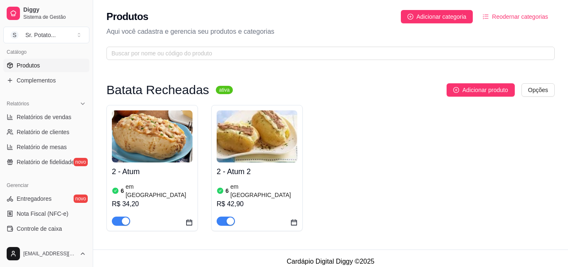
click at [256, 156] on img at bounding box center [257, 136] width 81 height 52
click at [481, 91] on span "Adicionar produto" at bounding box center [485, 89] width 46 height 9
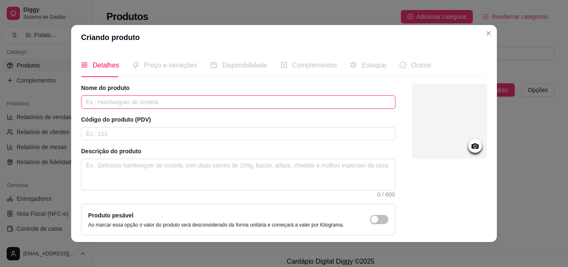
click at [134, 102] on input "text" at bounding box center [238, 101] width 314 height 13
type input "Brócolis é uma batata individual"
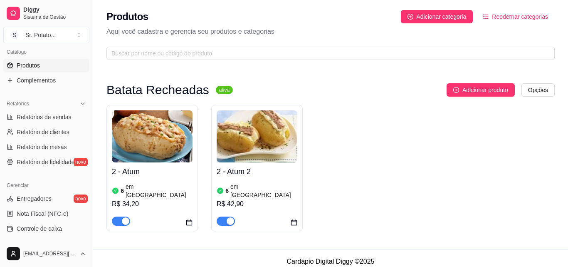
click at [270, 165] on div "2 - Atum 2 6 em estoque R$ 42,90" at bounding box center [257, 193] width 81 height 63
click at [502, 86] on span "Adicionar produto" at bounding box center [485, 89] width 46 height 9
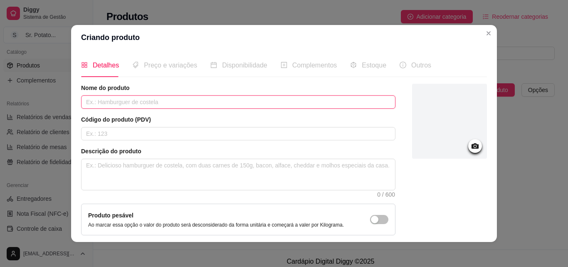
click at [140, 102] on input "text" at bounding box center [238, 101] width 314 height 13
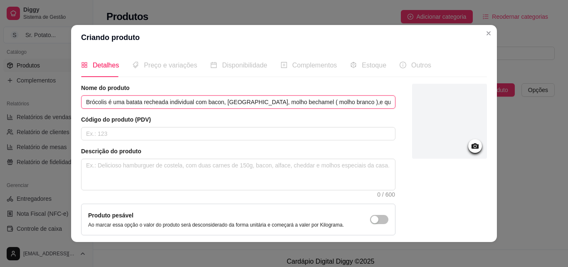
click at [349, 104] on input "Brócolis é uma batata recheada individual com bacon, [GEOGRAPHIC_DATA], molho b…" at bounding box center [238, 101] width 314 height 13
type input "Brócolis é uma batata recheada individual com bacon, [GEOGRAPHIC_DATA], molho b…"
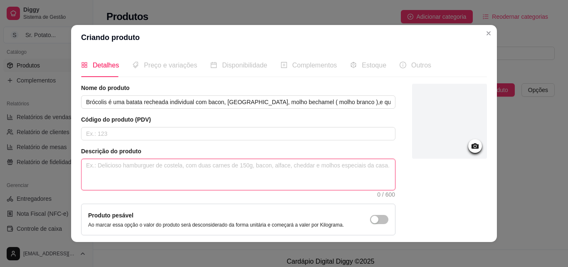
click at [90, 169] on textarea at bounding box center [239, 174] width 314 height 31
type textarea "A"
type textarea "A b"
type textarea "A ba"
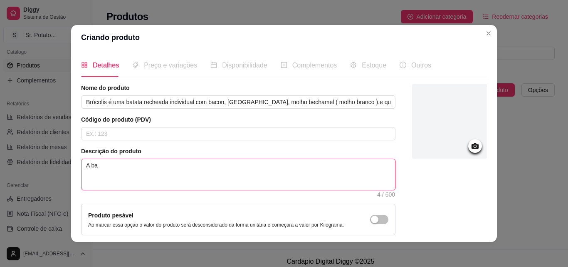
type textarea "A bat"
type textarea "A bata"
type textarea "A batat"
type textarea "A batata"
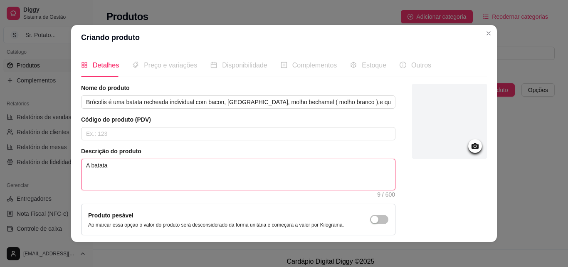
type textarea "A batata é"
type textarea "A batata é i"
type textarea "A batata é in"
type textarea "A batata é ind"
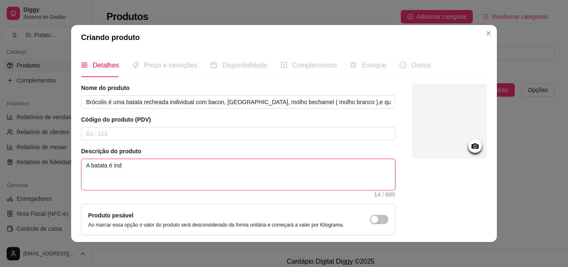
type textarea "A batata é indi"
type textarea "A batata é indiv"
type textarea "A batata é indivi"
type textarea "A batata é individ"
type textarea "A batata é individu"
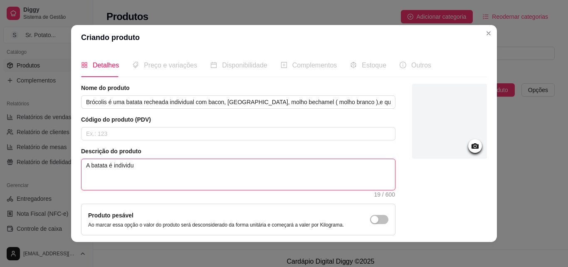
type textarea "A batata é individua"
type textarea "A batata é individual"
type textarea "A batata é individua"
type textarea "A batata é individu"
type textarea "A batata é individ"
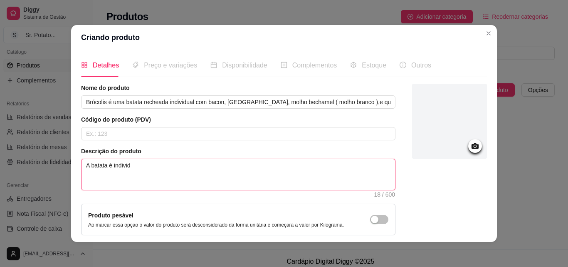
type textarea "A batata é indivi"
type textarea "A batata é indiv"
type textarea "A batata é indi"
type textarea "A batata é ind"
type textarea "A batata é in"
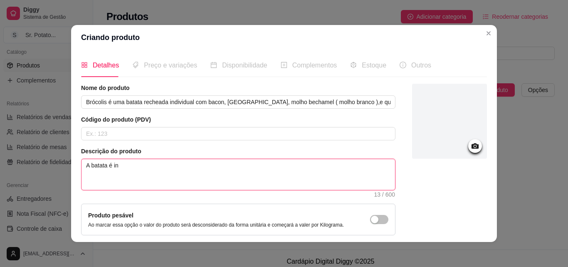
type textarea "A batata é i"
type textarea "A batata é"
type textarea "A batata"
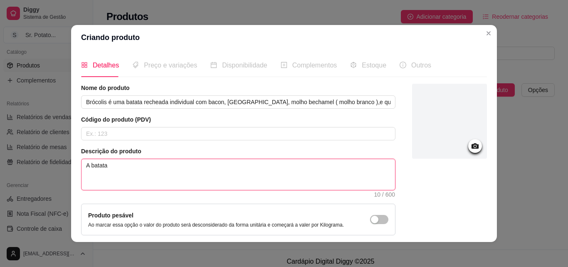
type textarea "A batata r"
type textarea "A batata re"
type textarea "A batata rec"
type textarea "A batata rech"
type textarea "A batata reche"
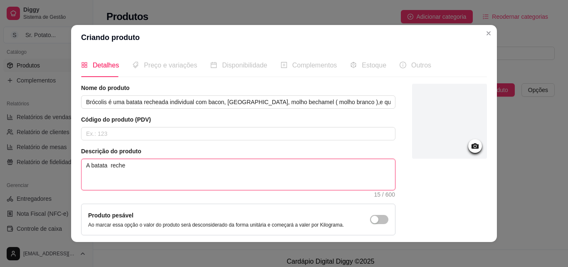
type textarea "A batata rechea"
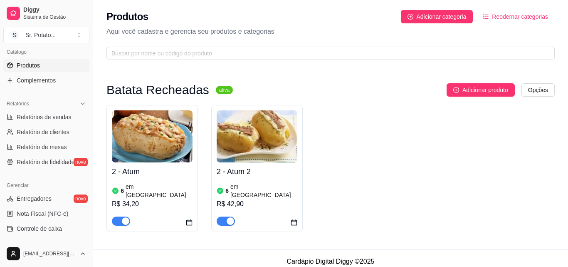
click at [174, 161] on img at bounding box center [152, 136] width 81 height 52
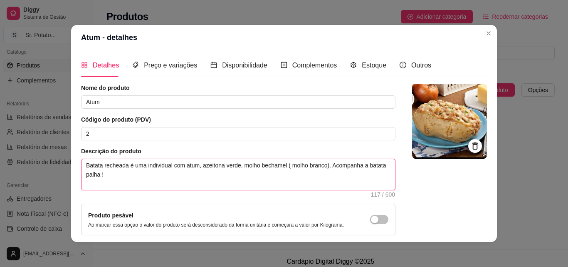
click at [168, 166] on textarea "Batata recheada é uma individual com atum, azeitona verde, molho bechamel ( mol…" at bounding box center [239, 174] width 314 height 31
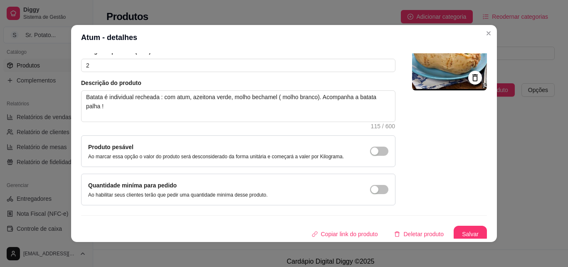
scroll to position [72, 0]
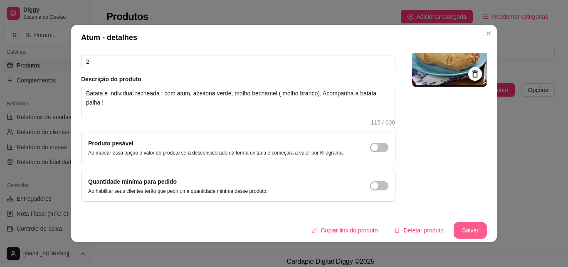
click at [470, 230] on button "Salvar" at bounding box center [470, 230] width 33 height 17
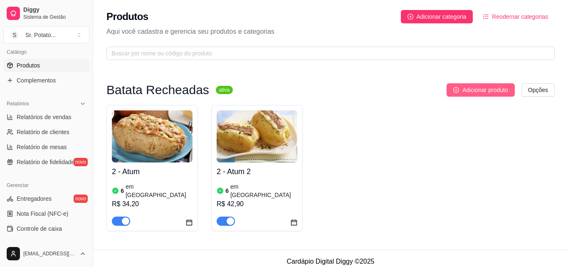
click at [482, 89] on span "Adicionar produto" at bounding box center [485, 89] width 46 height 9
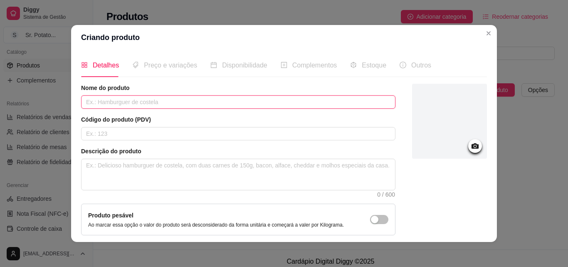
click at [127, 104] on input "text" at bounding box center [238, 101] width 314 height 13
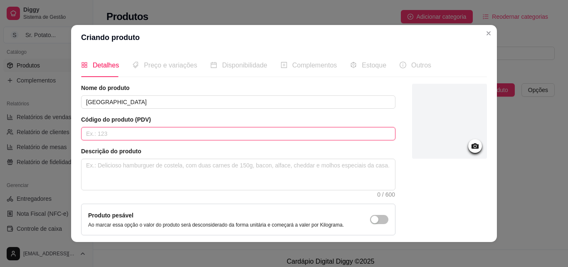
click at [136, 135] on input "text" at bounding box center [238, 133] width 314 height 13
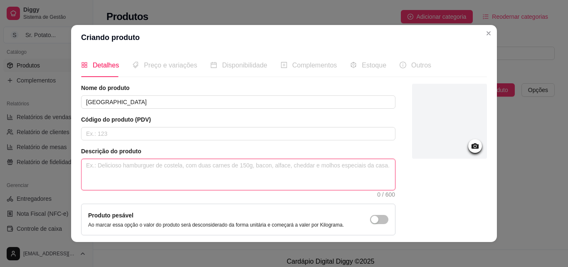
click at [115, 166] on textarea at bounding box center [239, 174] width 314 height 31
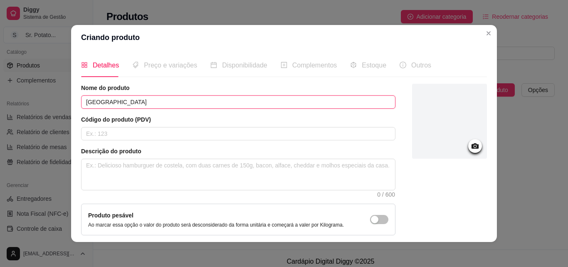
click at [138, 103] on input "[GEOGRAPHIC_DATA]" at bounding box center [238, 101] width 314 height 13
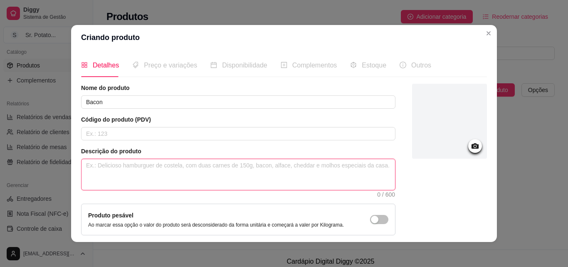
click at [125, 167] on textarea at bounding box center [239, 174] width 314 height 31
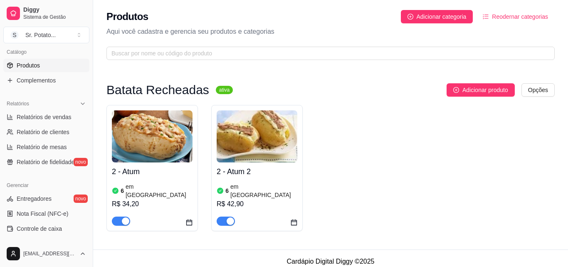
click at [269, 157] on img at bounding box center [257, 136] width 81 height 52
click at [485, 90] on span "Adicionar produto" at bounding box center [485, 89] width 46 height 9
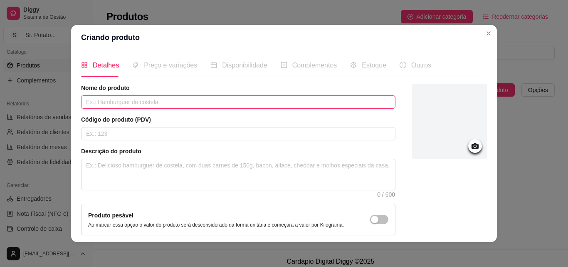
click at [116, 103] on input "text" at bounding box center [238, 101] width 314 height 13
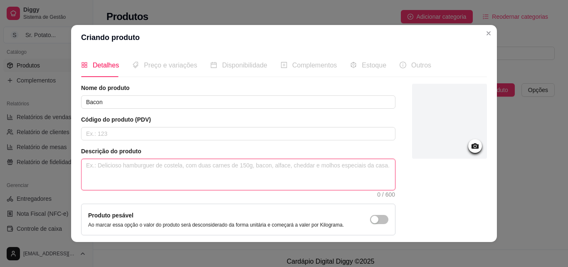
click at [91, 167] on textarea at bounding box center [239, 174] width 314 height 31
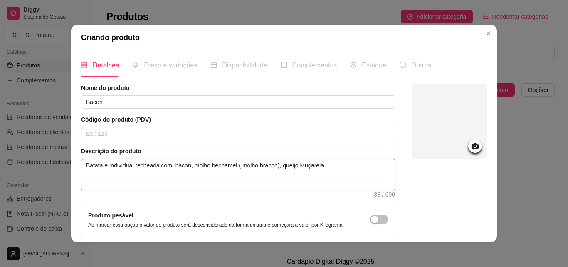
click at [300, 165] on textarea "Batata é individual recheada com: bacon, molho bechamel ( molho branco), queijo…" at bounding box center [239, 174] width 314 height 31
click at [328, 164] on textarea "Batata é individual recheada com: bacon, molho bechamel ( molho branco), queijo…" at bounding box center [239, 174] width 314 height 31
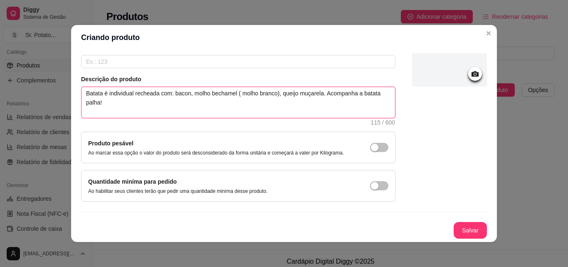
click at [318, 94] on textarea "Batata é individual recheada com: bacon, molho bechamel ( molho branco), queijo…" at bounding box center [239, 102] width 314 height 31
click at [321, 96] on textarea "Batata é individual recheada com: bacon, molho bechamel ( molho branco), queijo…" at bounding box center [239, 102] width 314 height 31
click at [322, 96] on textarea "Batata é individual recheada com: bacon, molho bechamel ( molho branco), queijo…" at bounding box center [239, 102] width 314 height 31
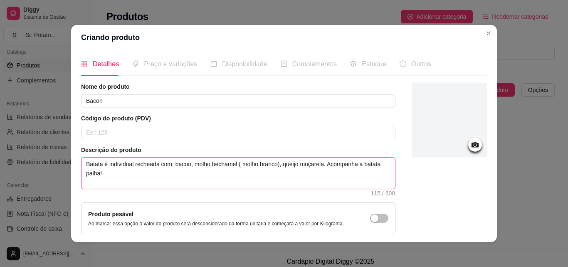
scroll to position [0, 0]
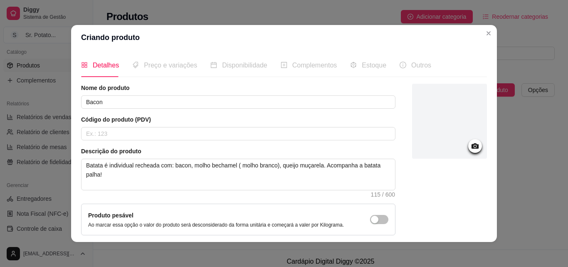
click at [470, 149] on icon at bounding box center [475, 146] width 10 height 10
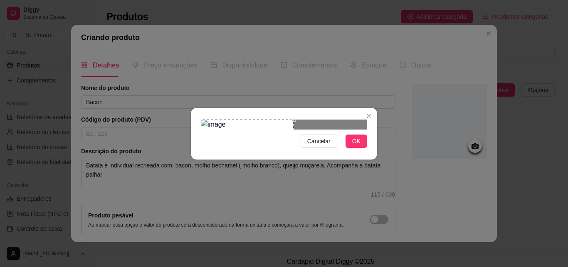
click at [214, 140] on div "Use the arrow keys to move the crop selection area" at bounding box center [247, 150] width 93 height 62
click at [352, 148] on button "OK" at bounding box center [357, 140] width 22 height 13
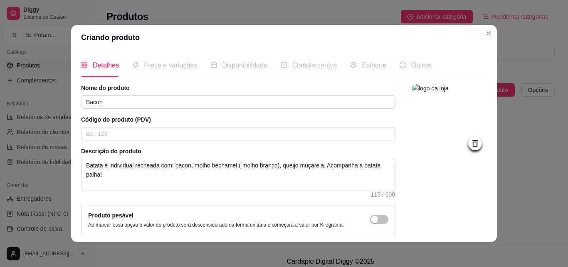
click at [159, 67] on span "Preço e variações" at bounding box center [170, 65] width 53 height 7
click at [472, 143] on icon at bounding box center [474, 143] width 5 height 7
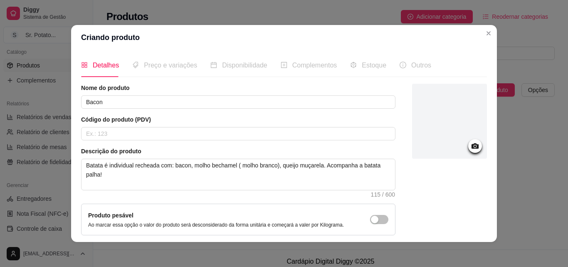
click at [472, 145] on icon at bounding box center [475, 145] width 7 height 5
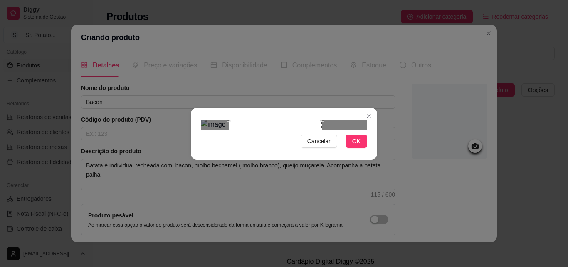
click at [247, 133] on div "Use the arrow keys to move the crop selection area" at bounding box center [275, 150] width 93 height 62
click at [232, 140] on div "Use the arrow keys to move the crop selection area" at bounding box center [258, 150] width 93 height 62
click at [355, 146] on span "OK" at bounding box center [356, 140] width 8 height 9
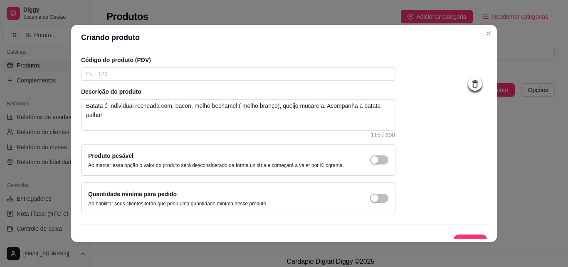
scroll to position [72, 0]
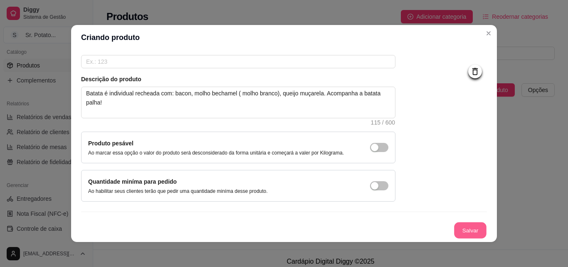
click at [464, 233] on button "Salvar" at bounding box center [470, 230] width 32 height 16
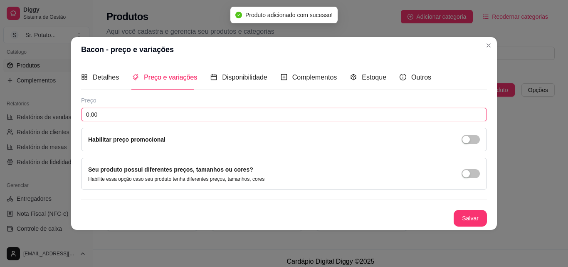
click at [117, 114] on input "0,00" at bounding box center [284, 114] width 406 height 13
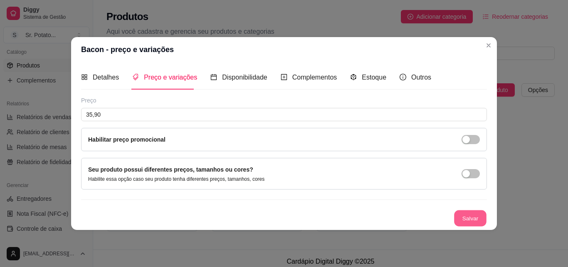
click at [467, 222] on button "Salvar" at bounding box center [470, 218] width 32 height 16
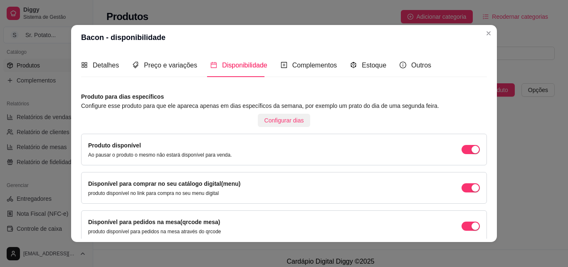
click at [270, 121] on span "Configurar dias" at bounding box center [285, 120] width 40 height 9
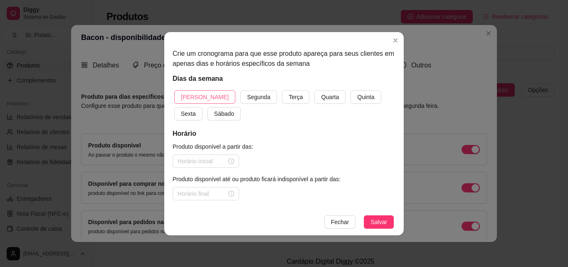
click at [200, 98] on span "[PERSON_NAME]" at bounding box center [205, 96] width 48 height 9
click at [321, 94] on span "Quarta" at bounding box center [330, 96] width 18 height 9
click at [357, 95] on span "Quinta" at bounding box center [365, 96] width 17 height 9
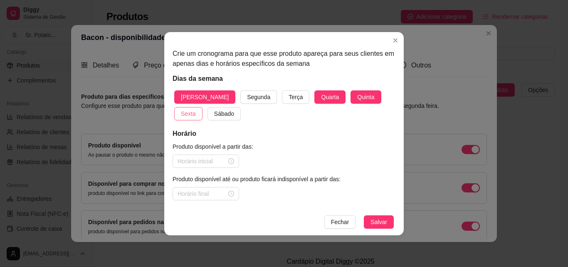
click at [196, 109] on span "Sexta" at bounding box center [188, 113] width 15 height 9
click at [214, 117] on span "Sábado" at bounding box center [224, 113] width 20 height 9
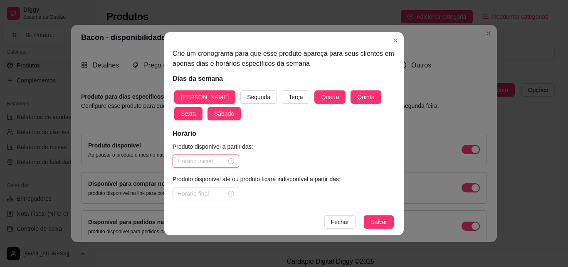
click at [190, 163] on input at bounding box center [202, 160] width 49 height 9
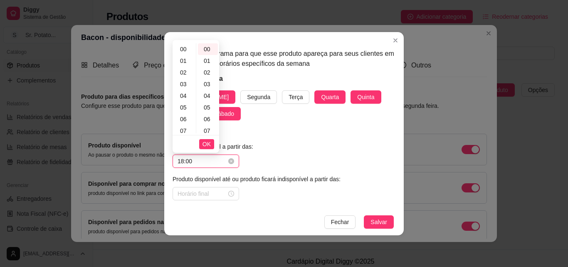
scroll to position [190, 0]
click at [206, 144] on span "OK" at bounding box center [207, 143] width 8 height 9
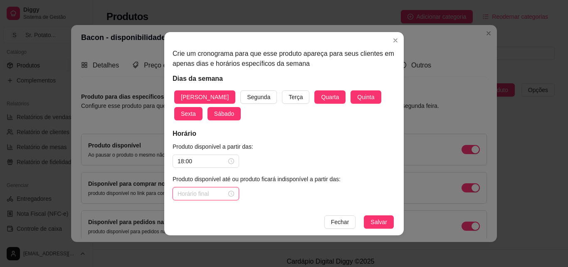
click at [209, 190] on input at bounding box center [202, 193] width 49 height 9
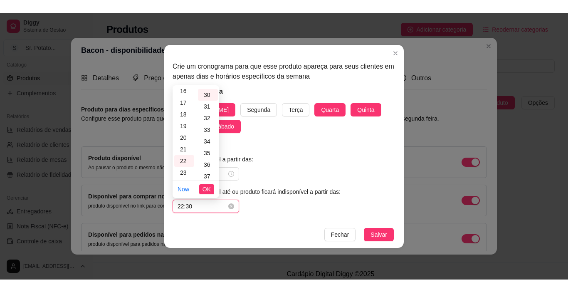
scroll to position [349, 0]
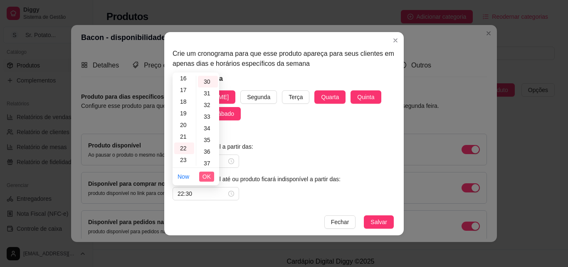
click at [210, 176] on span "OK" at bounding box center [207, 176] width 8 height 9
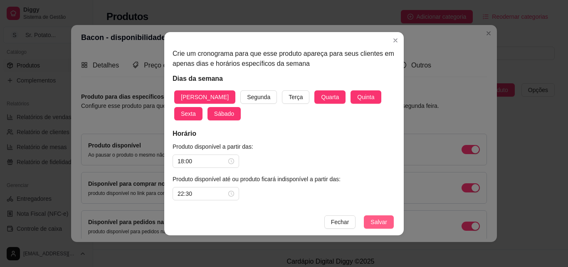
click at [383, 222] on span "Salvar" at bounding box center [379, 221] width 17 height 9
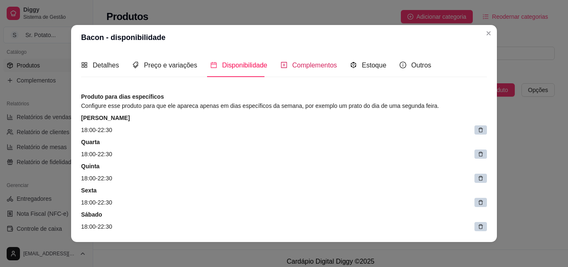
click at [319, 65] on span "Complementos" at bounding box center [314, 65] width 45 height 7
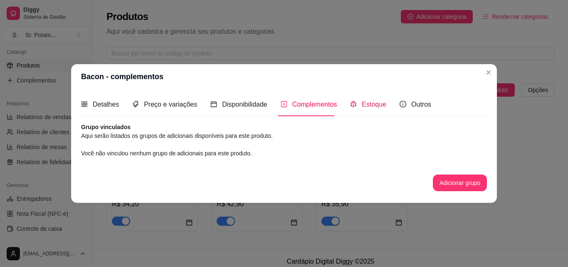
click at [366, 108] on span "Estoque" at bounding box center [374, 104] width 25 height 7
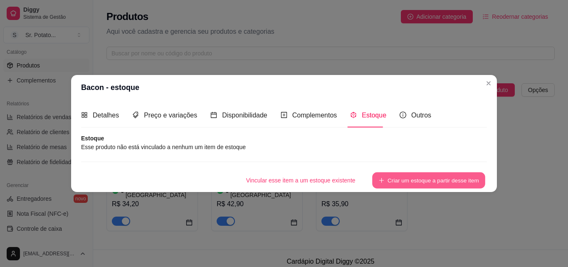
click at [420, 176] on button "Criar um estoque a partir desse item" at bounding box center [428, 180] width 113 height 16
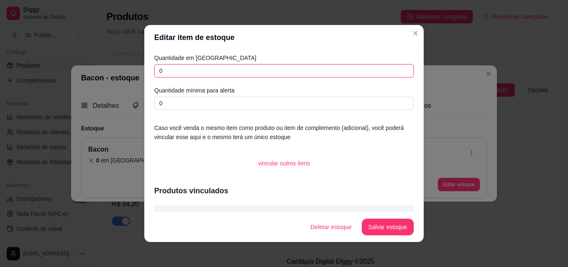
click at [190, 70] on input "0" at bounding box center [284, 70] width 260 height 13
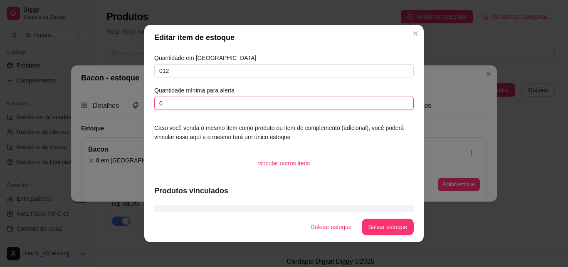
click at [167, 106] on input "0" at bounding box center [284, 102] width 260 height 13
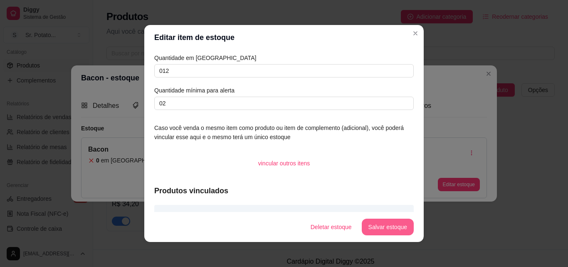
click at [383, 224] on button "Salvar estoque" at bounding box center [388, 226] width 52 height 17
click at [383, 227] on button "Salvar estoque" at bounding box center [388, 226] width 52 height 17
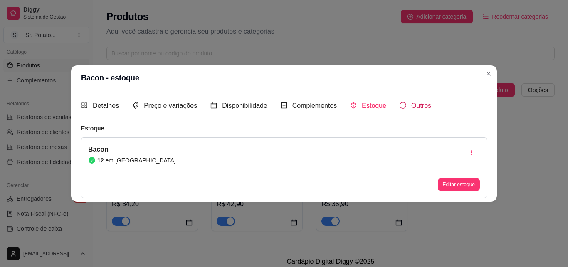
click at [411, 106] on span "Outros" at bounding box center [421, 105] width 20 height 7
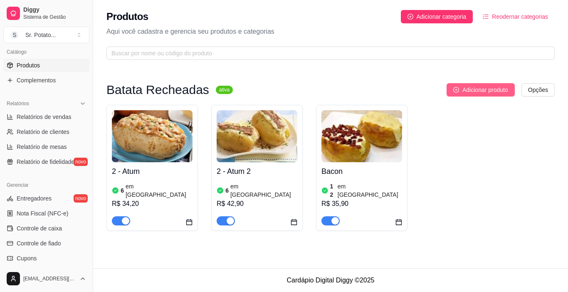
click at [482, 91] on span "Adicionar produto" at bounding box center [485, 89] width 46 height 9
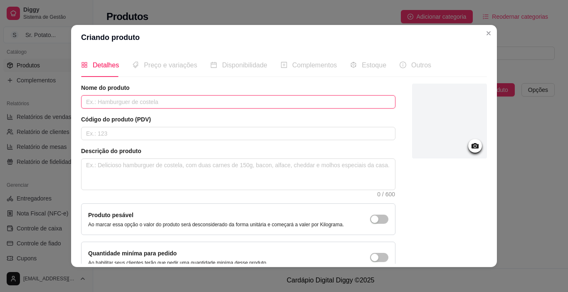
click at [126, 104] on input "text" at bounding box center [238, 101] width 314 height 13
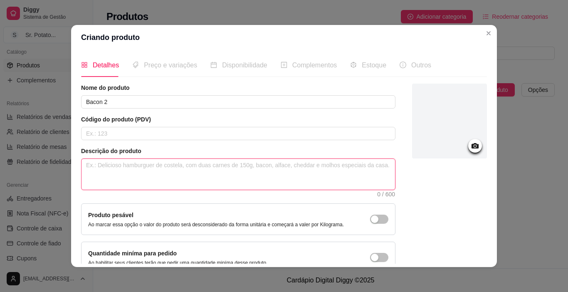
click at [100, 165] on textarea at bounding box center [239, 174] width 314 height 31
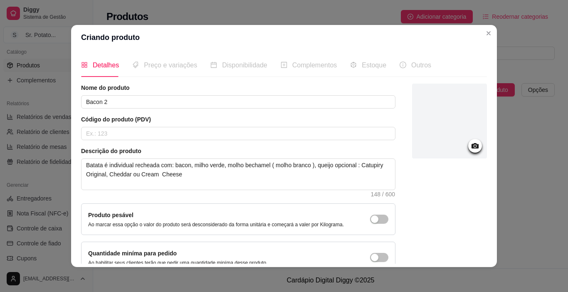
click at [470, 146] on icon at bounding box center [475, 146] width 10 height 10
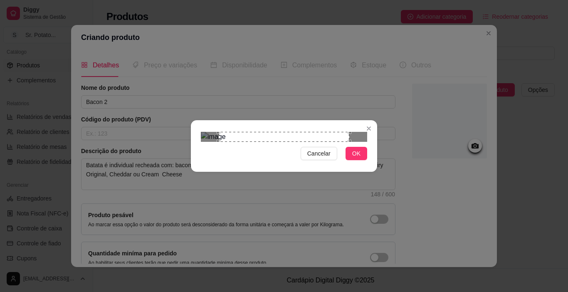
click at [256, 142] on div "Use the arrow keys to move the crop selection area" at bounding box center [284, 137] width 130 height 10
click at [244, 160] on div "Use the arrow keys to move the crop selection area" at bounding box center [276, 163] width 130 height 62
click at [236, 162] on div "Use the arrow keys to move the crop selection area" at bounding box center [267, 163] width 130 height 62
click at [222, 166] on div "Use the arrow keys to move the crop selection area" at bounding box center [266, 163] width 130 height 62
click at [359, 158] on span "OK" at bounding box center [356, 153] width 8 height 9
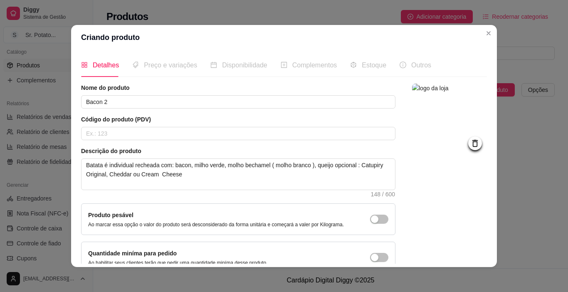
click at [454, 137] on img at bounding box center [449, 121] width 75 height 75
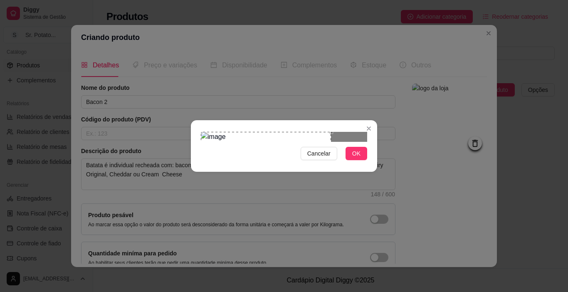
click at [259, 141] on div "Use the arrow keys to move the crop selection area" at bounding box center [266, 163] width 130 height 62
click at [256, 140] on div "Use the arrow keys to move the crop selection area" at bounding box center [266, 163] width 130 height 62
click at [255, 139] on div "Use the arrow keys to move the crop selection area" at bounding box center [266, 163] width 130 height 62
click at [349, 160] on button "OK" at bounding box center [357, 153] width 22 height 13
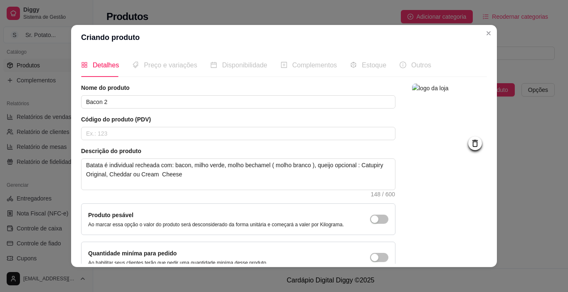
click at [429, 139] on img at bounding box center [449, 121] width 75 height 75
click at [470, 146] on icon at bounding box center [475, 143] width 10 height 10
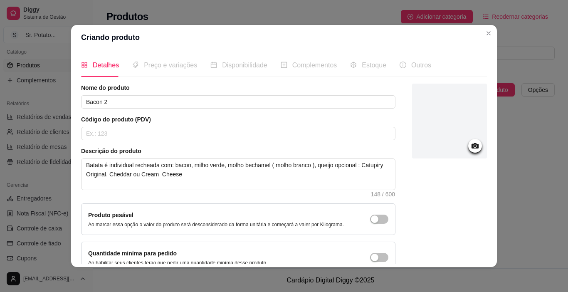
click at [472, 148] on icon at bounding box center [475, 145] width 7 height 5
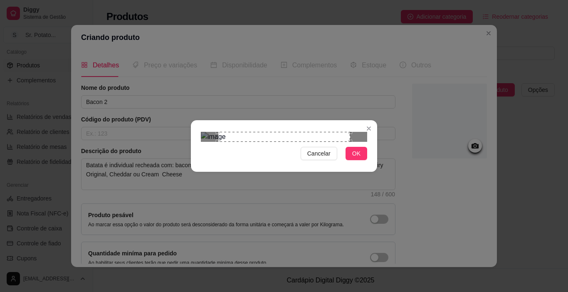
click at [279, 142] on div "Use the arrow keys to move the crop selection area" at bounding box center [284, 137] width 132 height 10
click at [227, 142] on div "Use the arrow keys to move the crop selection area" at bounding box center [284, 137] width 132 height 10
click at [210, 132] on div "Use the arrow keys to move the crop selection area" at bounding box center [267, 173] width 132 height 83
click at [352, 160] on button "OK" at bounding box center [357, 153] width 22 height 13
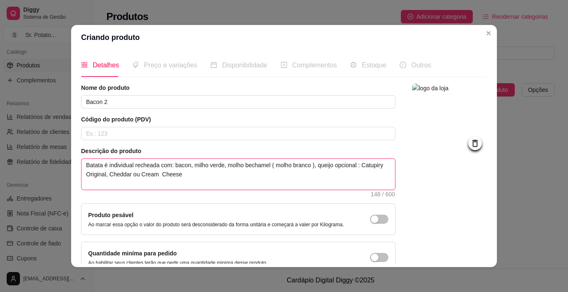
click at [155, 173] on textarea "Batata é individual recheada com: bacon, milho verde, molho bechamel ( molho br…" at bounding box center [239, 174] width 314 height 31
click at [185, 179] on textarea "Batata é individual recheada com: bacon, milho verde, molho bechamel ( molho br…" at bounding box center [239, 174] width 314 height 31
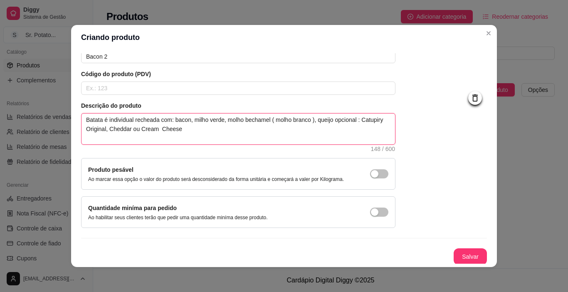
scroll to position [47, 0]
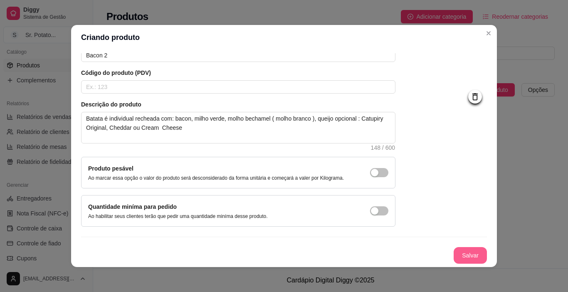
click at [469, 256] on button "Salvar" at bounding box center [470, 255] width 33 height 17
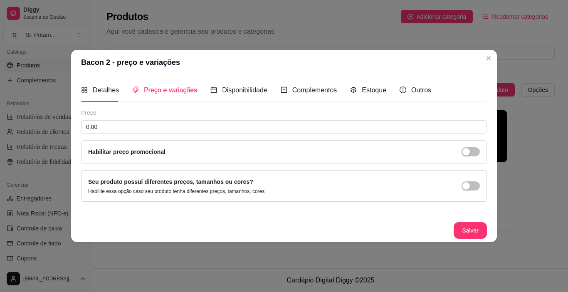
scroll to position [0, 0]
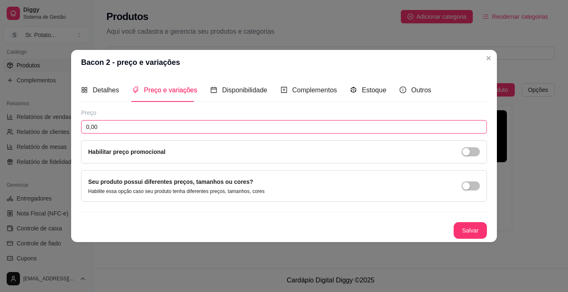
click at [102, 128] on input "0,00" at bounding box center [284, 126] width 406 height 13
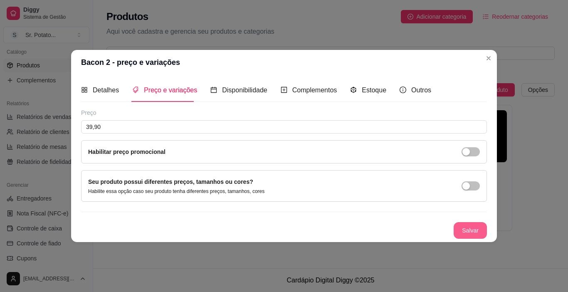
click at [472, 231] on button "Salvar" at bounding box center [470, 230] width 33 height 17
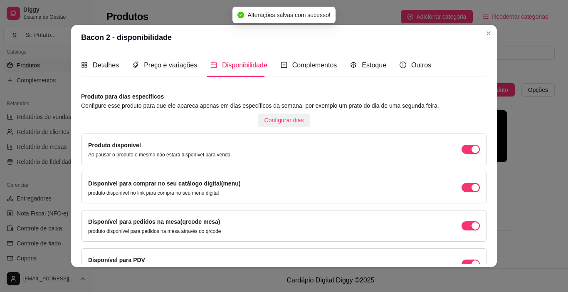
click at [276, 121] on span "Configurar dias" at bounding box center [285, 120] width 40 height 9
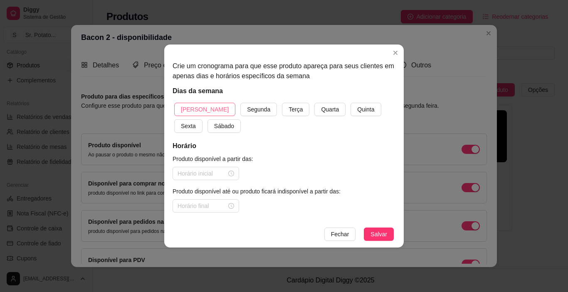
click at [210, 112] on button "[PERSON_NAME]" at bounding box center [204, 109] width 61 height 13
click at [321, 111] on span "Quarta" at bounding box center [330, 109] width 18 height 9
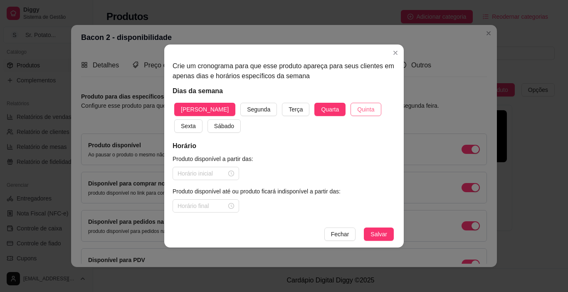
click at [351, 110] on button "Quinta" at bounding box center [366, 109] width 30 height 13
click at [203, 119] on button "Sexta" at bounding box center [188, 125] width 28 height 13
click at [214, 128] on span "Sábado" at bounding box center [224, 125] width 20 height 9
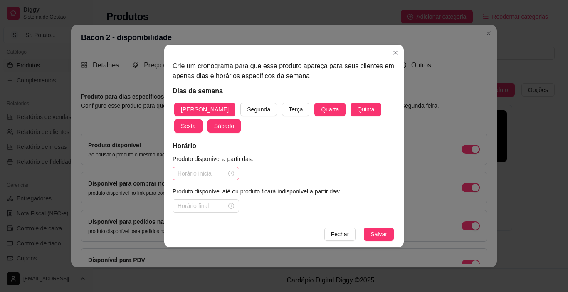
click at [231, 173] on div at bounding box center [206, 173] width 57 height 9
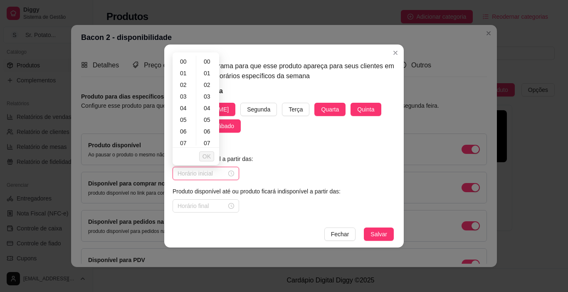
click at [212, 176] on input at bounding box center [202, 173] width 49 height 9
click at [205, 156] on span "OK" at bounding box center [207, 156] width 8 height 9
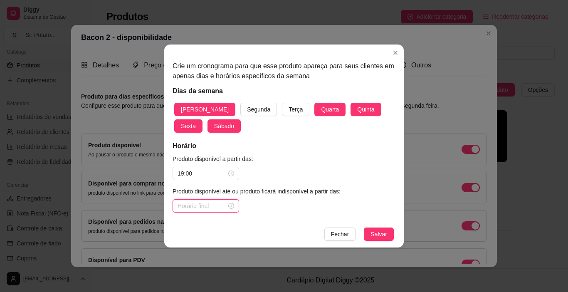
click at [213, 204] on input at bounding box center [202, 205] width 49 height 9
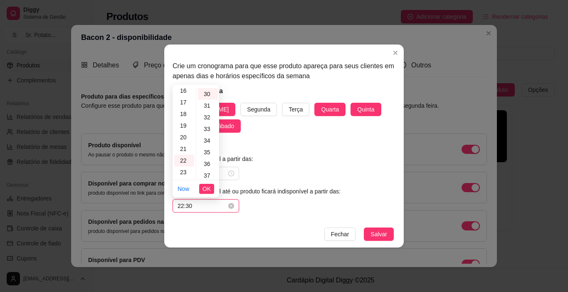
scroll to position [349, 0]
click at [208, 188] on span "OK" at bounding box center [207, 188] width 8 height 9
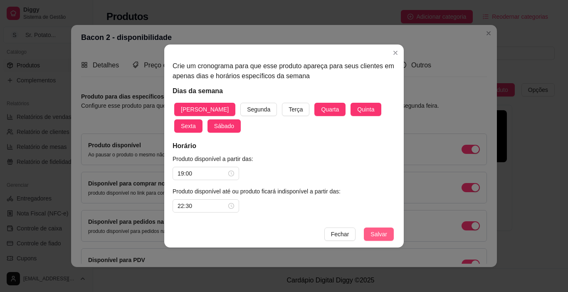
click at [372, 236] on span "Salvar" at bounding box center [379, 234] width 17 height 9
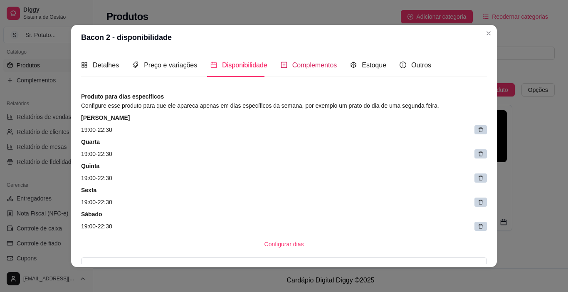
click at [312, 66] on span "Complementos" at bounding box center [314, 65] width 45 height 7
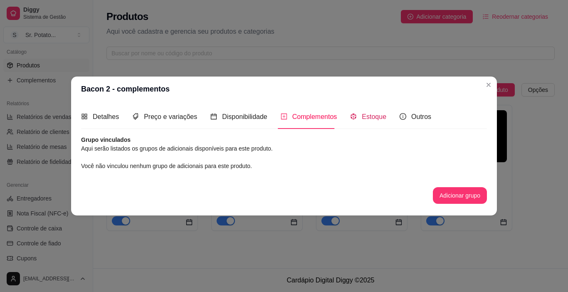
click at [372, 118] on span "Estoque" at bounding box center [374, 116] width 25 height 7
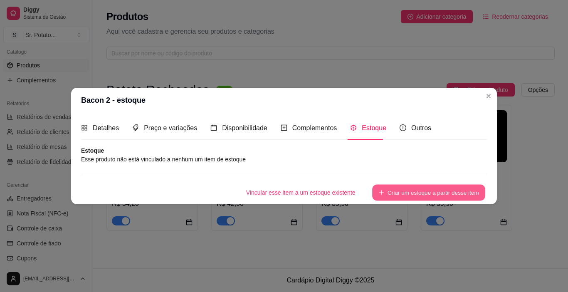
click at [401, 190] on button "Criar um estoque a partir desse item" at bounding box center [428, 193] width 113 height 16
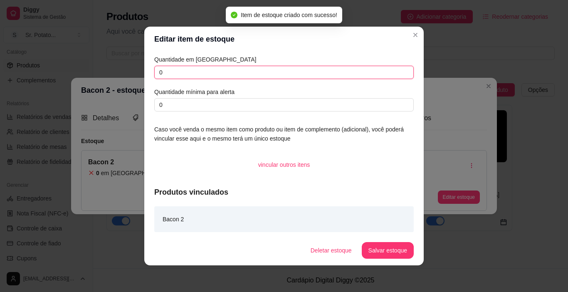
click at [170, 74] on input "0" at bounding box center [284, 72] width 260 height 13
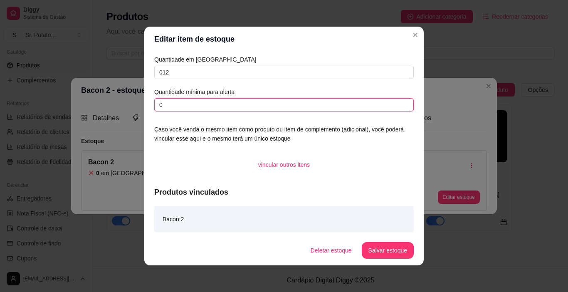
click at [166, 103] on input "0" at bounding box center [284, 104] width 260 height 13
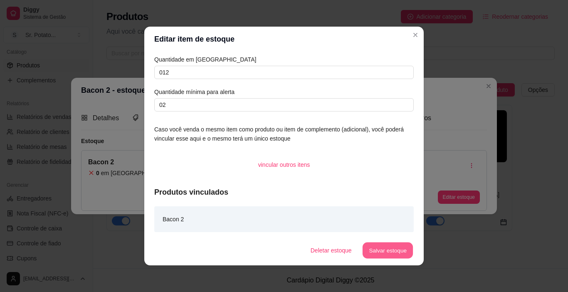
click at [401, 250] on button "Salvar estoque" at bounding box center [387, 250] width 51 height 16
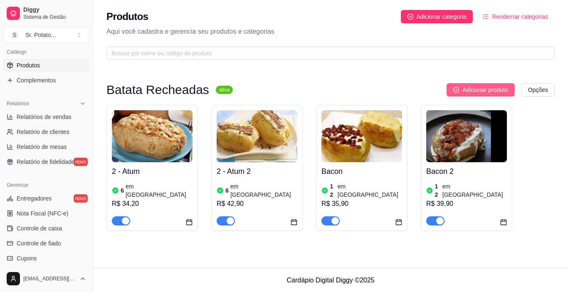
click at [475, 89] on span "Adicionar produto" at bounding box center [485, 89] width 46 height 9
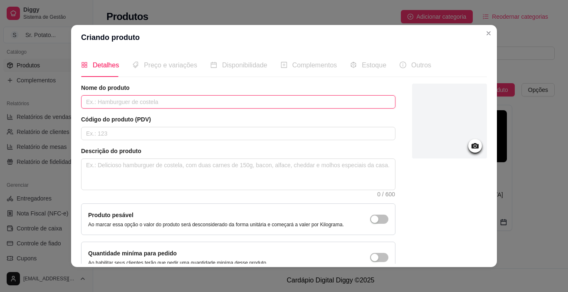
click at [109, 105] on input "text" at bounding box center [238, 101] width 314 height 13
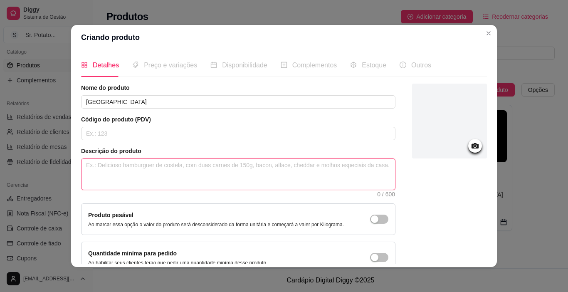
click at [104, 166] on textarea at bounding box center [239, 174] width 314 height 31
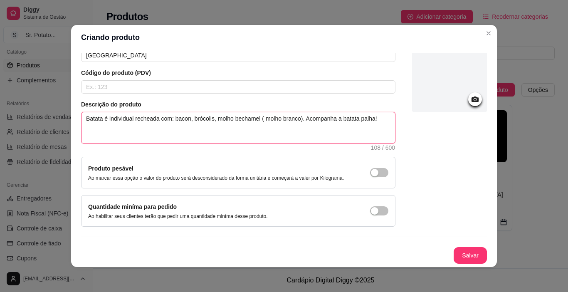
scroll to position [47, 0]
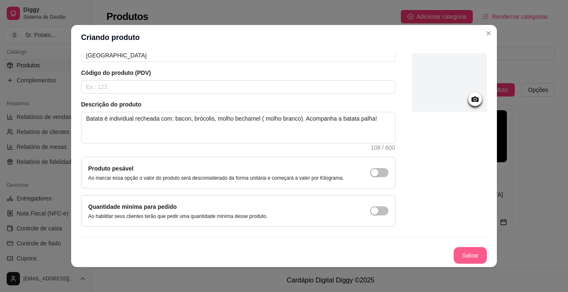
click at [470, 252] on button "Salvar" at bounding box center [470, 255] width 33 height 17
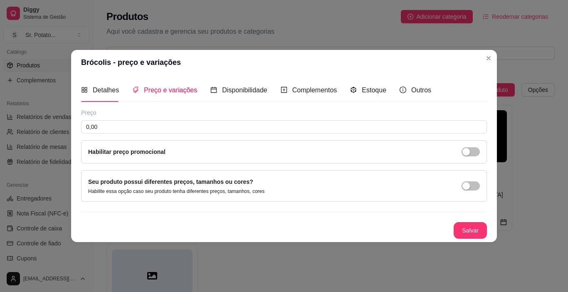
scroll to position [0, 0]
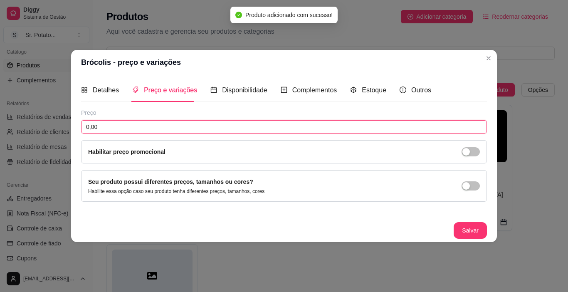
click at [124, 128] on input "0,00" at bounding box center [284, 126] width 406 height 13
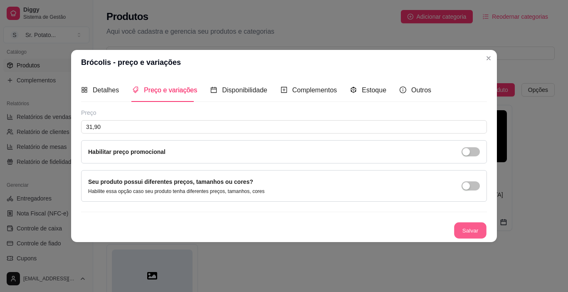
click at [478, 232] on button "Salvar" at bounding box center [470, 231] width 32 height 16
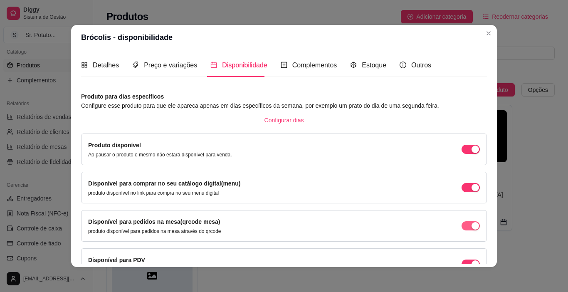
click at [472, 153] on div "button" at bounding box center [475, 149] width 7 height 7
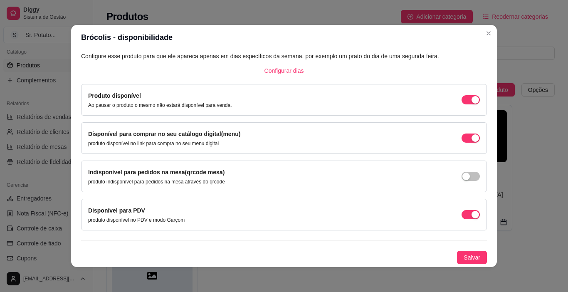
scroll to position [50, 0]
click at [468, 256] on span "Salvar" at bounding box center [472, 256] width 17 height 9
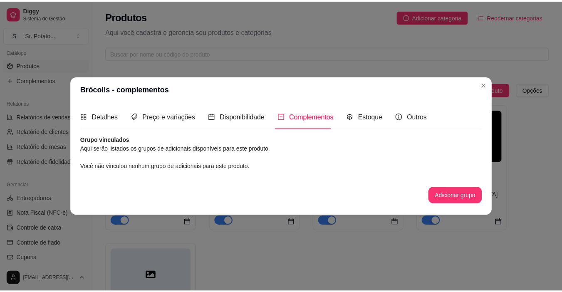
scroll to position [0, 0]
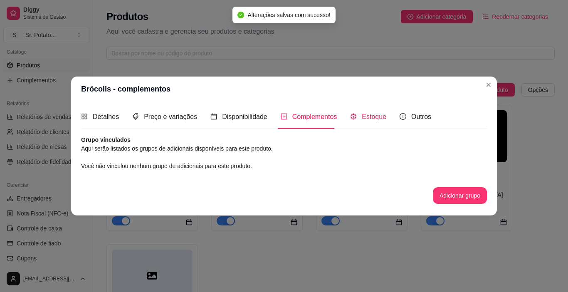
click at [381, 115] on span "Estoque" at bounding box center [374, 116] width 25 height 7
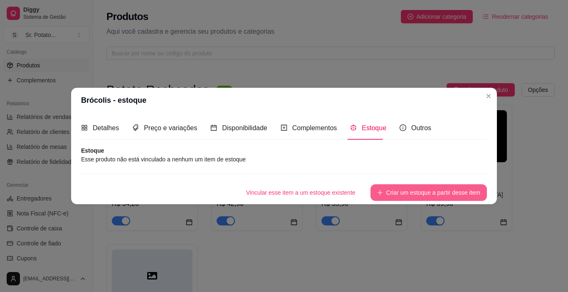
click at [412, 195] on button "Criar um estoque a partir desse item" at bounding box center [429, 192] width 116 height 17
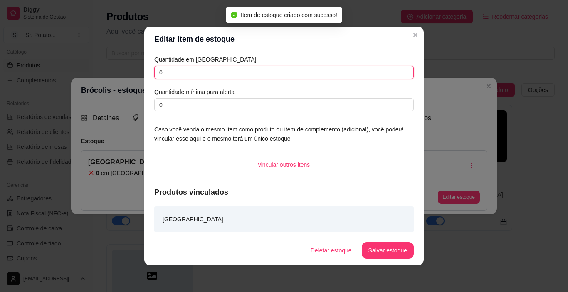
click at [193, 74] on input "0" at bounding box center [284, 72] width 260 height 13
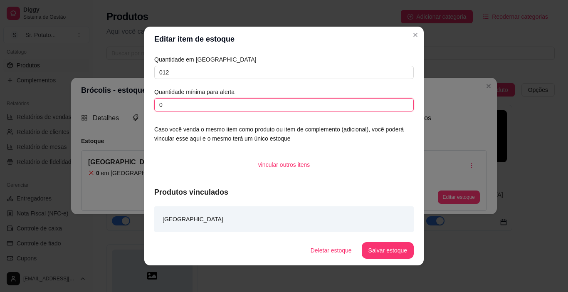
click at [184, 109] on input "0" at bounding box center [284, 104] width 260 height 13
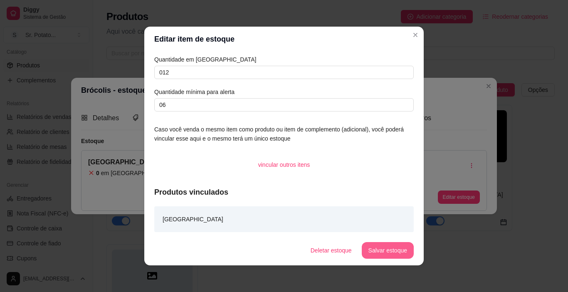
click at [394, 251] on button "Salvar estoque" at bounding box center [388, 250] width 52 height 17
click at [403, 247] on button "Salvar estoque" at bounding box center [387, 250] width 51 height 16
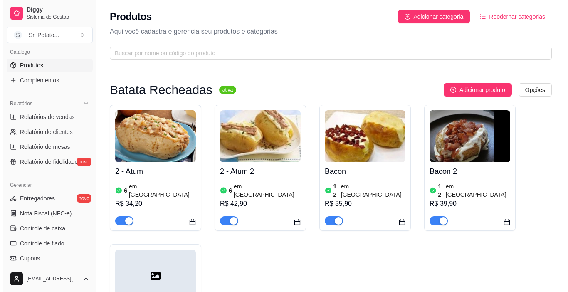
scroll to position [83, 0]
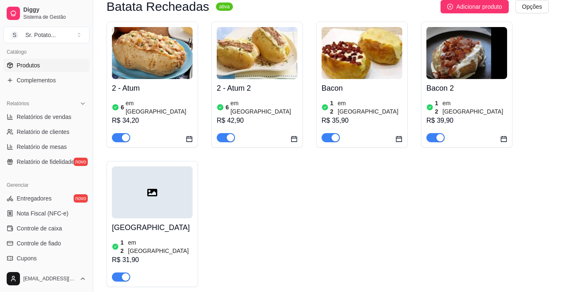
click at [154, 188] on icon at bounding box center [152, 193] width 10 height 10
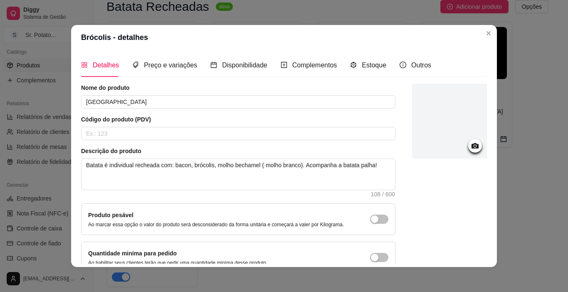
click at [472, 147] on icon at bounding box center [475, 145] width 7 height 5
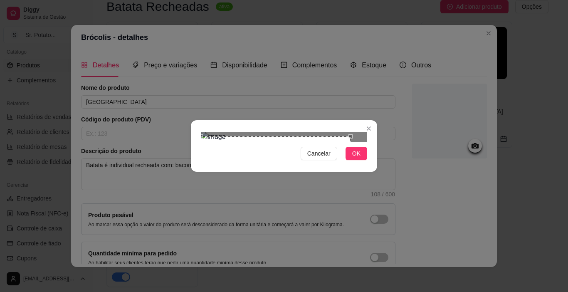
click at [272, 148] on div "Use the arrow keys to move the crop selection area" at bounding box center [276, 178] width 150 height 84
click at [352, 160] on button "OK" at bounding box center [357, 153] width 22 height 13
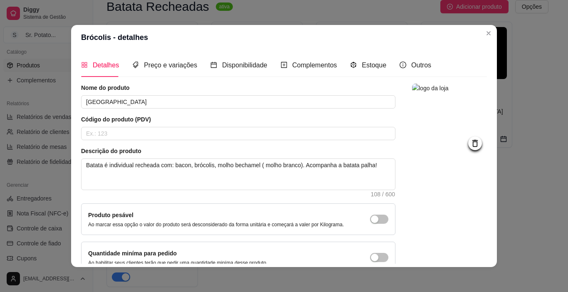
click at [442, 141] on img at bounding box center [449, 121] width 75 height 75
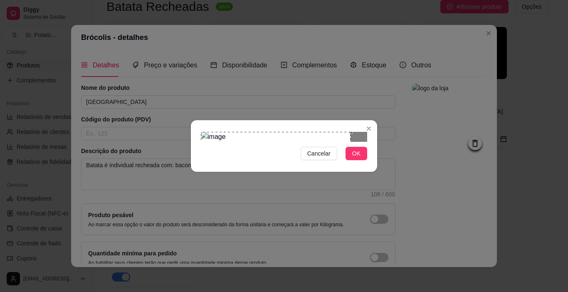
click at [280, 132] on div "Use the arrow keys to move the crop selection area" at bounding box center [276, 174] width 150 height 84
click at [351, 132] on div at bounding box center [284, 137] width 166 height 10
click at [356, 158] on span "OK" at bounding box center [356, 153] width 8 height 9
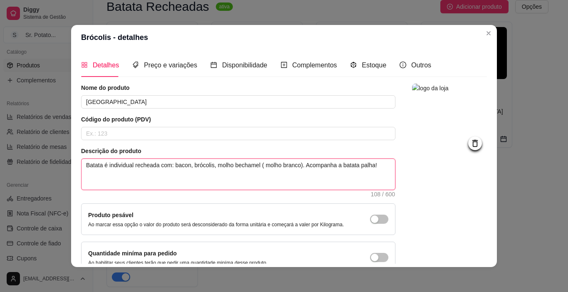
click at [298, 166] on textarea "Batata é individual recheada com: bacon, brócolis, molho bechamel ( molho branc…" at bounding box center [239, 174] width 314 height 31
click at [299, 166] on textarea "Batata é individual recheada com: bacon, brócolis, molho bechamel ( molho branc…" at bounding box center [239, 174] width 314 height 31
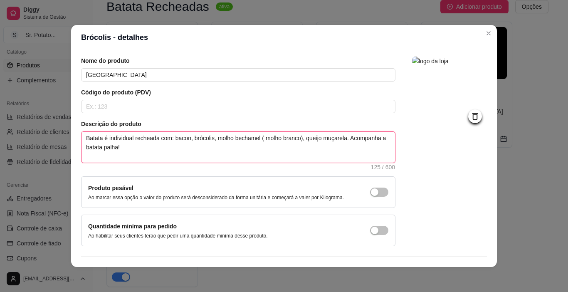
scroll to position [47, 0]
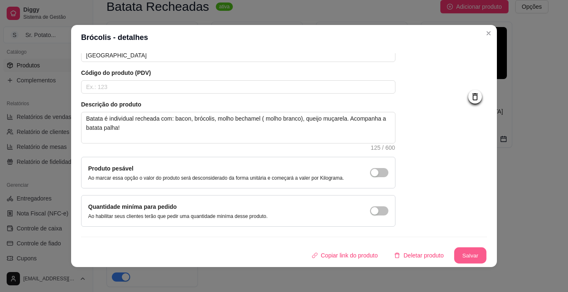
click at [454, 252] on button "Salvar" at bounding box center [470, 255] width 32 height 16
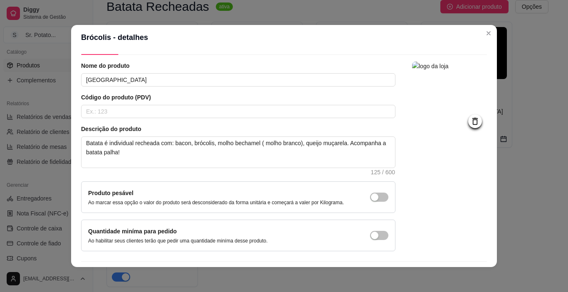
scroll to position [0, 0]
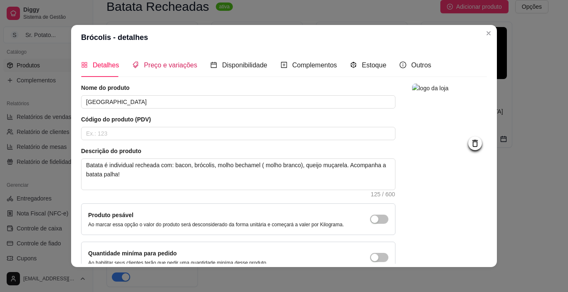
click at [181, 67] on span "Preço e variações" at bounding box center [170, 65] width 53 height 7
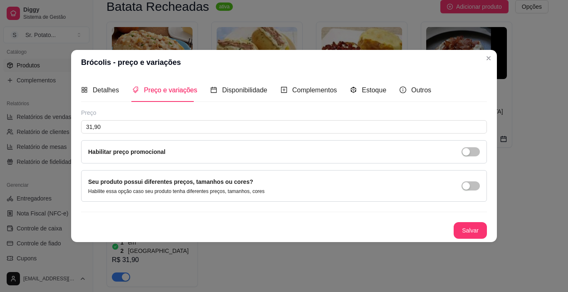
click at [445, 156] on div "Habilitar preço promocional" at bounding box center [284, 151] width 392 height 9
click at [462, 151] on span "button" at bounding box center [471, 151] width 18 height 9
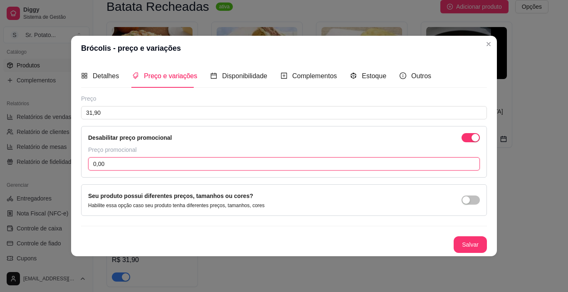
click at [116, 165] on input "0,00" at bounding box center [284, 163] width 392 height 13
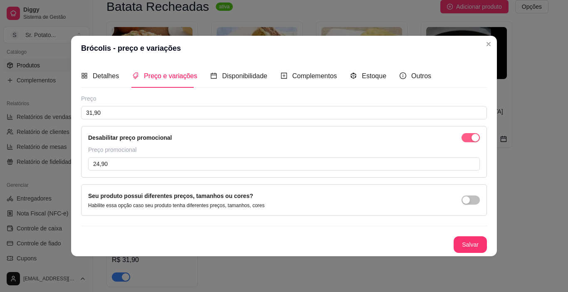
click at [473, 135] on div "button" at bounding box center [475, 137] width 7 height 7
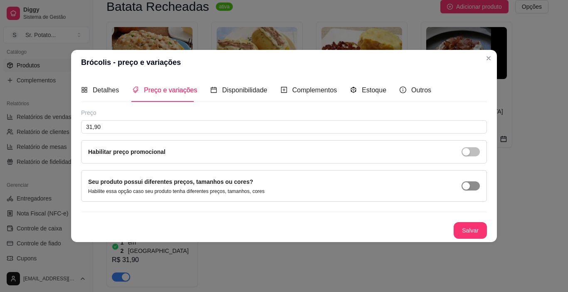
click at [464, 184] on div "button" at bounding box center [465, 185] width 7 height 7
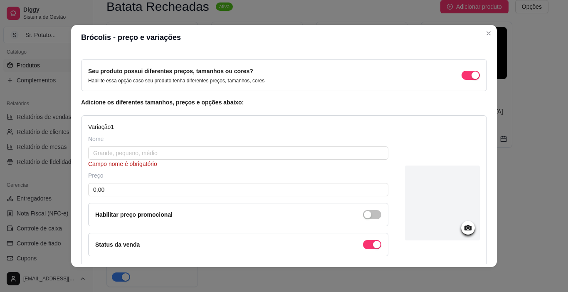
scroll to position [83, 0]
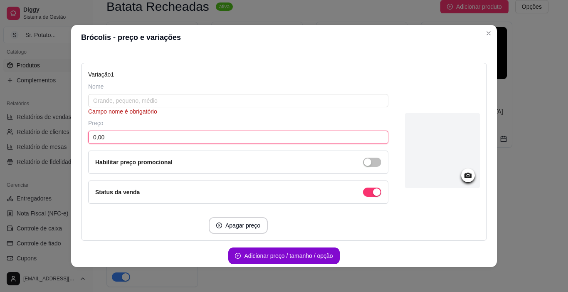
click at [114, 138] on input "0,00" at bounding box center [238, 137] width 300 height 13
click at [118, 135] on input "24,90" at bounding box center [238, 137] width 300 height 13
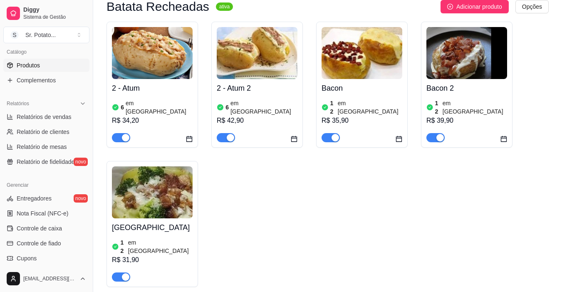
click at [161, 192] on img at bounding box center [152, 192] width 81 height 52
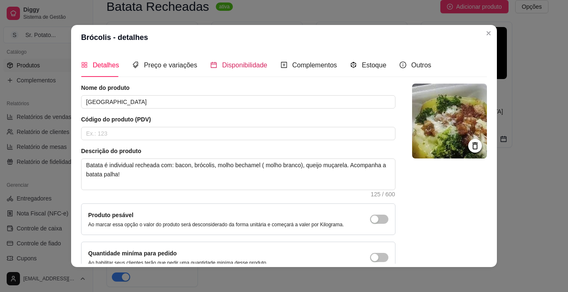
click at [225, 62] on span "Disponibilidade" at bounding box center [244, 65] width 45 height 7
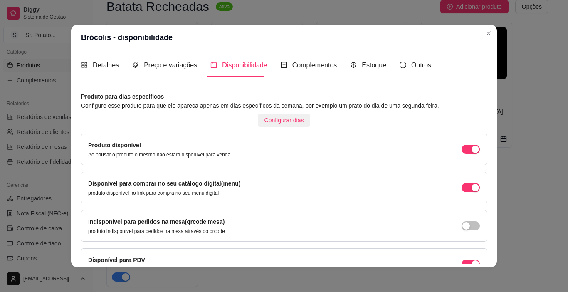
click at [277, 121] on span "Configurar dias" at bounding box center [285, 120] width 40 height 9
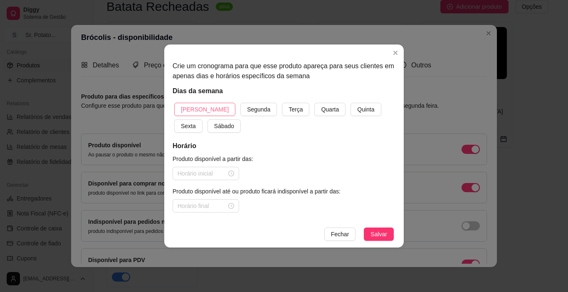
click at [200, 108] on span "[PERSON_NAME]" at bounding box center [205, 109] width 48 height 9
click at [214, 128] on span "Sábado" at bounding box center [224, 125] width 20 height 9
click at [196, 121] on span "Sexta" at bounding box center [188, 125] width 15 height 9
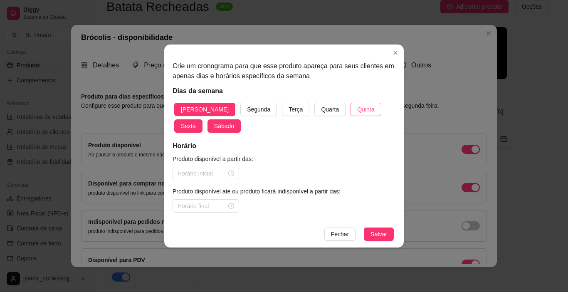
click at [357, 111] on span "Quinta" at bounding box center [365, 109] width 17 height 9
click at [321, 114] on span "Quarta" at bounding box center [330, 109] width 18 height 9
click at [222, 176] on input at bounding box center [202, 173] width 49 height 9
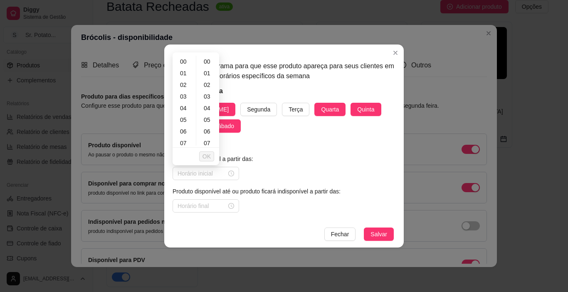
click at [308, 142] on h5 "Horário" at bounding box center [284, 146] width 223 height 10
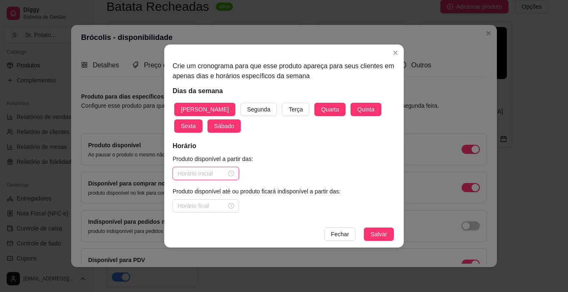
click at [220, 178] on input at bounding box center [202, 173] width 49 height 9
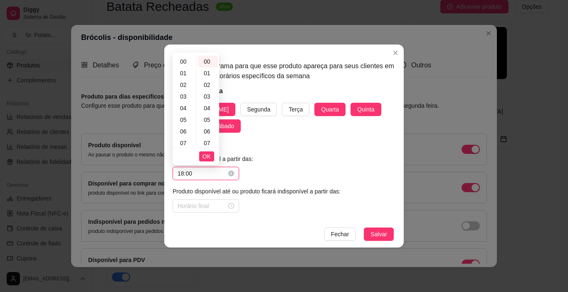
scroll to position [190, 0]
click at [208, 156] on span "OK" at bounding box center [207, 156] width 8 height 9
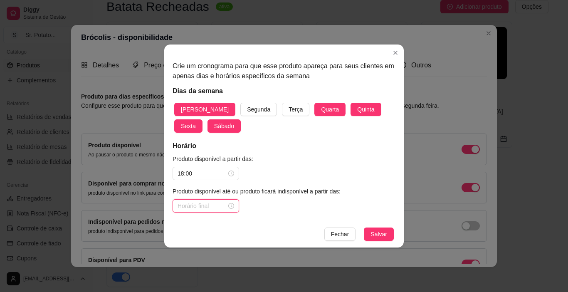
click at [206, 208] on input at bounding box center [202, 205] width 49 height 9
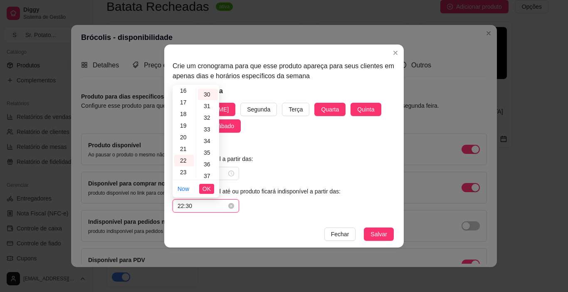
scroll to position [349, 0]
click at [210, 187] on span "OK" at bounding box center [207, 188] width 8 height 9
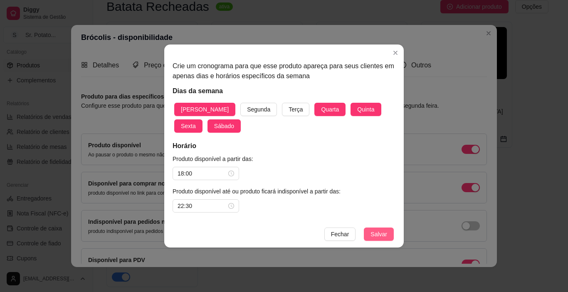
click at [385, 235] on span "Salvar" at bounding box center [379, 234] width 17 height 9
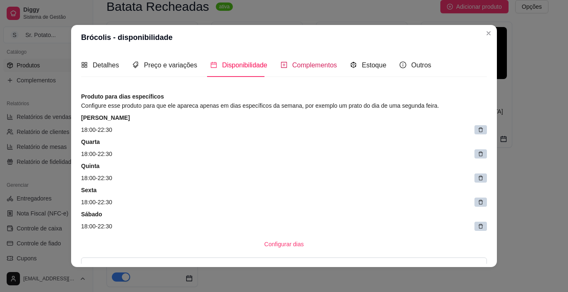
click at [307, 69] on span "Complementos" at bounding box center [314, 65] width 45 height 7
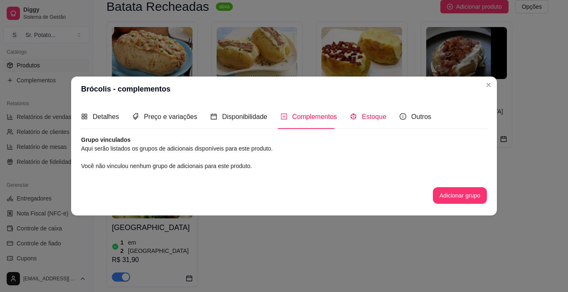
click at [369, 117] on span "Estoque" at bounding box center [374, 116] width 25 height 7
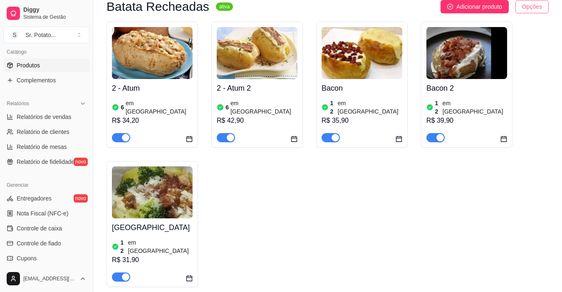
click at [533, 7] on html "Diggy Sistema de Gestão S Sr. Potato ... Loja aberta Período gratuito até 11/09…" at bounding box center [281, 63] width 562 height 292
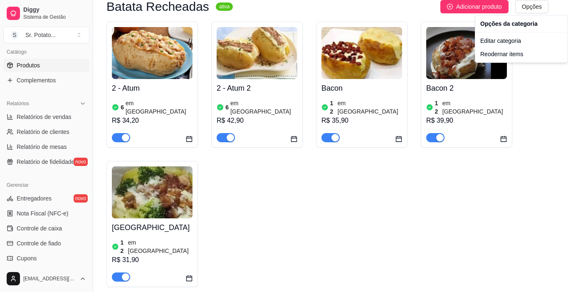
click at [500, 7] on html "Diggy Sistema de Gestão S Sr. Potato ... Loja aberta Período gratuito até 11/09…" at bounding box center [284, 63] width 568 height 292
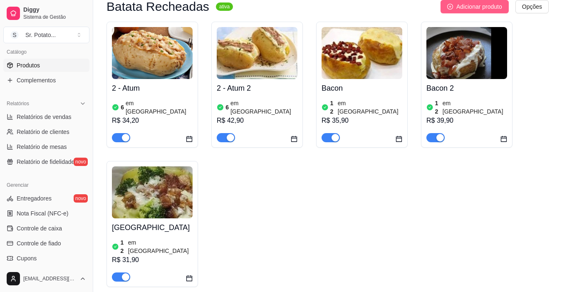
click at [492, 7] on span "Adicionar produto" at bounding box center [479, 6] width 46 height 9
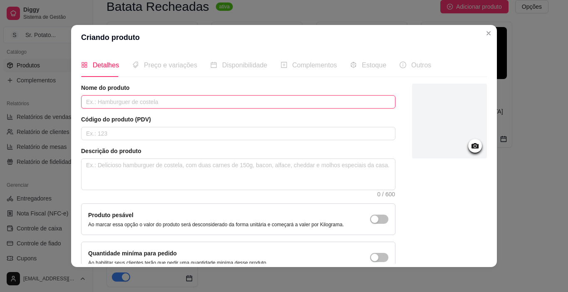
click at [166, 101] on input "text" at bounding box center [238, 101] width 314 height 13
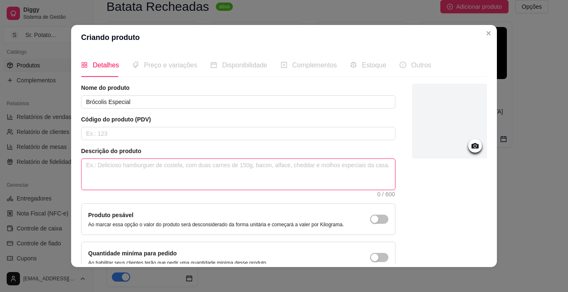
click at [122, 161] on textarea at bounding box center [239, 174] width 314 height 31
click at [176, 166] on textarea "Batata é individual recheada com : Bacon , brocólis," at bounding box center [239, 174] width 314 height 31
click at [215, 163] on textarea "Batata é individual recheada com : bacon , brocólis," at bounding box center [239, 174] width 314 height 31
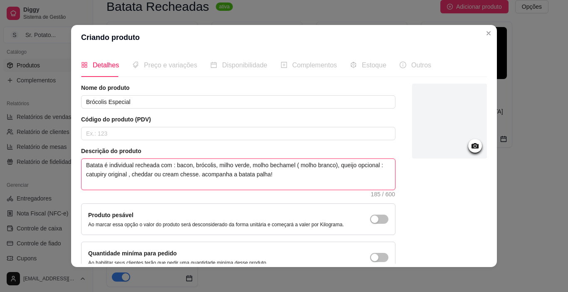
click at [86, 175] on textarea "Batata é individual recheada com : bacon, brócolis, milho verde, molho bechamel…" at bounding box center [239, 174] width 314 height 31
click at [109, 175] on textarea "Batata é individual recheada com : bacon, brócolis, milho verde, molho bechamel…" at bounding box center [239, 174] width 314 height 31
click at [133, 175] on textarea "Batata é individual recheada com : bacon, brócolis, milho verde, molho bechamel…" at bounding box center [239, 174] width 314 height 31
click at [166, 174] on textarea "Batata é individual recheada com : bacon, brócolis, milho verde, molho bechamel…" at bounding box center [239, 174] width 314 height 31
click at [182, 174] on textarea "Batata é individual recheada com : bacon, brócolis, milho verde, molho bechamel…" at bounding box center [239, 174] width 314 height 31
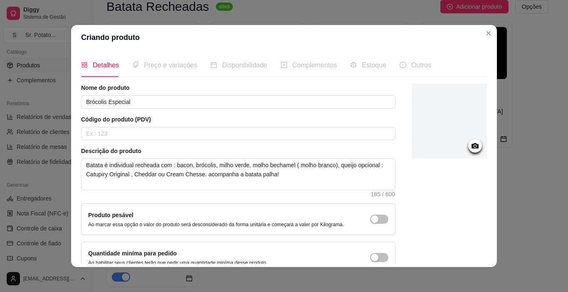
click at [91, 124] on article "Código do produto (PDV)" at bounding box center [238, 119] width 314 height 8
click at [203, 175] on textarea "Batata é individual recheada com : bacon, brócolis, milho verde, molho bechamel…" at bounding box center [239, 174] width 314 height 31
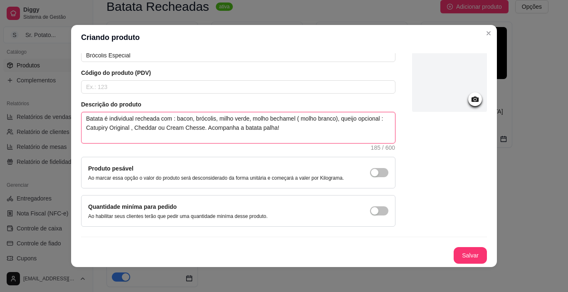
scroll to position [2, 0]
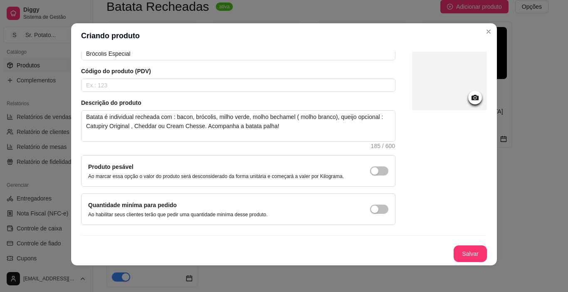
click at [470, 96] on icon at bounding box center [475, 98] width 10 height 10
click at [474, 97] on circle at bounding box center [475, 98] width 2 height 2
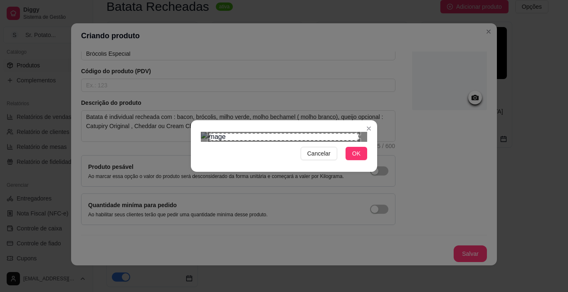
click at [288, 140] on div "Use the arrow keys to move the crop selection area" at bounding box center [284, 136] width 150 height 7
click at [271, 143] on div "Use the arrow keys to move the crop selection area" at bounding box center [280, 180] width 150 height 75
click at [256, 139] on div "Use the arrow keys to move the crop selection area" at bounding box center [276, 176] width 150 height 75
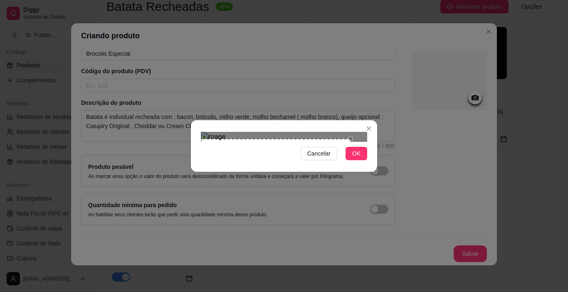
click at [255, 139] on div "Use the arrow keys to move the crop selection area" at bounding box center [276, 176] width 150 height 75
click at [256, 139] on div "Use the arrow keys to move the crop selection area" at bounding box center [276, 176] width 150 height 75
click at [255, 136] on div "Use the arrow keys to move the crop selection area" at bounding box center [276, 173] width 150 height 75
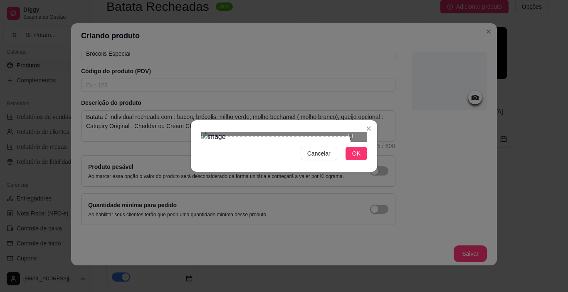
click at [255, 136] on div "Use the arrow keys to move the crop selection area" at bounding box center [276, 173] width 150 height 75
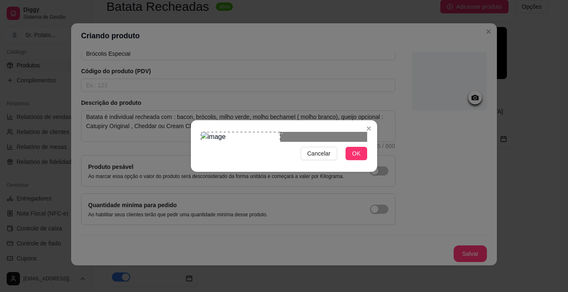
click at [361, 132] on div at bounding box center [284, 137] width 166 height 10
click at [355, 158] on span "OK" at bounding box center [356, 153] width 8 height 9
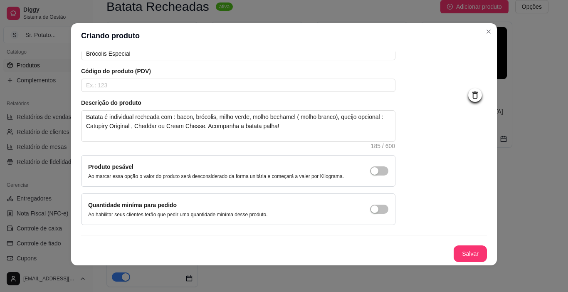
click at [470, 94] on icon at bounding box center [475, 95] width 10 height 10
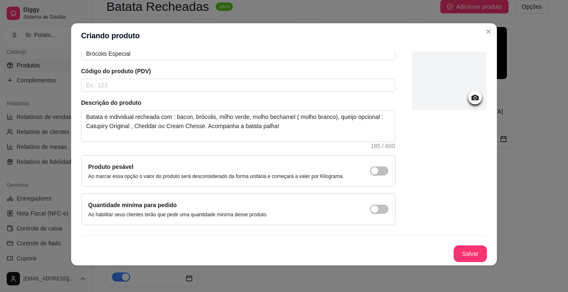
click at [470, 98] on icon at bounding box center [475, 98] width 10 height 10
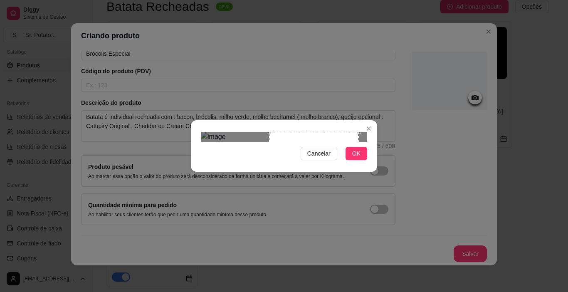
click at [207, 132] on div at bounding box center [284, 137] width 166 height 10
click at [359, 132] on div at bounding box center [284, 137] width 166 height 10
click at [280, 132] on img at bounding box center [284, 137] width 166 height 10
click at [272, 132] on img at bounding box center [284, 137] width 166 height 10
click at [355, 158] on span "OK" at bounding box center [356, 153] width 8 height 9
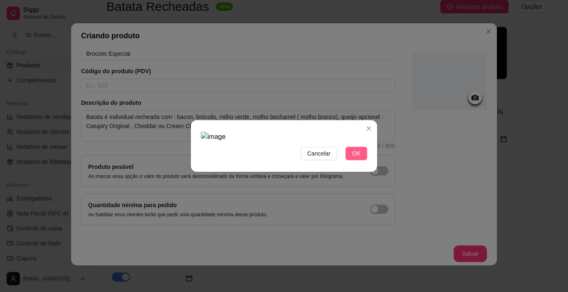
click at [355, 158] on span "OK" at bounding box center [356, 153] width 8 height 9
click at [319, 158] on span "Cancelar" at bounding box center [318, 153] width 23 height 9
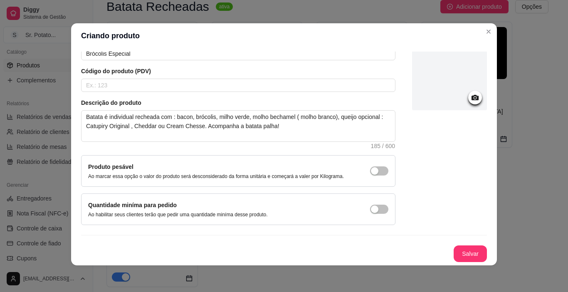
click at [472, 97] on icon at bounding box center [475, 97] width 7 height 5
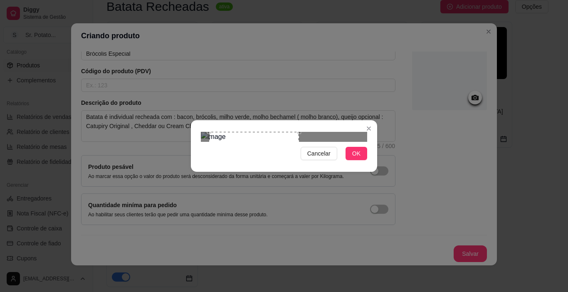
click at [350, 132] on div at bounding box center [284, 137] width 166 height 10
click at [205, 163] on div "Cancelar OK" at bounding box center [284, 146] width 186 height 35
click at [291, 163] on div "Cancelar OK" at bounding box center [284, 146] width 186 height 35
click at [355, 158] on span "OK" at bounding box center [356, 153] width 8 height 9
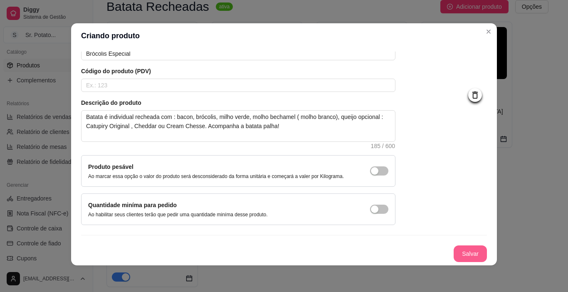
click at [455, 251] on button "Salvar" at bounding box center [470, 253] width 33 height 17
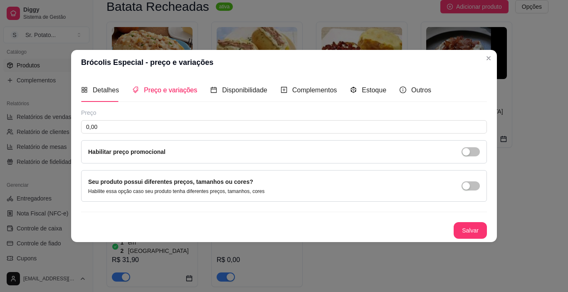
scroll to position [0, 0]
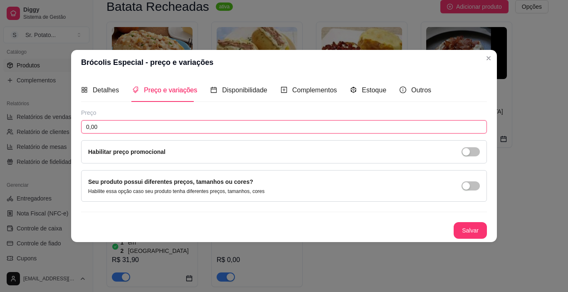
click at [110, 123] on input "0,00" at bounding box center [284, 126] width 406 height 13
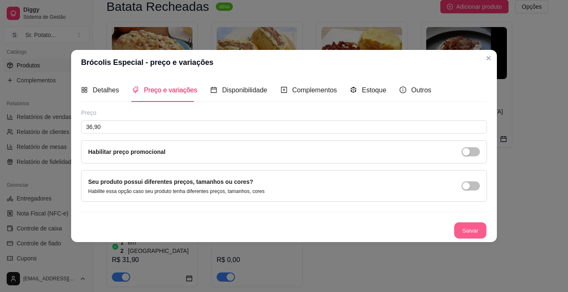
click at [475, 232] on button "Salvar" at bounding box center [470, 231] width 32 height 16
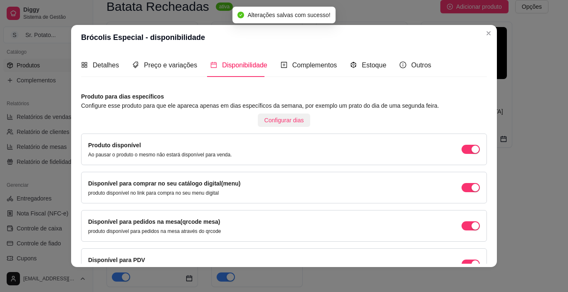
click at [276, 120] on span "Configurar dias" at bounding box center [285, 120] width 40 height 9
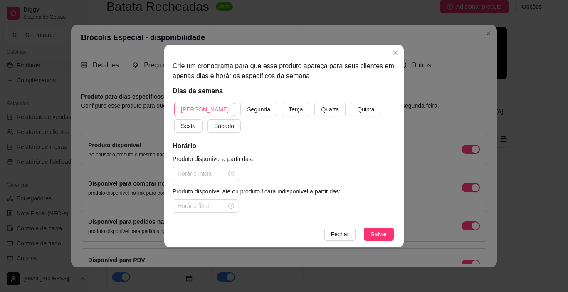
click at [188, 114] on button "[PERSON_NAME]" at bounding box center [204, 109] width 61 height 13
click at [214, 122] on span "Sábado" at bounding box center [224, 125] width 20 height 9
click at [314, 110] on button "Quarta" at bounding box center [329, 109] width 31 height 13
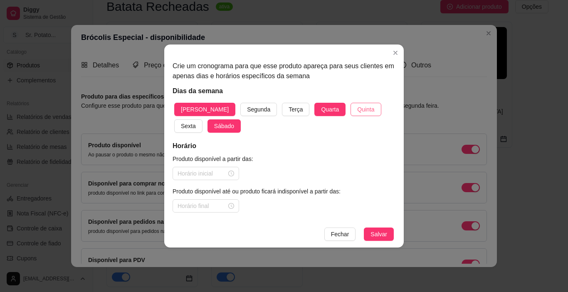
click at [357, 112] on span "Quinta" at bounding box center [365, 109] width 17 height 9
click at [203, 119] on button "Sexta" at bounding box center [188, 125] width 28 height 13
click at [227, 174] on div at bounding box center [206, 173] width 57 height 9
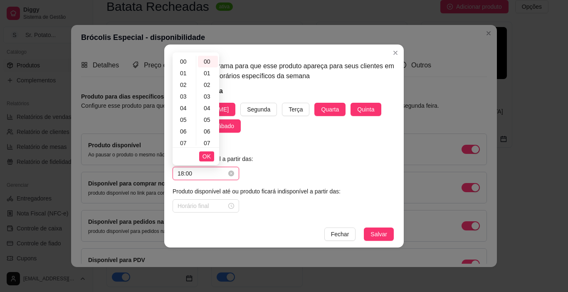
scroll to position [190, 0]
click at [210, 156] on span "OK" at bounding box center [207, 156] width 8 height 9
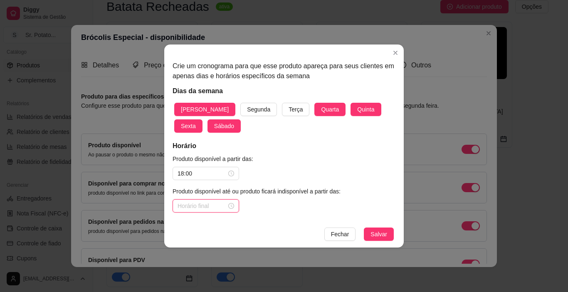
click at [203, 205] on input at bounding box center [202, 205] width 49 height 9
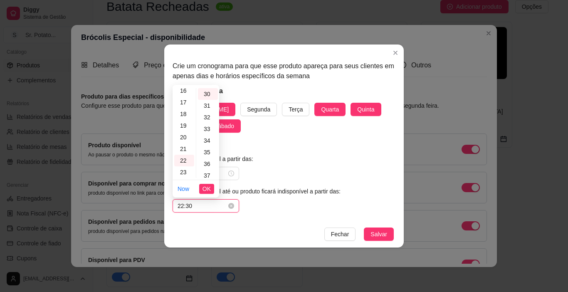
scroll to position [349, 0]
click at [208, 186] on span "OK" at bounding box center [207, 188] width 8 height 9
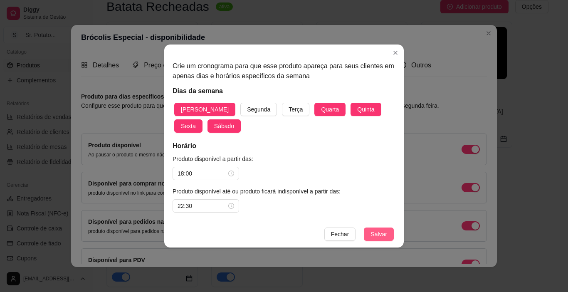
click at [373, 232] on span "Salvar" at bounding box center [379, 234] width 17 height 9
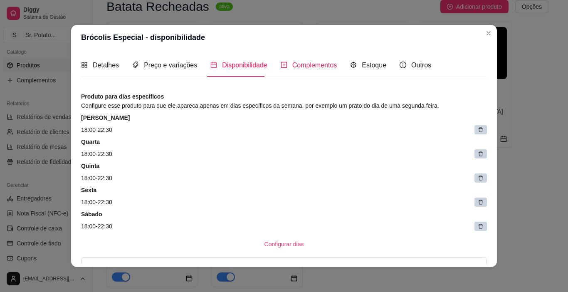
click at [324, 62] on span "Complementos" at bounding box center [314, 65] width 45 height 7
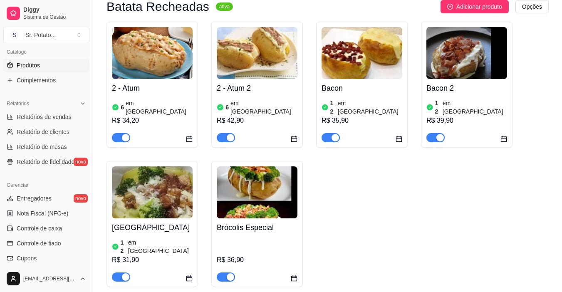
click at [272, 188] on img at bounding box center [257, 192] width 81 height 52
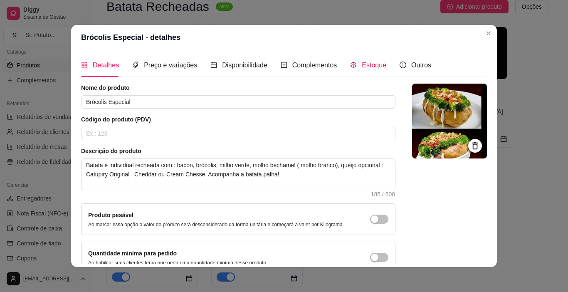
click at [362, 65] on span "Estoque" at bounding box center [374, 65] width 25 height 7
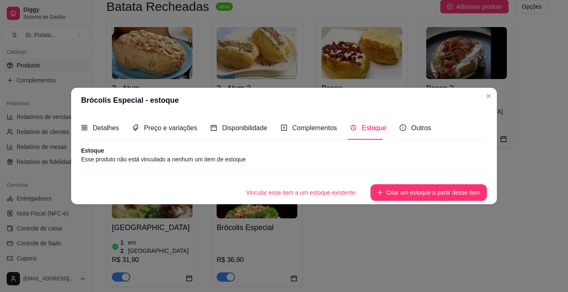
click at [383, 127] on div "Detalhes Preço e variações Disponibilidade Complementos Estoque Outros" at bounding box center [256, 128] width 350 height 24
click at [378, 131] on span "Estoque" at bounding box center [374, 127] width 25 height 7
click at [213, 158] on article "Esse produto não está vinculado a nenhum um item de estoque" at bounding box center [284, 159] width 406 height 9
click at [368, 126] on span "Estoque" at bounding box center [374, 127] width 25 height 7
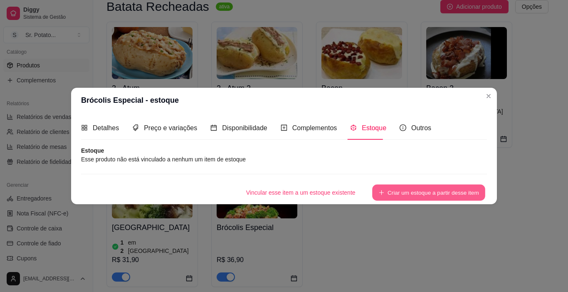
click at [409, 196] on button "Criar um estoque a partir desse item" at bounding box center [428, 193] width 113 height 16
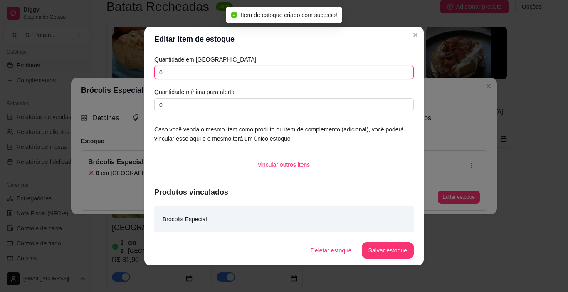
click at [221, 73] on input "0" at bounding box center [284, 72] width 260 height 13
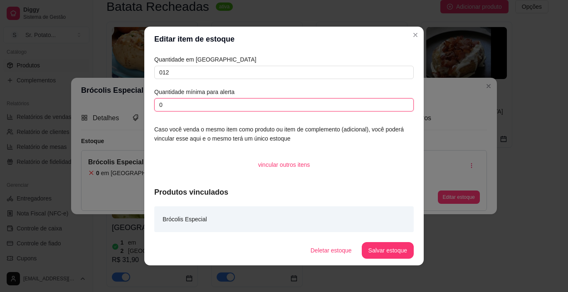
click at [166, 107] on input "0" at bounding box center [284, 104] width 260 height 13
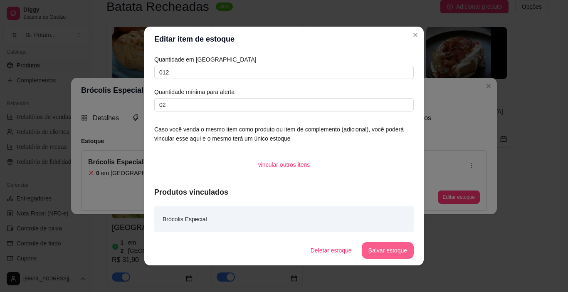
click at [394, 247] on button "Salvar estoque" at bounding box center [388, 250] width 52 height 17
click at [367, 250] on button "Salvar estoque" at bounding box center [387, 250] width 51 height 16
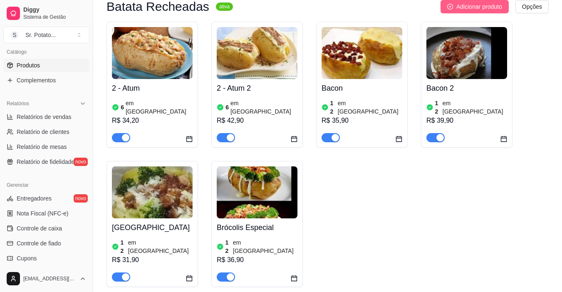
click at [482, 6] on span "Adicionar produto" at bounding box center [479, 6] width 46 height 9
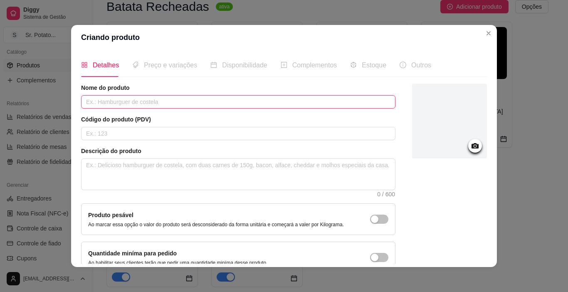
click at [142, 102] on input "text" at bounding box center [238, 101] width 314 height 13
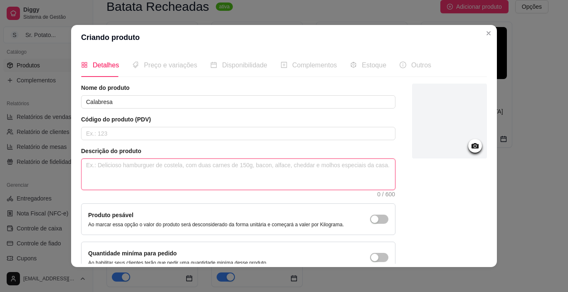
click at [120, 166] on textarea at bounding box center [239, 174] width 314 height 31
click at [105, 166] on textarea "Batata é individual recheada com:" at bounding box center [239, 174] width 314 height 31
click at [190, 165] on textarea "Batata é uma individual recheada com:" at bounding box center [239, 174] width 314 height 31
click at [241, 163] on textarea "Batata é uma individual recheada com: Calabresa temperada, molhovermelho" at bounding box center [239, 174] width 314 height 31
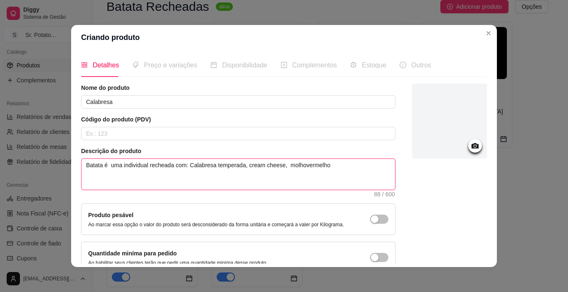
click at [328, 166] on textarea "Batata é uma individual recheada com: Calabresa temperada, cream cheese, molhov…" at bounding box center [239, 174] width 314 height 31
click at [328, 166] on textarea "Batata é uma individual recheada com: Calabresa temperada, cream cheese, molho …" at bounding box center [239, 174] width 314 height 31
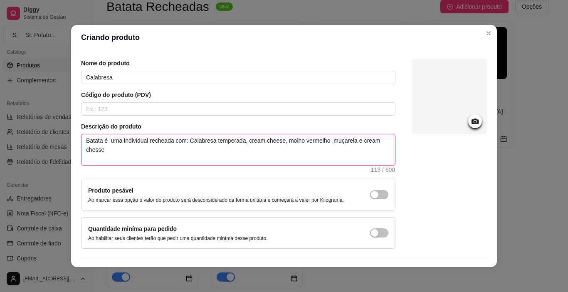
scroll to position [47, 0]
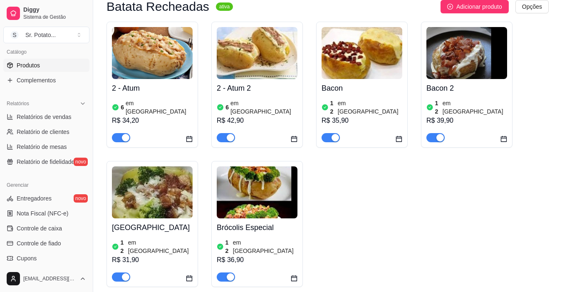
click at [171, 74] on img at bounding box center [152, 53] width 81 height 52
click at [483, 7] on span "Adicionar produto" at bounding box center [479, 6] width 46 height 9
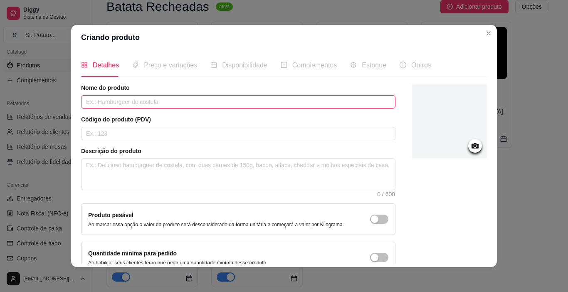
click at [140, 102] on input "text" at bounding box center [238, 101] width 314 height 13
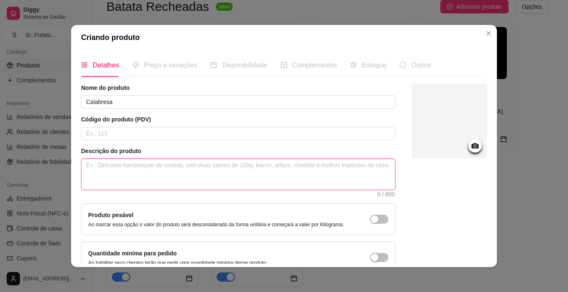
click at [136, 171] on textarea at bounding box center [239, 174] width 314 height 31
click at [210, 166] on textarea "É uma batata individula recheada com : calabresa, molho de tomate, quei" at bounding box center [239, 174] width 314 height 31
click at [310, 165] on textarea "É uma batata individula recheada com : calabresa, cream cheese , molho de tomat…" at bounding box center [239, 174] width 314 height 31
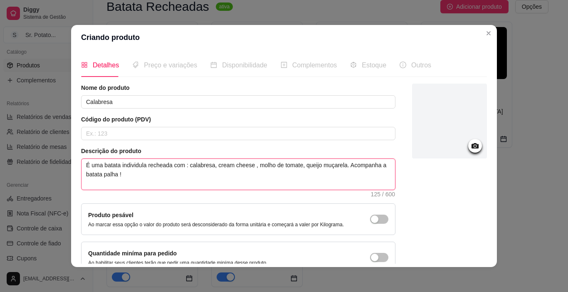
scroll to position [2, 0]
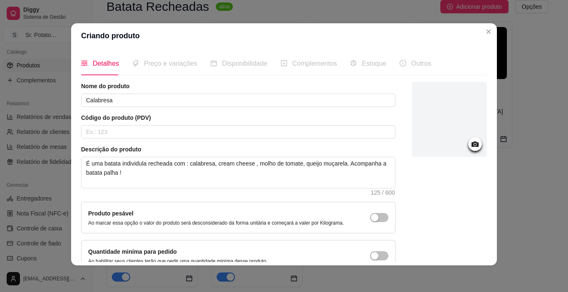
click at [484, 258] on div "Detalhes Preço e variações Disponibilidade Complementos Estoque Outros Nome do …" at bounding box center [284, 156] width 426 height 217
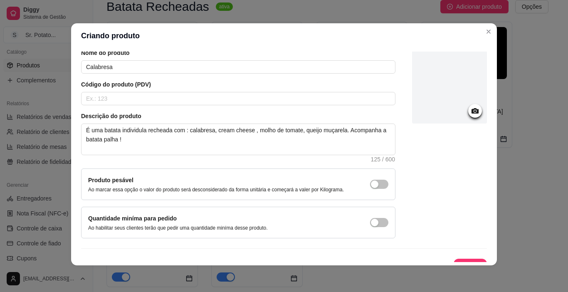
scroll to position [47, 0]
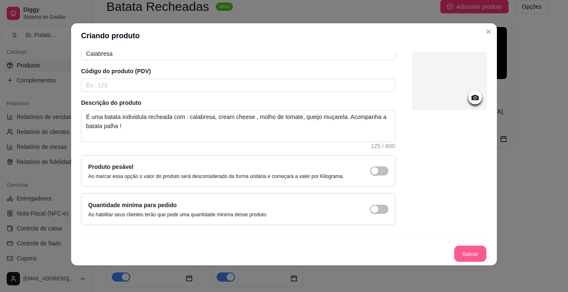
click at [472, 252] on button "Salvar" at bounding box center [470, 254] width 32 height 16
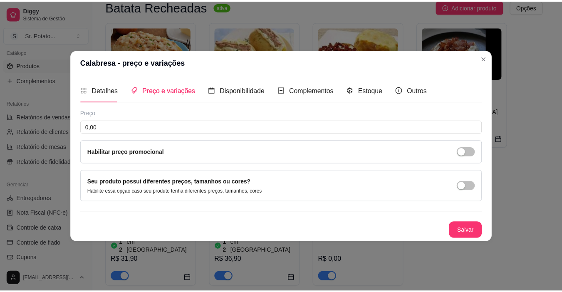
scroll to position [0, 0]
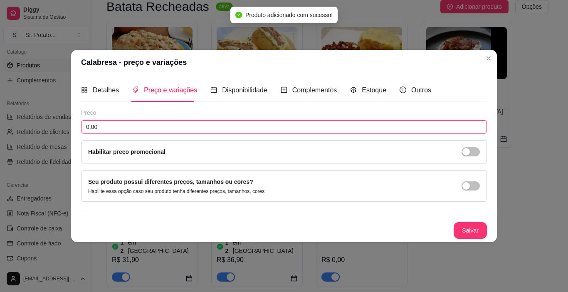
click at [186, 129] on input "0,00" at bounding box center [284, 126] width 406 height 13
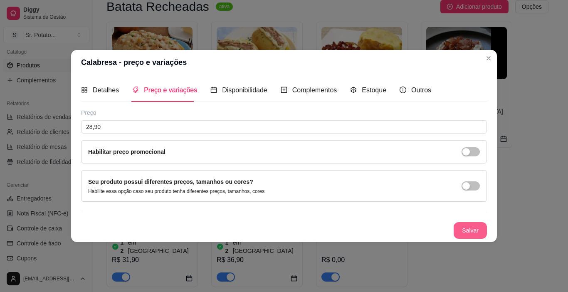
click at [481, 230] on button "Salvar" at bounding box center [470, 230] width 33 height 17
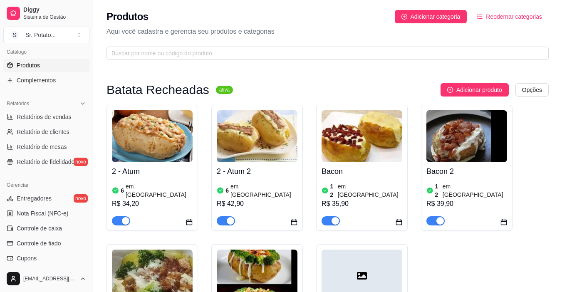
click at [29, 52] on div "Catálogo" at bounding box center [46, 51] width 86 height 13
click at [30, 16] on span "Sistema de Gestão" at bounding box center [54, 17] width 63 height 7
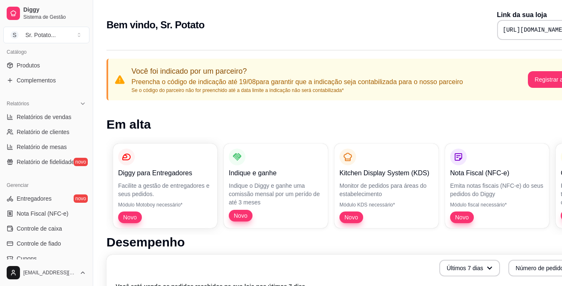
drag, startPoint x: 425, startPoint y: 29, endPoint x: 437, endPoint y: 29, distance: 12.1
drag, startPoint x: 437, startPoint y: 29, endPoint x: 466, endPoint y: 96, distance: 73.8
click at [466, 96] on div "Você foi indicado por um parceiro? Preencha o código de indicação até 19/08 par…" at bounding box center [347, 80] width 482 height 42
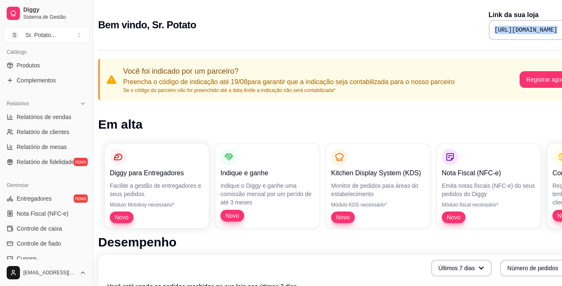
scroll to position [0, 37]
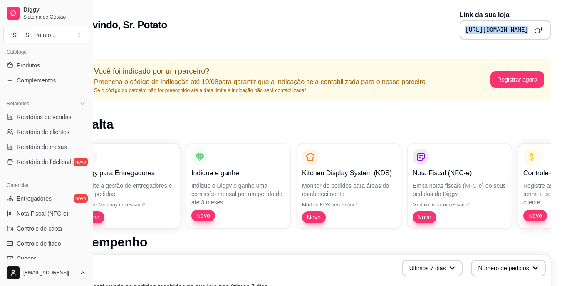
drag, startPoint x: 428, startPoint y: 30, endPoint x: 558, endPoint y: 28, distance: 130.6
click at [558, 28] on div "Bem vindo, Sr. Potato Link da sua loja [URL][DOMAIN_NAME]" at bounding box center [310, 22] width 508 height 45
click at [534, 33] on icon "Copy to clipboard" at bounding box center [537, 29] width 7 height 7
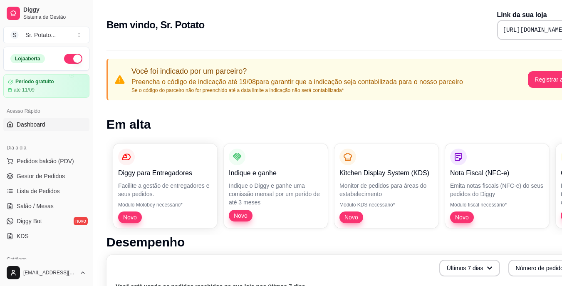
click at [503, 31] on pre "[URL][DOMAIN_NAME]" at bounding box center [534, 30] width 63 height 8
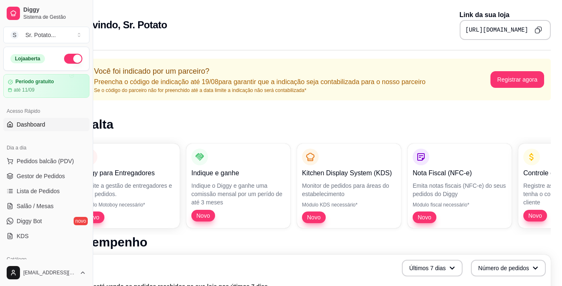
drag, startPoint x: 426, startPoint y: 30, endPoint x: 564, endPoint y: 27, distance: 138.1
click at [524, 29] on html "Diggy Sistema de Gestão S Sr. Potato ... Loja aberta Período gratuito até 11/09…" at bounding box center [244, 143] width 562 height 286
click at [535, 34] on button "Copy to clipboard" at bounding box center [538, 29] width 13 height 13
drag, startPoint x: 388, startPoint y: 30, endPoint x: 529, endPoint y: 28, distance: 141.0
click at [529, 28] on div "[URL][DOMAIN_NAME]" at bounding box center [505, 30] width 91 height 20
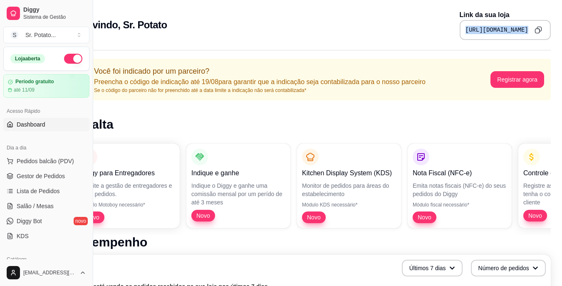
copy div "[URL][DOMAIN_NAME]"
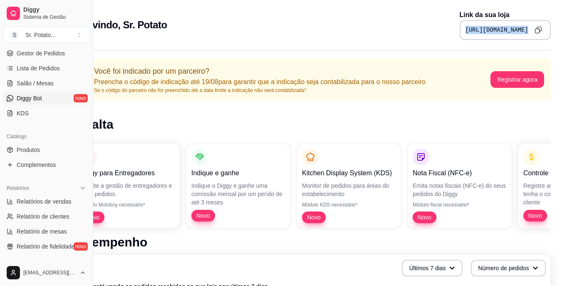
scroll to position [125, 0]
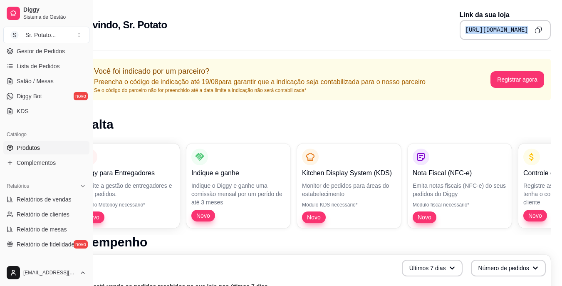
click at [30, 150] on span "Produtos" at bounding box center [28, 147] width 23 height 8
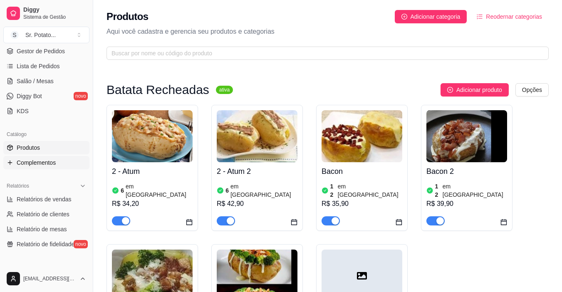
drag, startPoint x: 30, startPoint y: 149, endPoint x: 30, endPoint y: 158, distance: 8.3
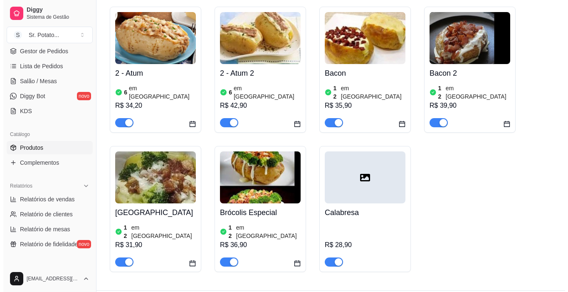
scroll to position [104, 0]
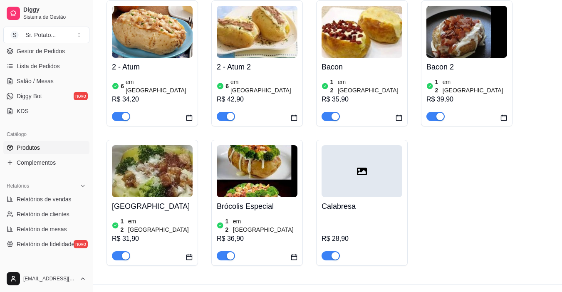
click at [362, 168] on icon at bounding box center [362, 171] width 10 height 7
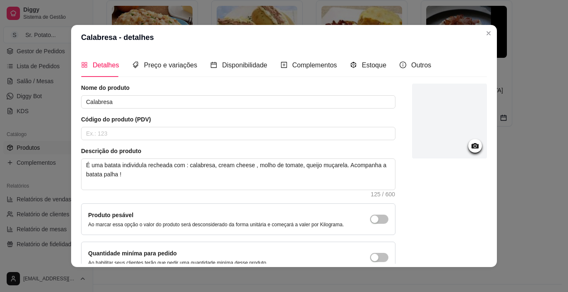
click at [472, 148] on icon at bounding box center [475, 145] width 7 height 5
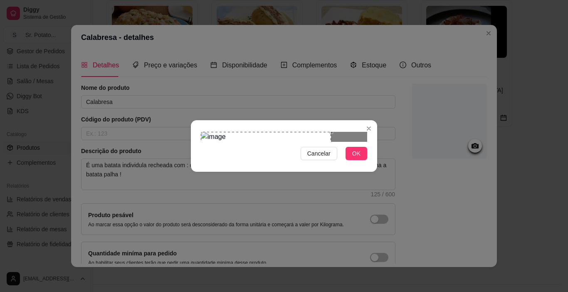
click at [256, 149] on div "Use the arrow keys to move the crop selection area" at bounding box center [266, 163] width 130 height 62
click at [361, 160] on button "OK" at bounding box center [357, 153] width 22 height 13
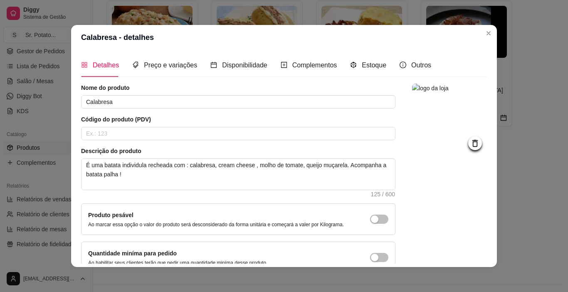
click at [468, 146] on div at bounding box center [475, 143] width 14 height 14
click at [472, 146] on icon at bounding box center [474, 143] width 5 height 7
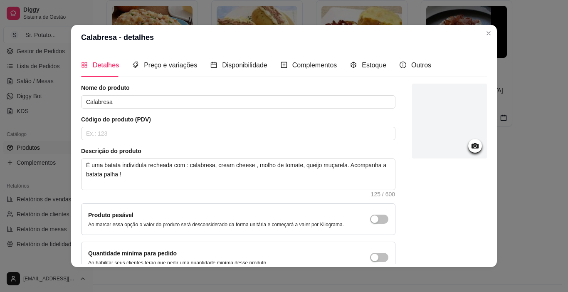
click at [472, 146] on icon at bounding box center [475, 145] width 7 height 5
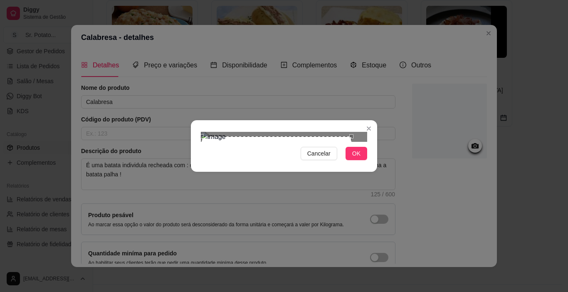
click at [334, 136] on div "Use the arrow keys to move the crop selection area" at bounding box center [277, 178] width 150 height 84
click at [334, 134] on div "Use the arrow keys to move the crop selection area" at bounding box center [276, 176] width 150 height 84
click at [333, 134] on div "Use the arrow keys to move the crop selection area" at bounding box center [276, 176] width 150 height 84
click at [333, 133] on div "Use the arrow keys to move the crop selection area" at bounding box center [276, 175] width 150 height 84
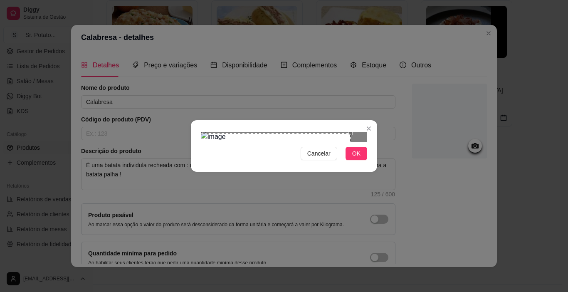
click at [323, 133] on div "Use the arrow keys to move the crop selection area" at bounding box center [276, 175] width 150 height 84
click at [359, 132] on div at bounding box center [284, 137] width 166 height 10
click at [297, 132] on div at bounding box center [284, 137] width 166 height 10
click at [297, 163] on div "Cancelar OK" at bounding box center [284, 146] width 186 height 35
click at [359, 158] on span "OK" at bounding box center [356, 153] width 8 height 9
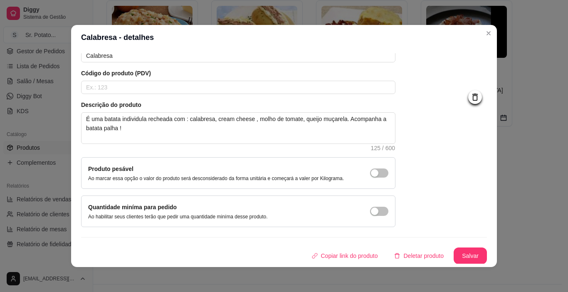
scroll to position [47, 0]
click at [459, 255] on button "Salvar" at bounding box center [470, 255] width 33 height 17
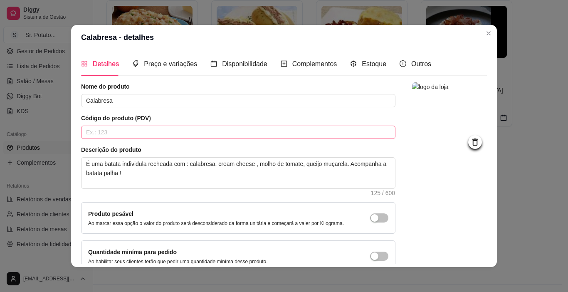
scroll to position [0, 0]
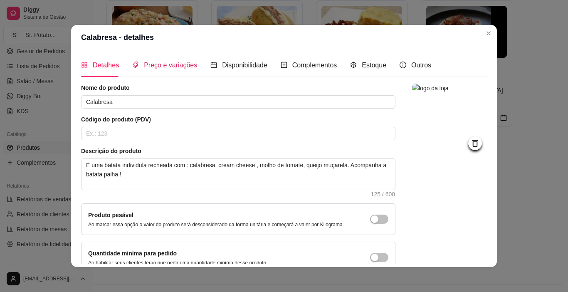
click at [166, 67] on span "Preço e variações" at bounding box center [170, 65] width 53 height 7
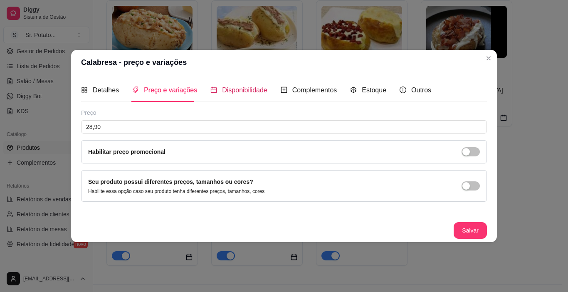
click at [240, 91] on span "Disponibilidade" at bounding box center [244, 90] width 45 height 7
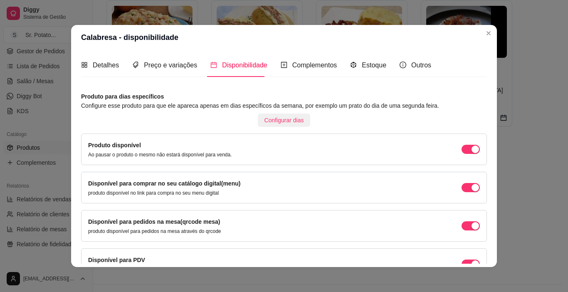
click at [276, 120] on span "Configurar dias" at bounding box center [285, 120] width 40 height 9
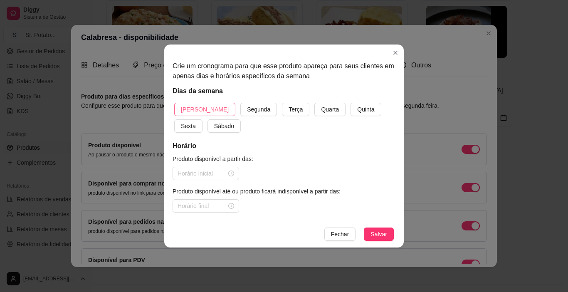
click at [206, 110] on button "[PERSON_NAME]" at bounding box center [204, 109] width 61 height 13
click at [214, 130] on span "Sábado" at bounding box center [224, 125] width 20 height 9
click at [321, 113] on span "Quarta" at bounding box center [330, 109] width 18 height 9
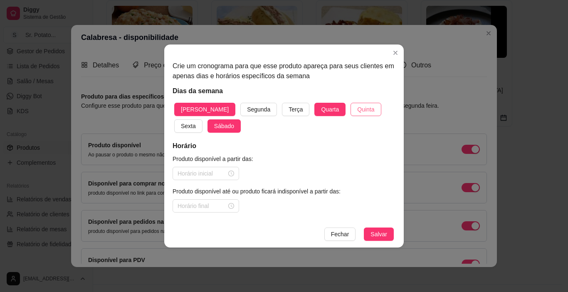
click at [357, 112] on span "Quinta" at bounding box center [365, 109] width 17 height 9
click at [203, 119] on button "Sexta" at bounding box center [188, 125] width 28 height 13
click at [229, 175] on div at bounding box center [206, 173] width 57 height 9
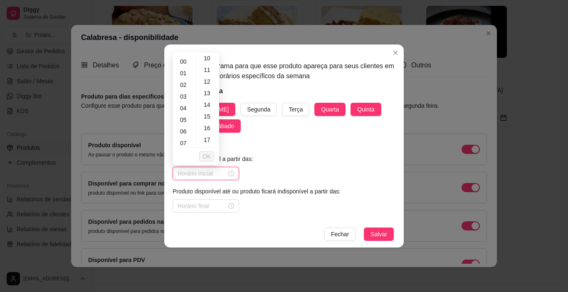
scroll to position [125, 0]
click at [199, 176] on input at bounding box center [202, 173] width 49 height 9
type input "18:00"
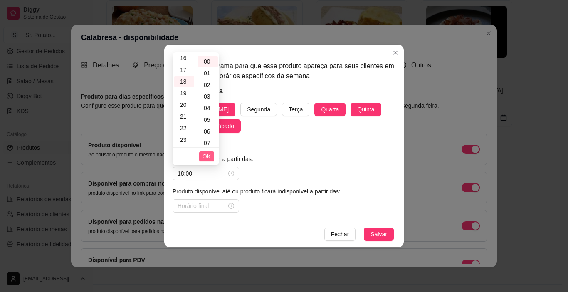
click at [209, 156] on span "OK" at bounding box center [207, 156] width 8 height 9
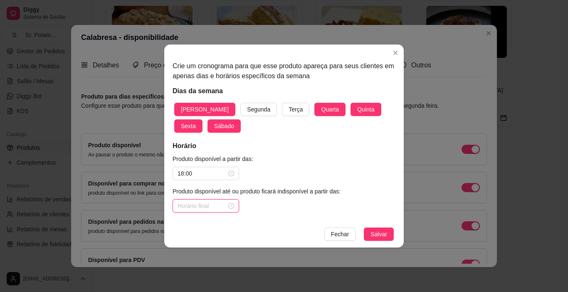
click at [218, 208] on input at bounding box center [202, 205] width 49 height 9
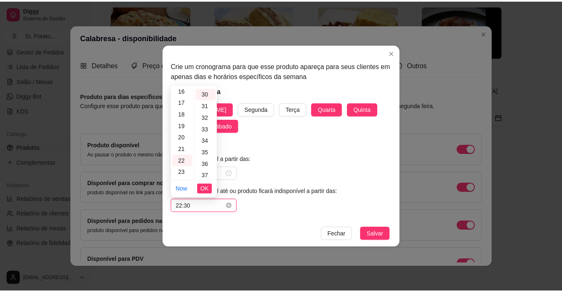
scroll to position [349, 0]
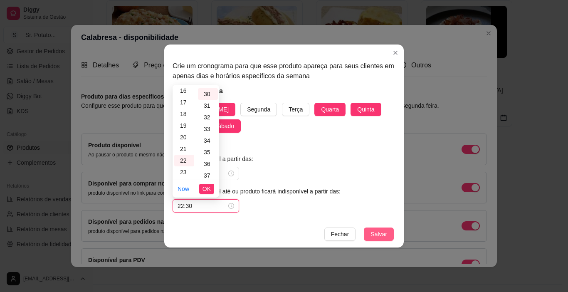
type input "22:30"
click at [386, 232] on span "Salvar" at bounding box center [379, 234] width 17 height 9
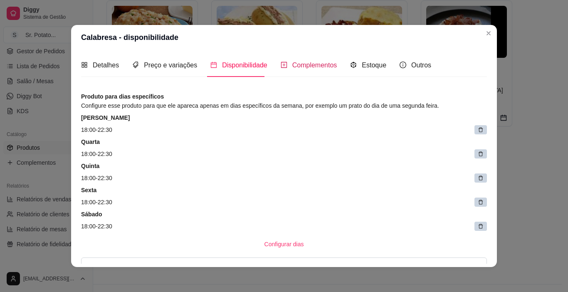
click at [300, 67] on span "Complementos" at bounding box center [314, 65] width 45 height 7
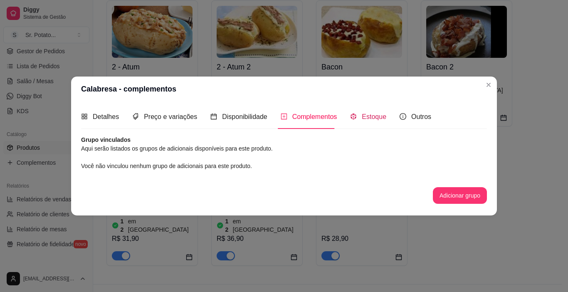
click at [376, 114] on span "Estoque" at bounding box center [374, 116] width 25 height 7
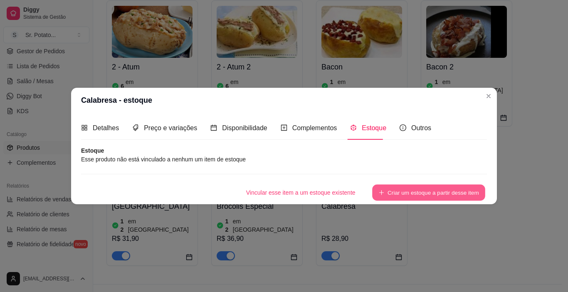
click at [401, 194] on button "Criar um estoque a partir desse item" at bounding box center [428, 193] width 113 height 16
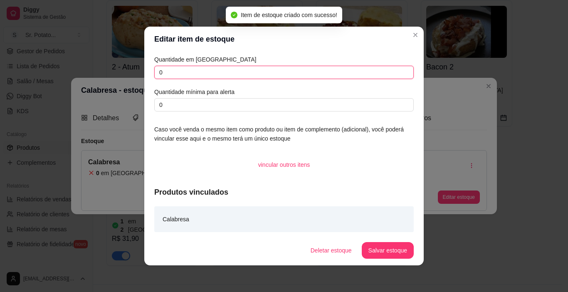
click at [172, 70] on input "0" at bounding box center [284, 72] width 260 height 13
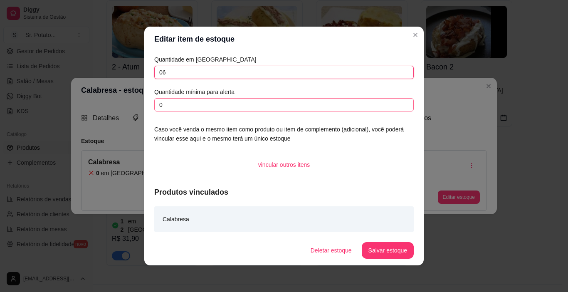
type input "06"
click at [173, 108] on input "0" at bounding box center [284, 104] width 260 height 13
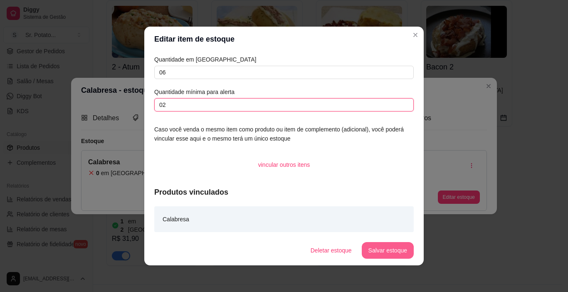
type input "02"
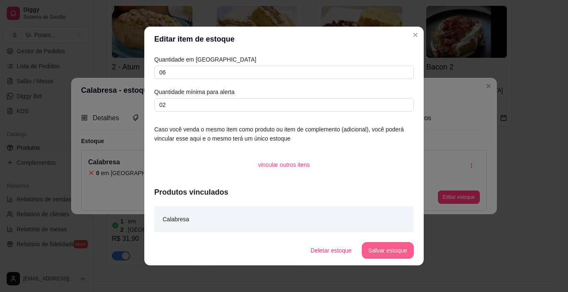
click at [397, 249] on button "Salvar estoque" at bounding box center [388, 250] width 52 height 17
click at [393, 252] on button "Salvar estoque" at bounding box center [387, 250] width 51 height 16
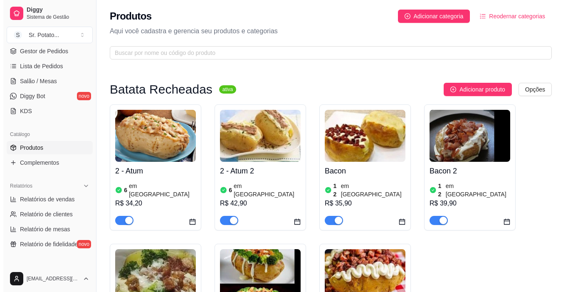
scroll to position [0, 0]
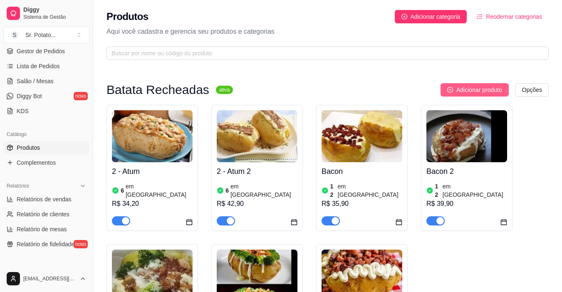
click at [491, 87] on span "Adicionar produto" at bounding box center [479, 89] width 46 height 9
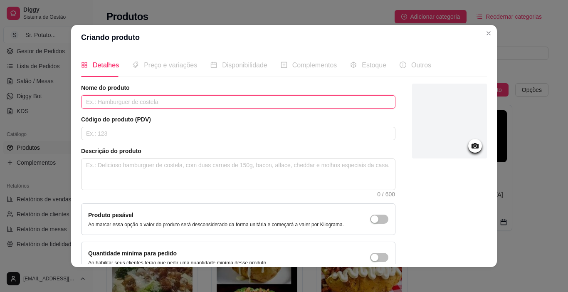
click at [188, 99] on input "text" at bounding box center [238, 101] width 314 height 13
type input "Carne Seca"
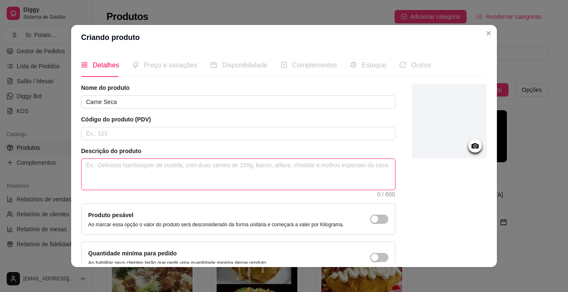
click at [126, 164] on textarea at bounding box center [239, 174] width 314 height 31
type textarea "È"
type textarea "È u"
type textarea "È um"
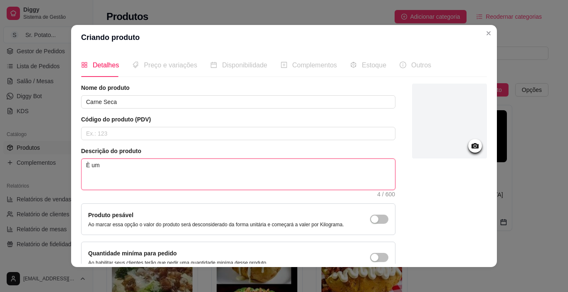
type textarea "È uma"
type textarea "È uma b"
type textarea "È uma ba"
type textarea "È uma bat"
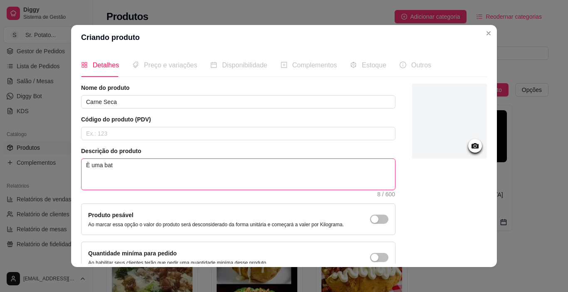
type textarea "È uma bata"
type textarea "È uma batat"
type textarea "È uma batata"
type textarea "È uma batatat"
type textarea "È uma batata"
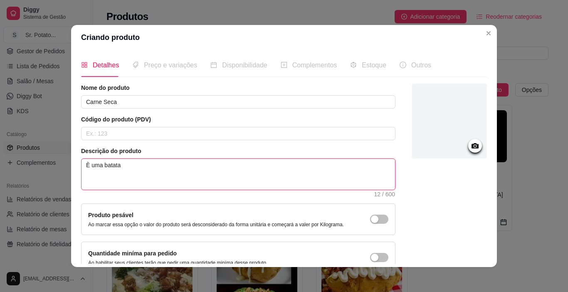
type textarea "È uma batata"
type textarea "È uma batata r"
type textarea "È uma batata re"
type textarea "È uma batata rec"
type textarea "È uma batata rech"
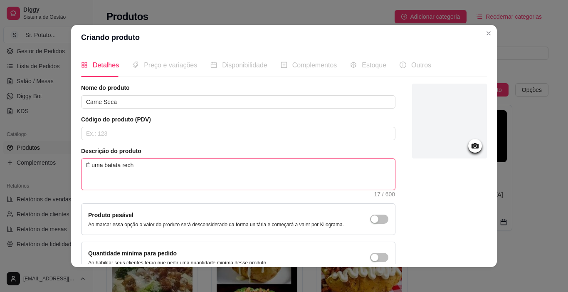
type textarea "È uma batata rec"
type textarea "È uma batata re"
type textarea "È uma batata r"
type textarea "È uma batata"
type textarea "È uma batata i"
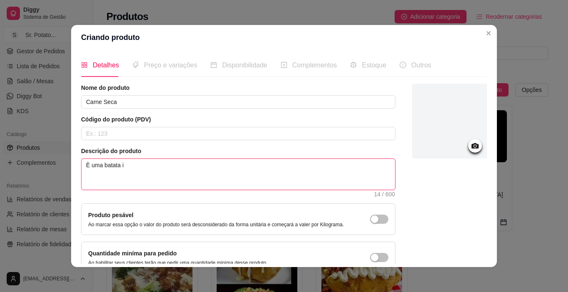
type textarea "È uma batata in"
type textarea "È uma batata ind"
type textarea "È uma batata indi"
type textarea "È uma batata indiv"
type textarea "È uma batata indivi"
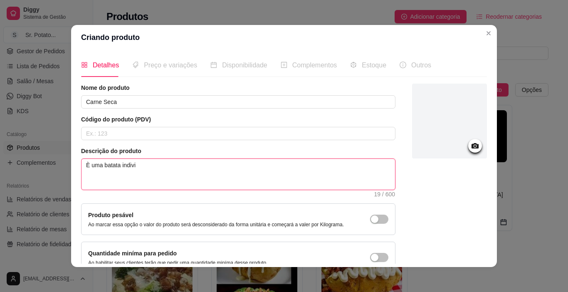
type textarea "È uma batata individ"
type textarea "È uma batata individu"
type textarea "È uma batata individua"
type textarea "È uma batata individual"
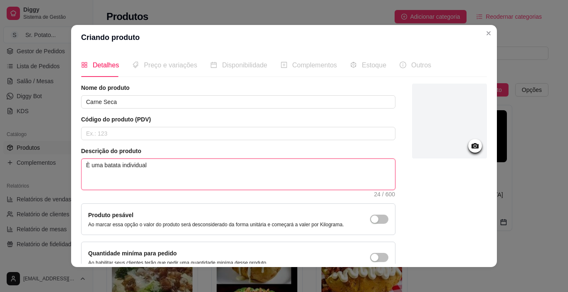
type textarea "È uma batata individual r"
type textarea "È uma batata individual rec"
type textarea "È uma batata individual recc"
type textarea "È uma batata individual recch"
type textarea "È uma batata individual recche"
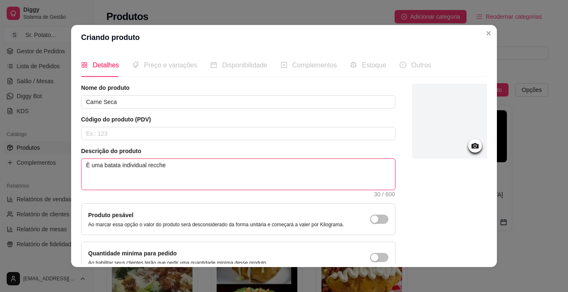
type textarea "È uma batata individual recchea"
type textarea "È uma batata individual recchead"
type textarea "È uma batata individual reccheada"
type textarea "È uma batata individual recchead"
type textarea "È uma batata individual recchea"
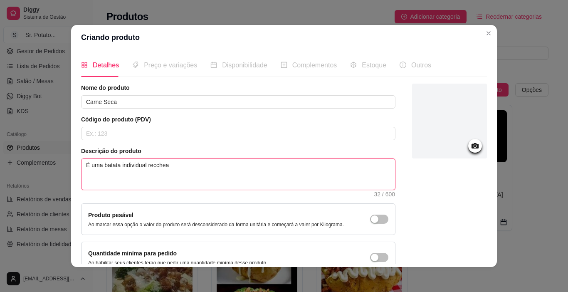
type textarea "È uma batata individual recche"
type textarea "È uma batata individual recch"
type textarea "È uma batata individual recc"
type textarea "È uma batata individual rec"
type textarea "È uma batata individual rech"
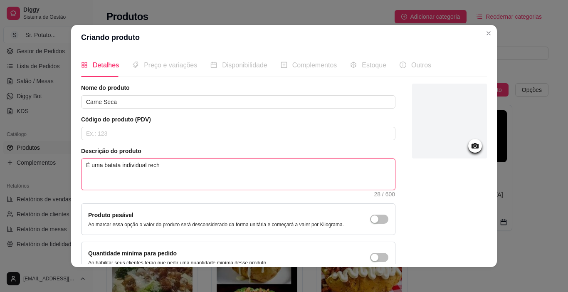
type textarea "È uma batata individual reche"
type textarea "È uma batata individual rechea"
type textarea "È uma batata individual rechead"
type textarea "È uma batata individual recheada"
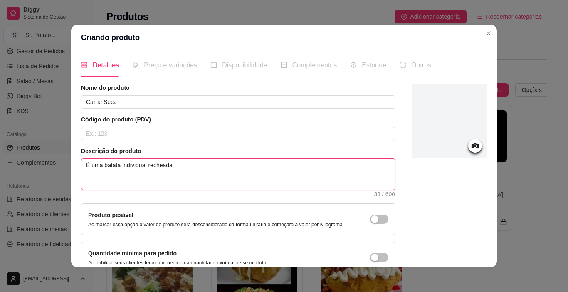
type textarea "È uma batata individual recheada c"
type textarea "È uma batata individual recheada co"
type textarea "È uma batata individual recheada com:"
type textarea "È uma batata individual recheada com: c"
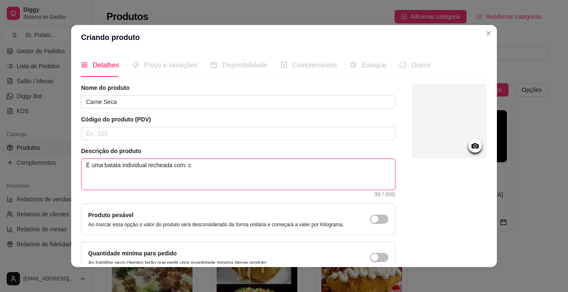
type textarea "È uma batata individual recheada com: ca"
type textarea "È uma batata individual recheada com: car"
type textarea "È uma batata individual recheada com: carn"
type textarea "È uma batata individual recheada com: carne"
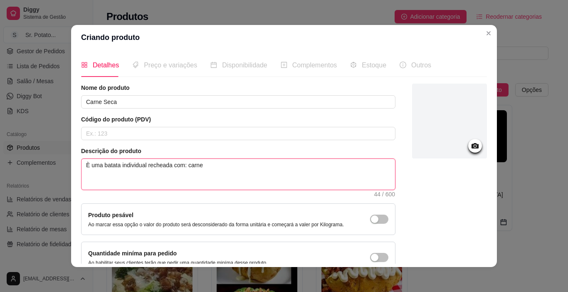
type textarea "È uma batata individual recheada com: carne s"
type textarea "È uma batata individual recheada com: carne se"
type textarea "È uma batata individual recheada com: carne sec"
type textarea "È uma batata individual recheada com: carne seca"
type textarea "È uma batata individual recheada com: carne seca,"
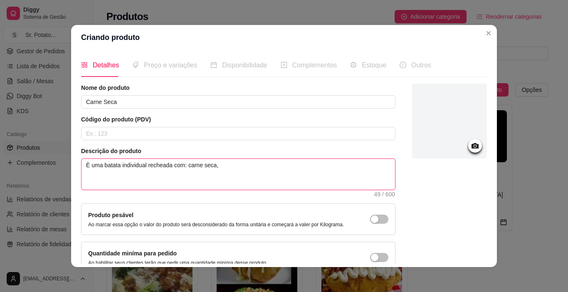
type textarea "È uma batata individual recheada com: carne seca,"
type textarea "È uma batata individual recheada com: carne seca, c"
type textarea "È uma batata individual recheada com: carne seca, cr"
type textarea "È uma batata individual recheada com: carne seca, cre"
type textarea "È uma batata individual recheada com: carne seca, crea"
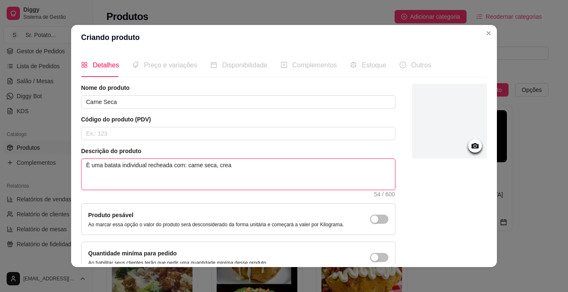
type textarea "È uma batata individual recheada com: carne seca, cream"
type textarea "È uma batata individual recheada com: carne seca, cream c"
type textarea "È uma batata individual recheada com: carne seca, cream ch"
type textarea "È uma batata individual recheada com: carne seca, cream che"
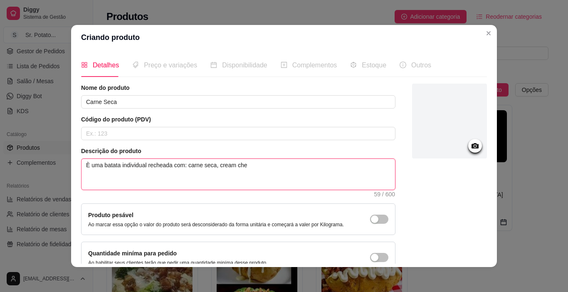
type textarea "È uma batata individual recheada com: carne seca, cream chee"
type textarea "È uma batata individual recheada com: carne seca, cream chees"
type textarea "È uma batata individual recheada com: carne seca, cream cheese"
type textarea "È uma batata individual recheada com: carne seca, cream cheese,"
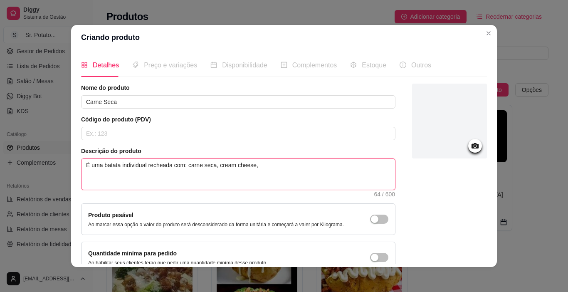
type textarea "È uma batata individual recheada com: carne seca, cream cheese, m"
type textarea "È uma batata individual recheada com: carne seca, cream cheese, mo"
type textarea "È uma batata individual recheada com: carne seca, cream cheese, mol"
type textarea "È uma batata individual recheada com: carne seca, cream cheese, molh"
type textarea "È uma batata individual recheada com: carne seca, cream cheese, molho"
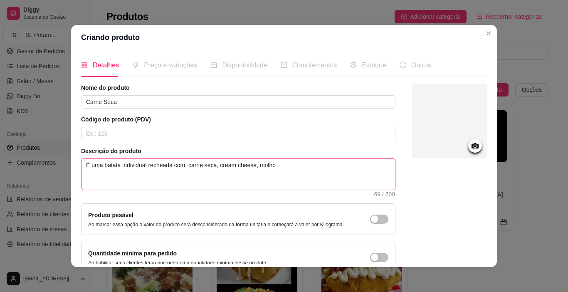
type textarea "È uma batata individual recheada com: carne seca, cream cheese, molho"
type textarea "È uma batata individual recheada com: carne seca, cream cheese, molho b"
type textarea "È uma batata individual recheada com: carne seca, cream cheese, molho be"
type textarea "È uma batata individual recheada com: carne seca, cream cheese, molho bec"
type textarea "È uma batata individual recheada com: carne seca, cream cheese, molho bech"
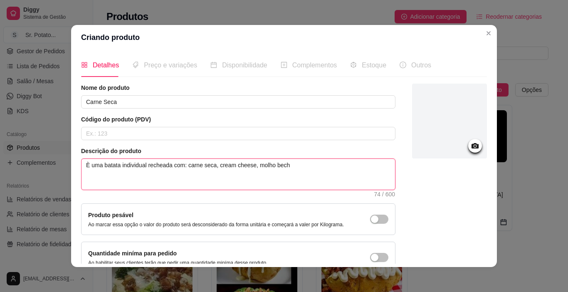
type textarea "È uma batata individual recheada com: carne seca, cream cheese, molho becha"
type textarea "È uma batata individual recheada com: carne seca, cream cheese, molho becham"
click at [383, 166] on textarea "È uma batata individual recheada com: carne seca, cream cheese, molho bechamel …" at bounding box center [239, 174] width 314 height 31
click at [366, 171] on textarea "È uma batata individual recheada com: carne seca, cream cheese, molho bechamel …" at bounding box center [239, 174] width 314 height 31
click at [367, 163] on textarea "È uma batata individual recheada com: carne seca, cream cheese, molho bechamel …" at bounding box center [239, 174] width 314 height 31
